Goal: Task Accomplishment & Management: Manage account settings

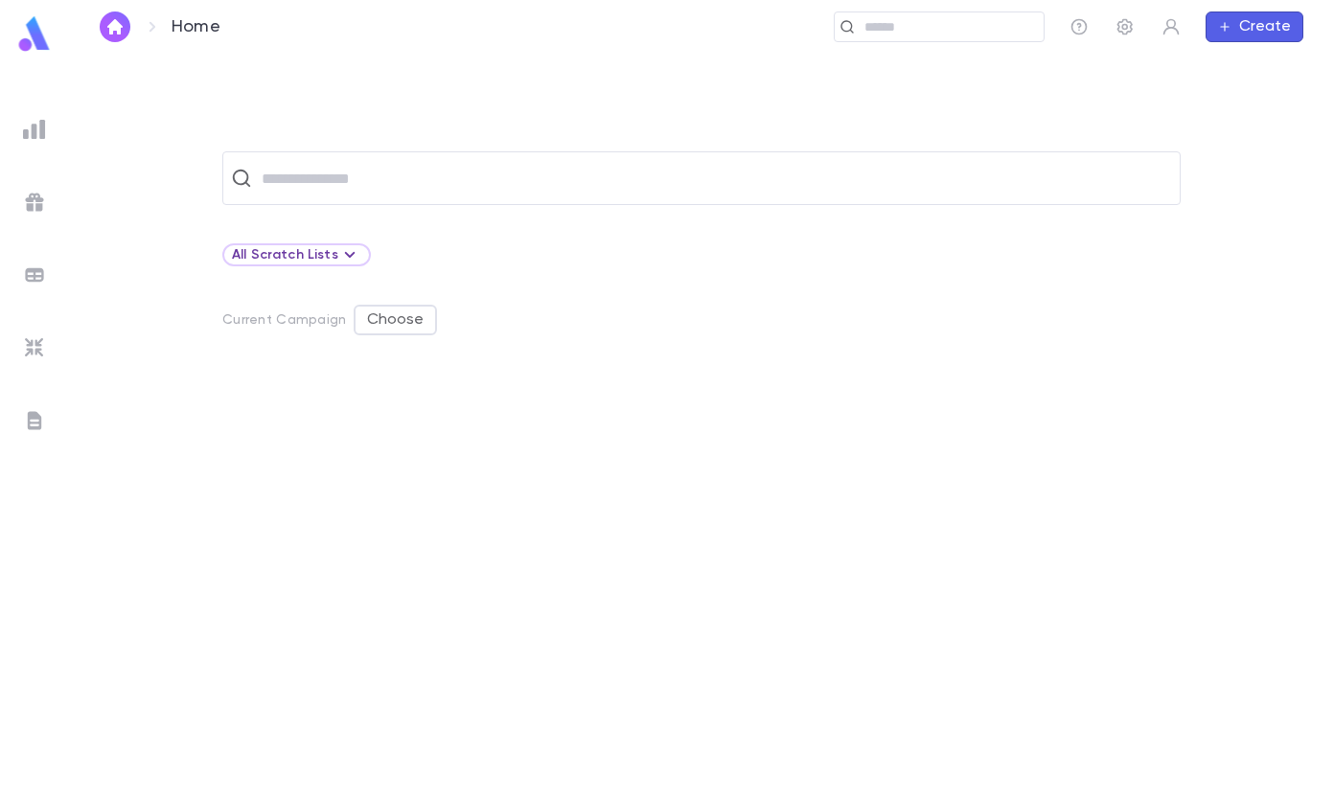
click at [326, 177] on input "text" at bounding box center [714, 178] width 916 height 36
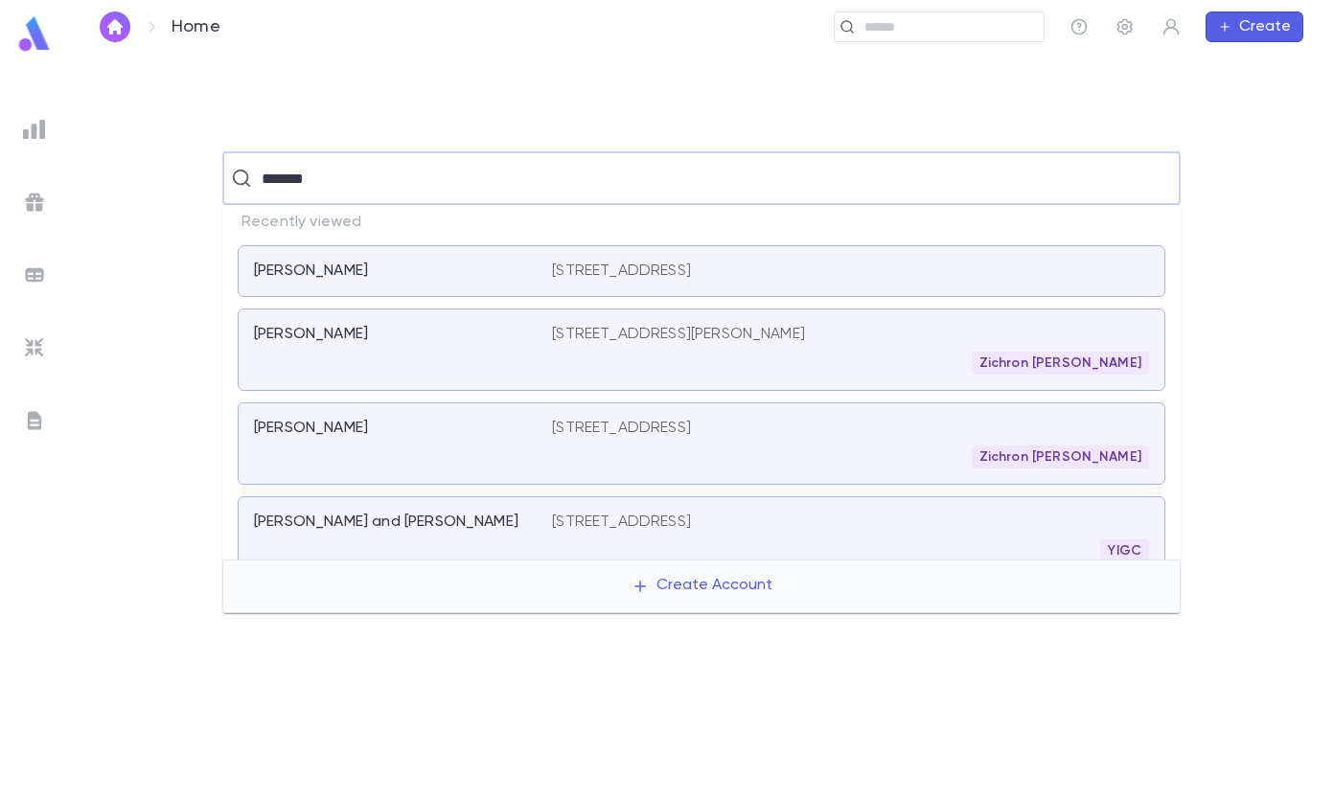
type input "********"
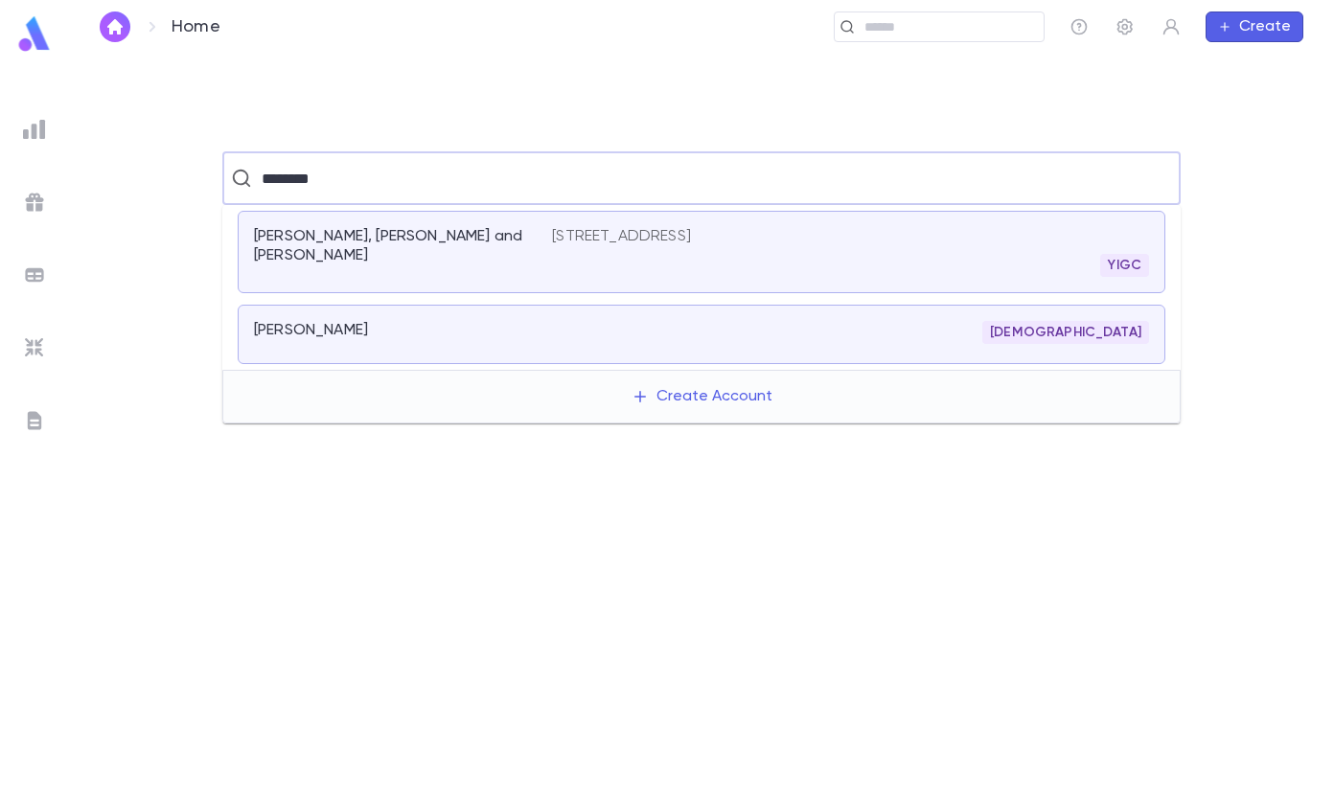
click at [487, 218] on div "Henfield, [PERSON_NAME] and [PERSON_NAME] [STREET_ADDRESS] YIGC" at bounding box center [702, 252] width 928 height 82
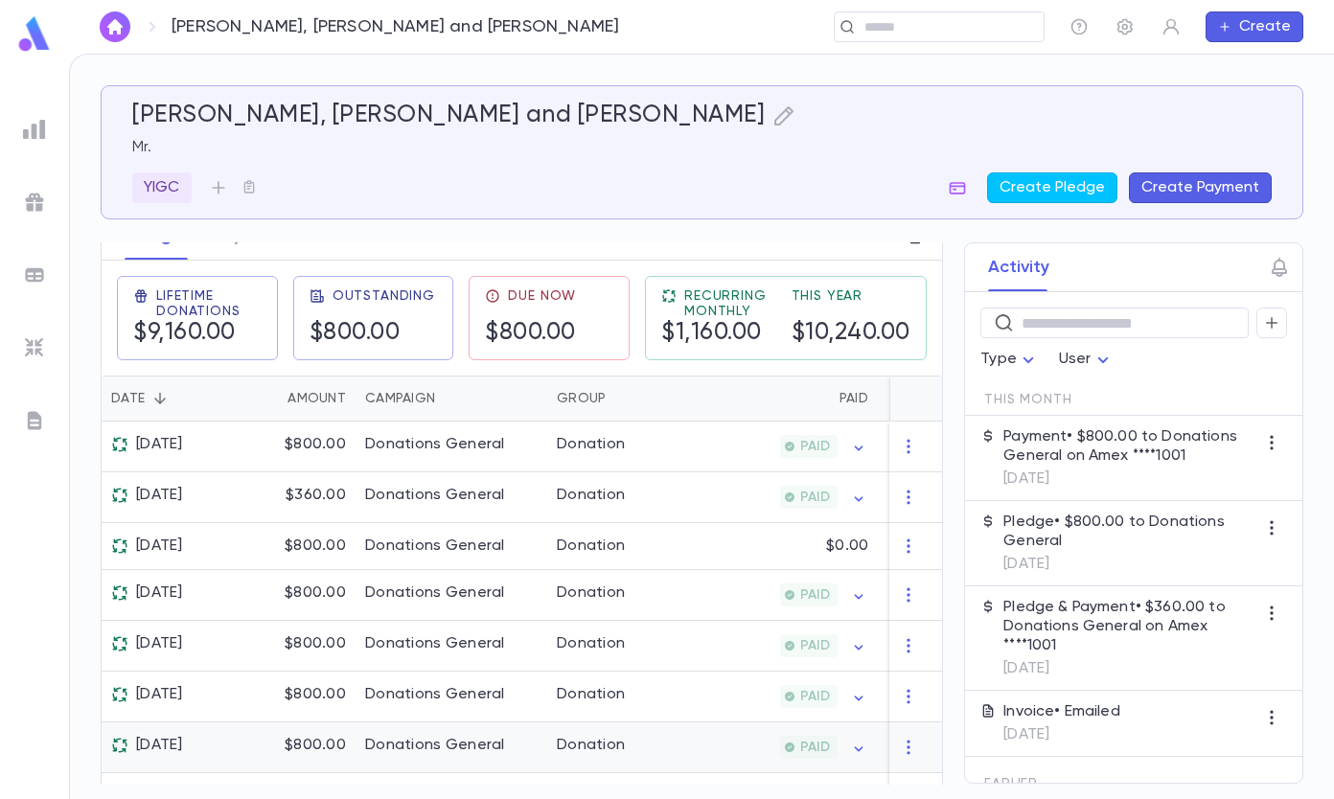
scroll to position [160, 0]
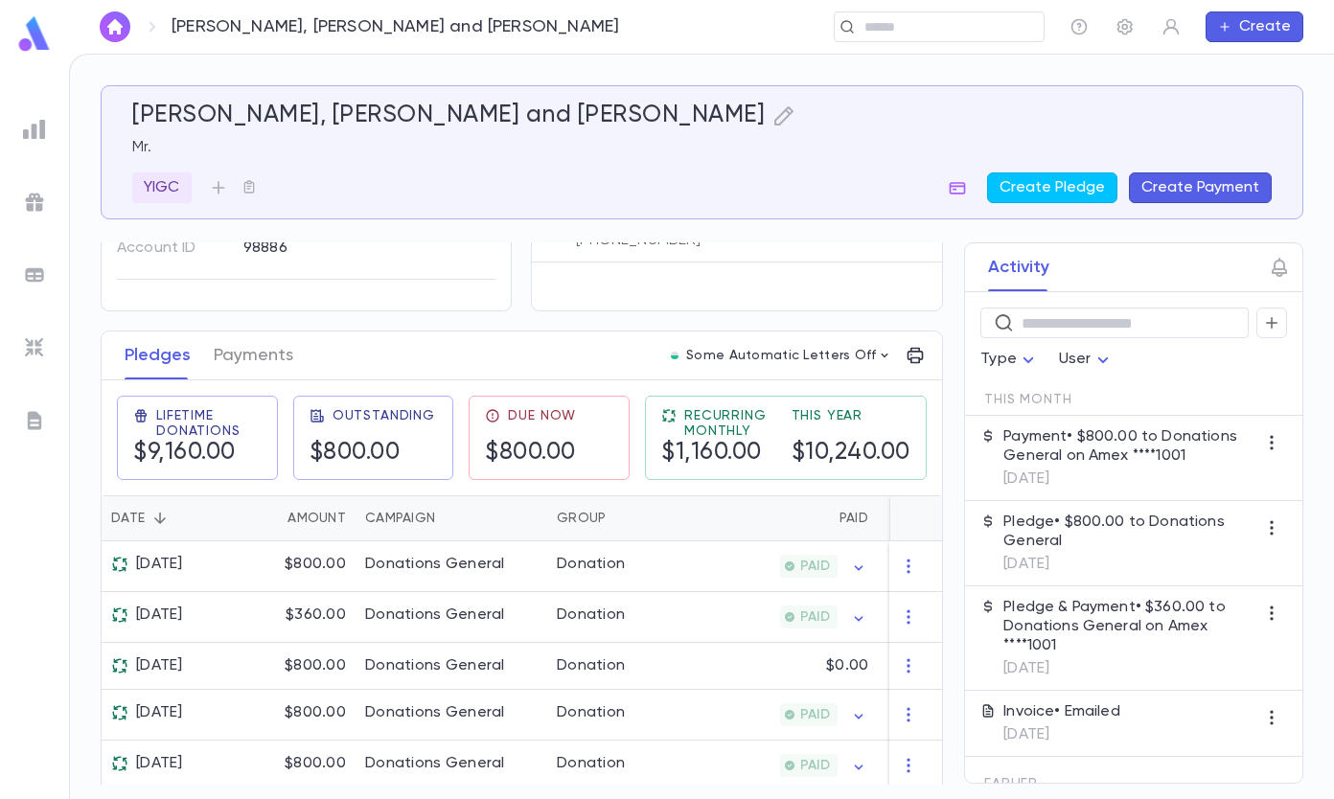
click at [1263, 525] on icon "button" at bounding box center [1271, 527] width 19 height 19
click at [1261, 425] on div at bounding box center [667, 399] width 1334 height 799
click at [1117, 451] on p "Payment • $800.00 to Donations General on Amex ****1001" at bounding box center [1129, 446] width 253 height 38
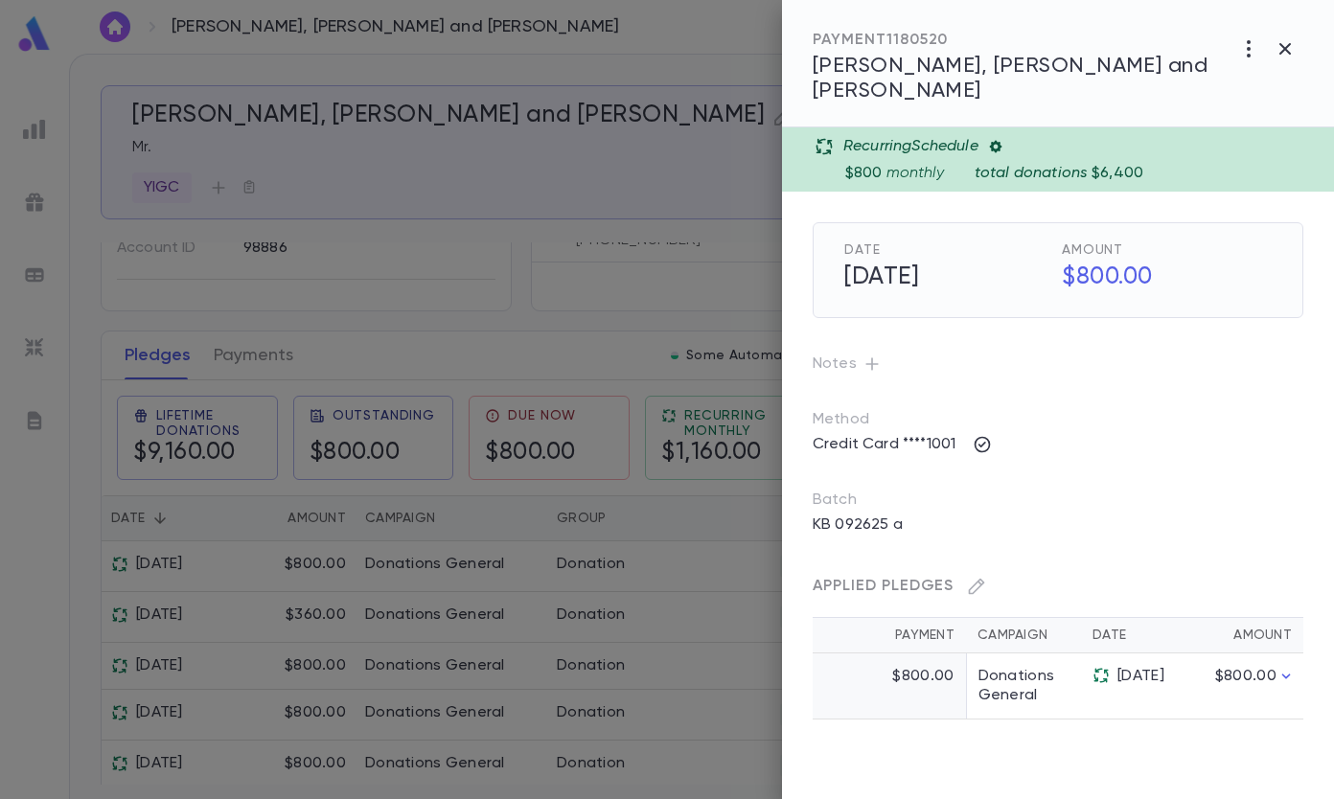
click at [1001, 141] on icon at bounding box center [995, 147] width 12 height 12
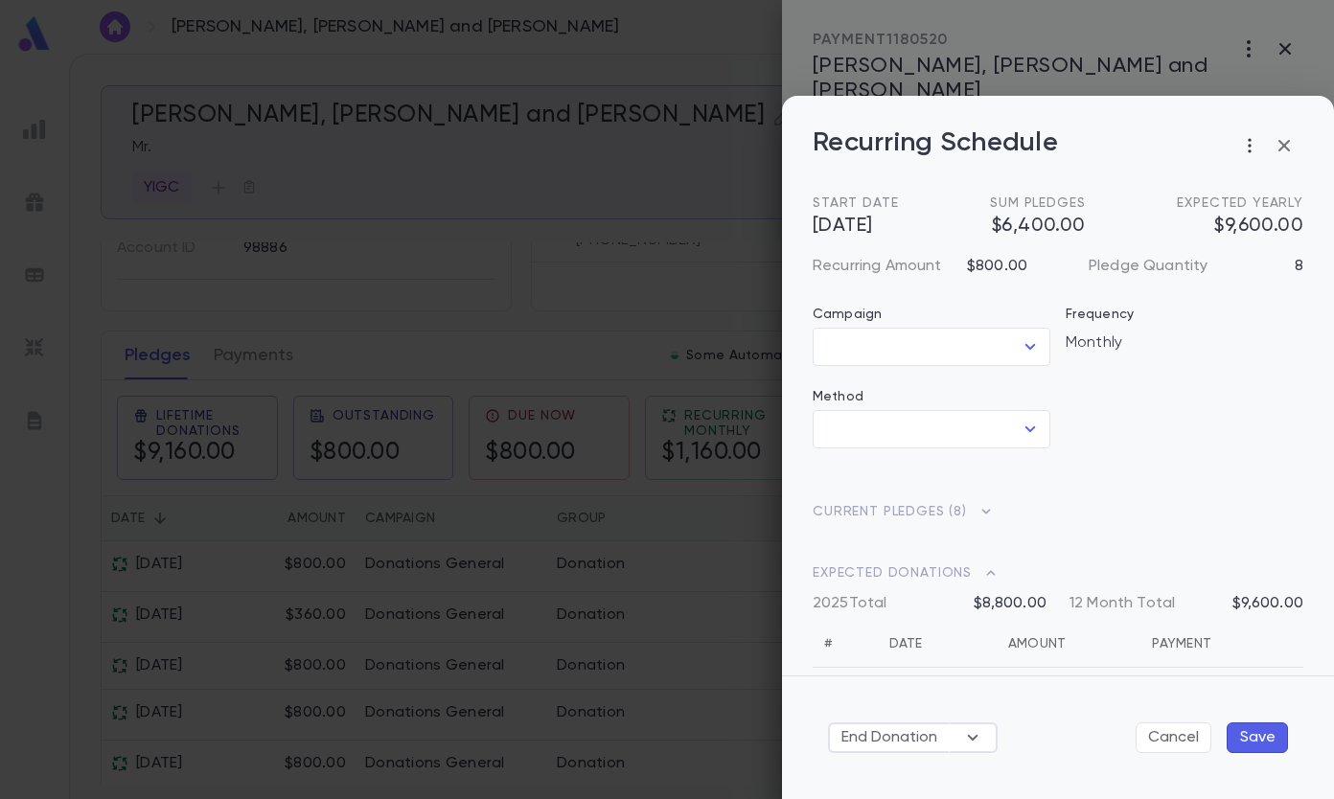
type input "**********"
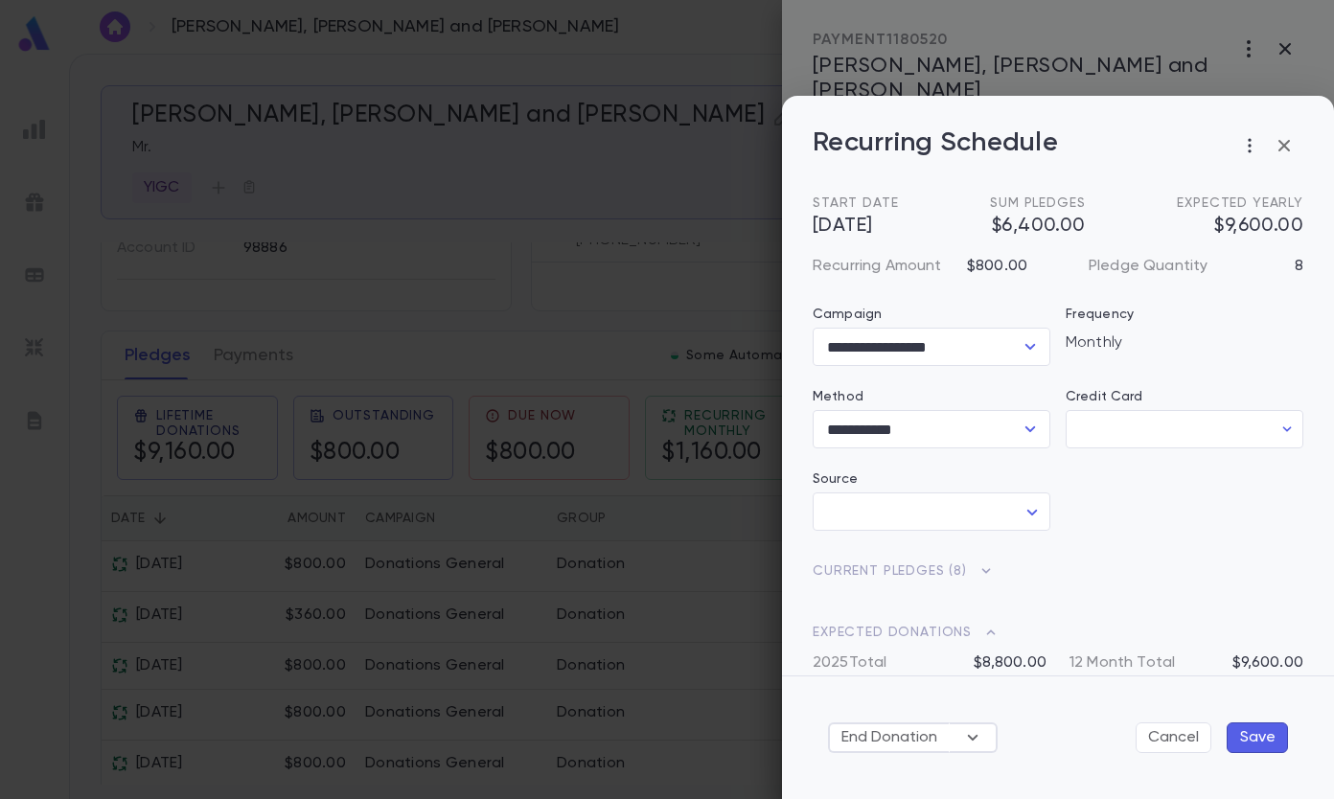
type input "********"
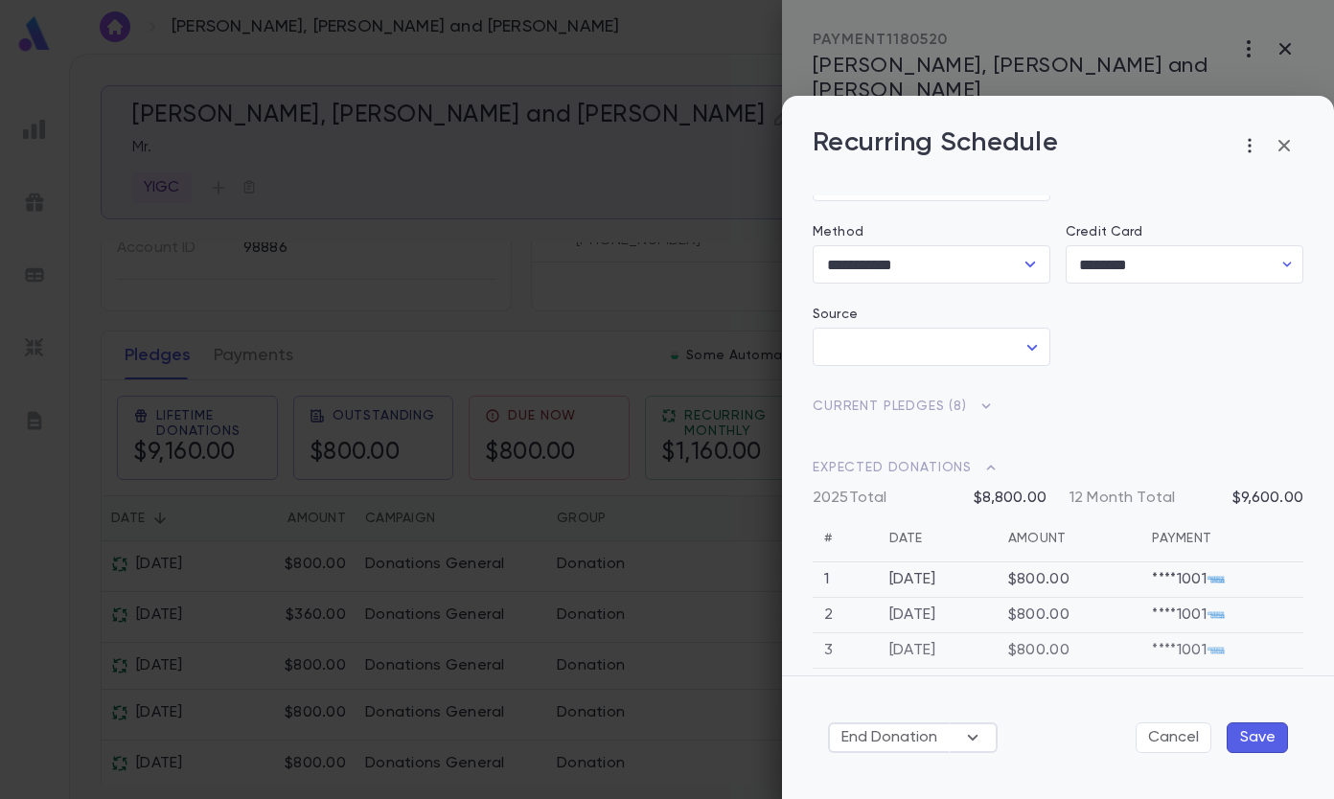
scroll to position [192, 0]
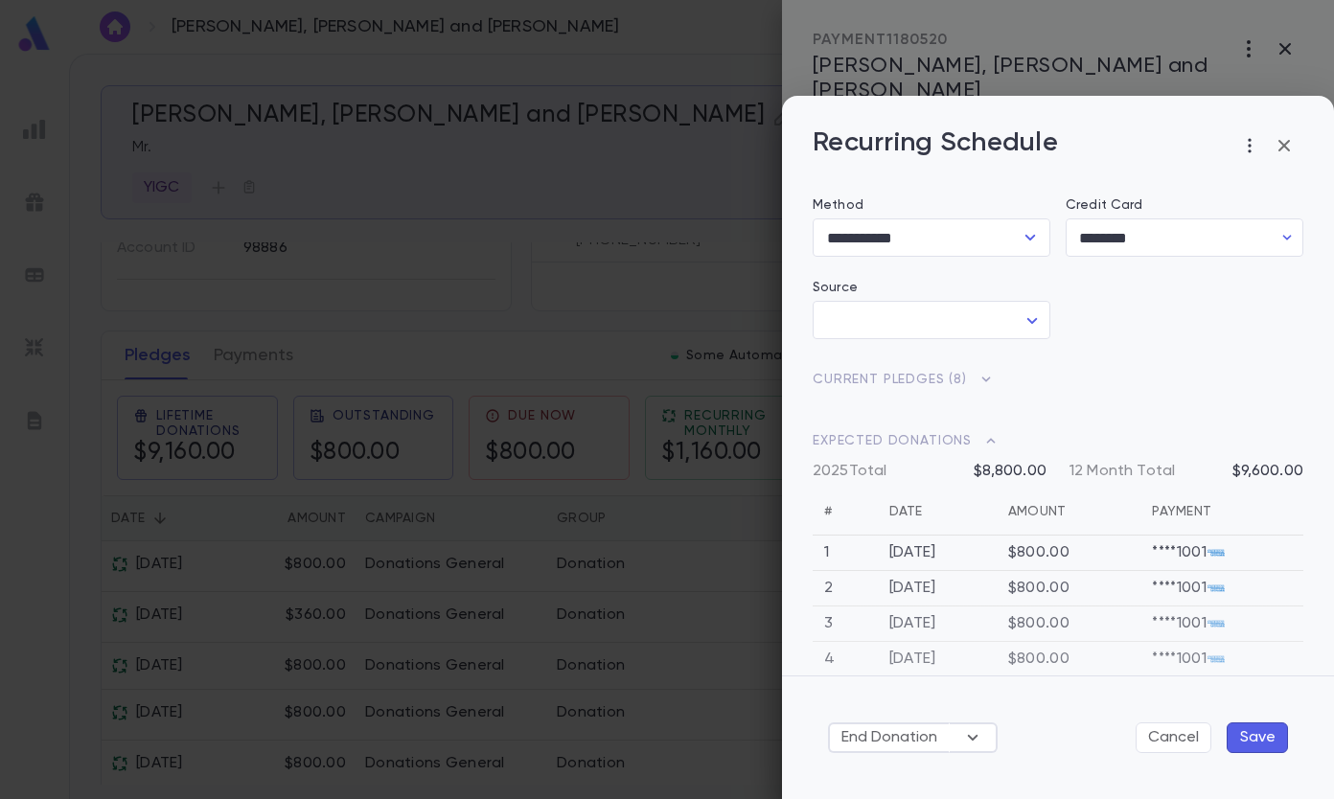
click at [913, 733] on button "End Donation" at bounding box center [889, 737] width 122 height 31
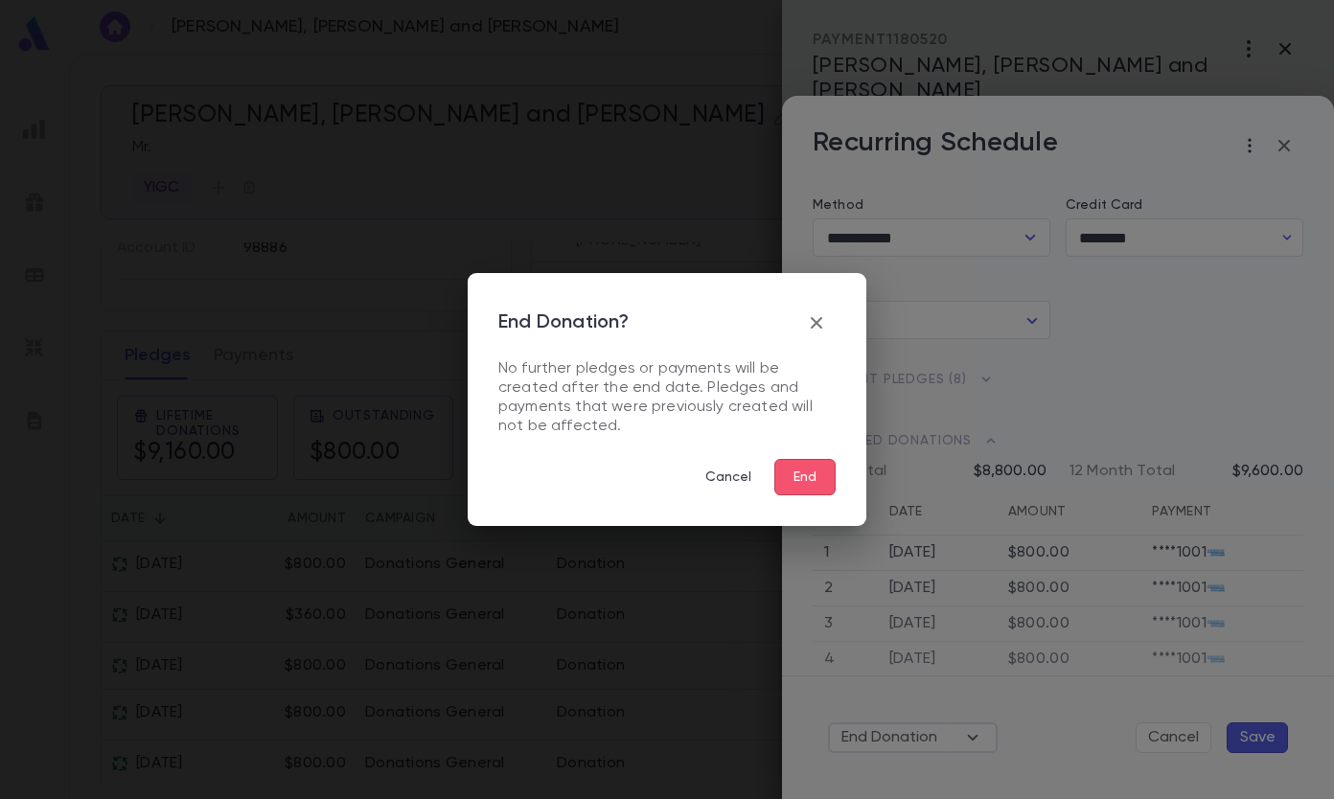
click at [782, 465] on button "End" at bounding box center [804, 477] width 61 height 36
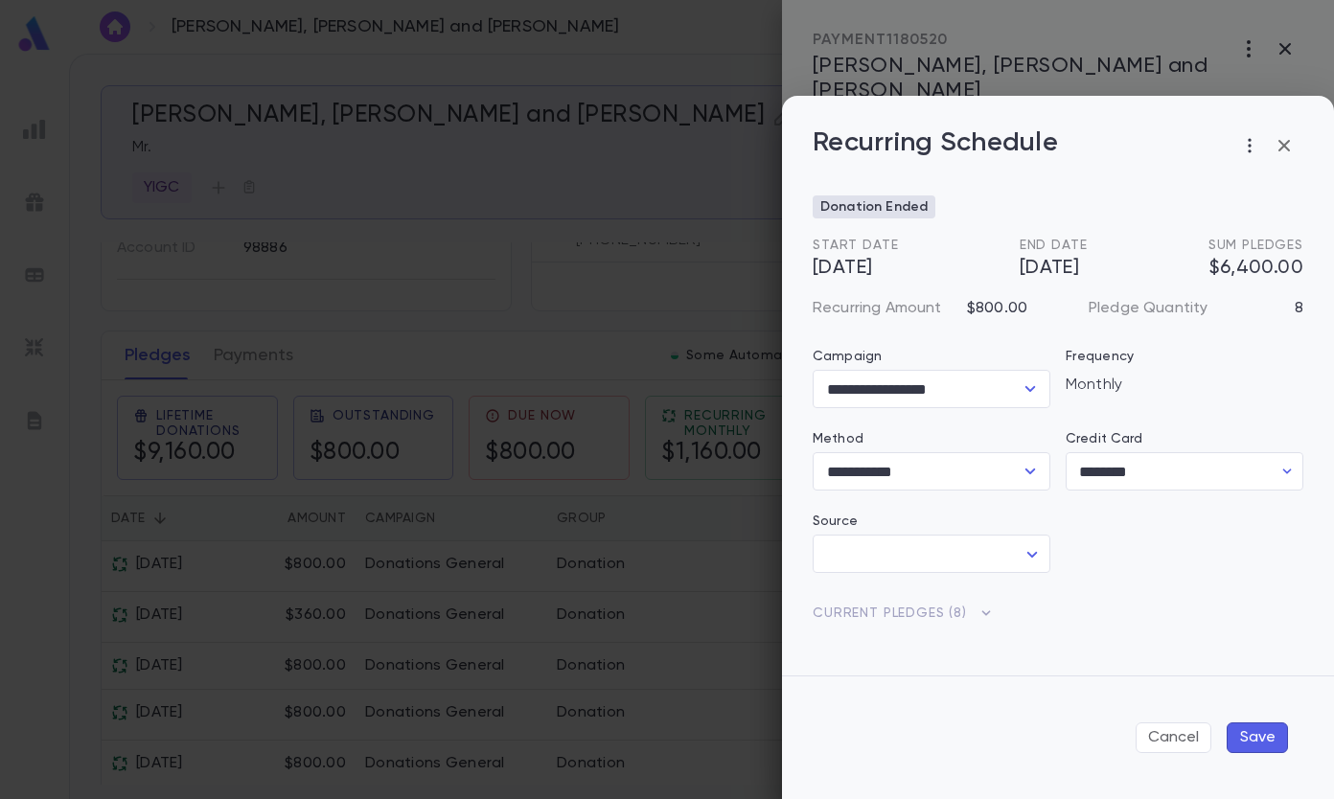
scroll to position [0, 0]
click at [1241, 736] on button "Save" at bounding box center [1257, 737] width 61 height 31
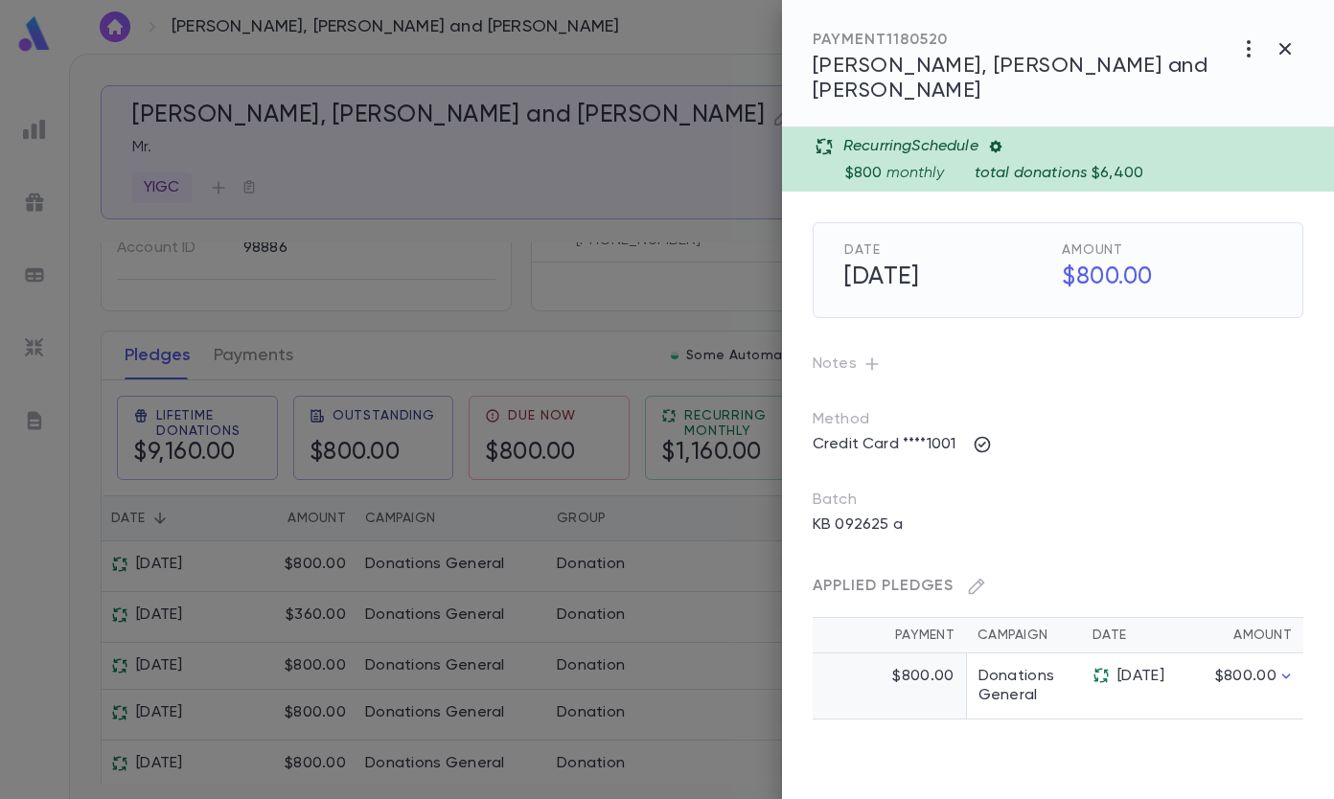
click at [1003, 139] on icon at bounding box center [995, 146] width 15 height 15
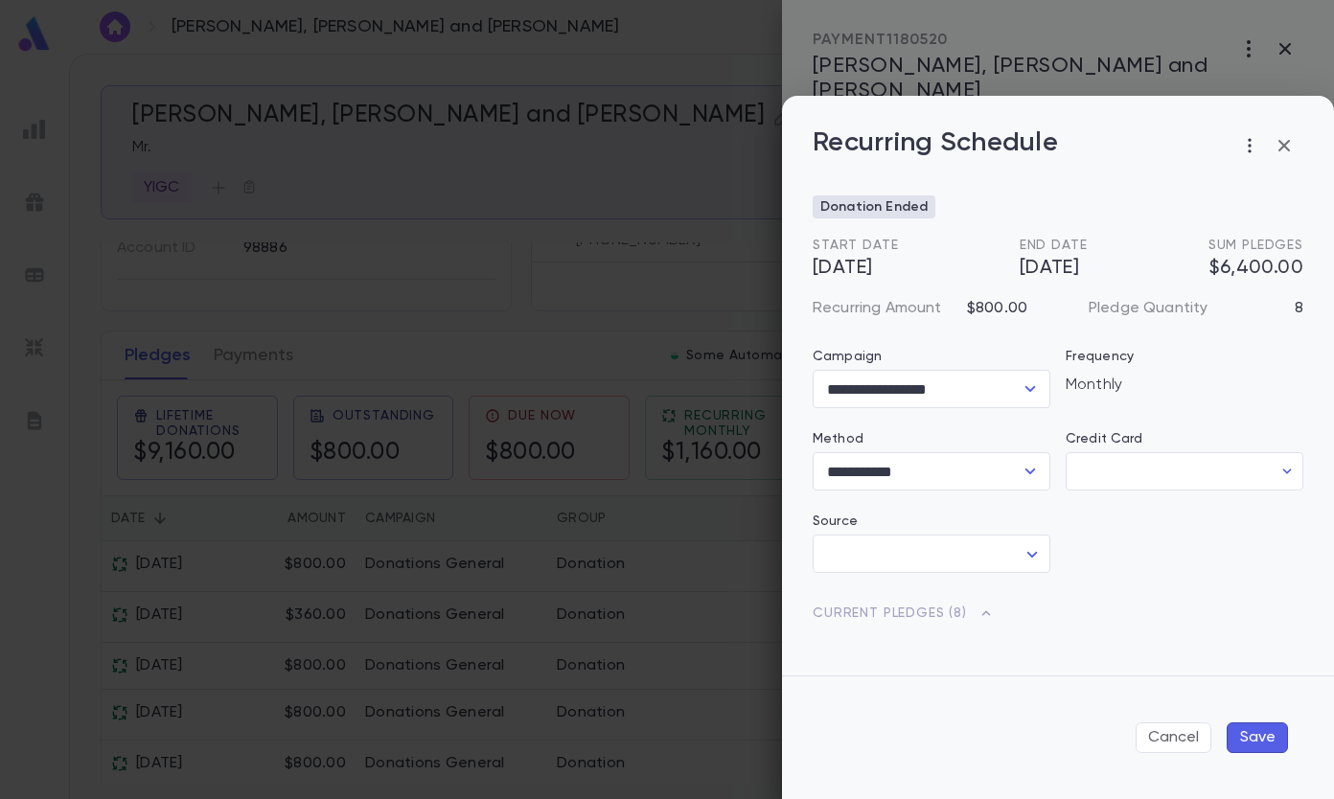
type input "********"
click at [1275, 140] on icon "button" at bounding box center [1284, 145] width 23 height 23
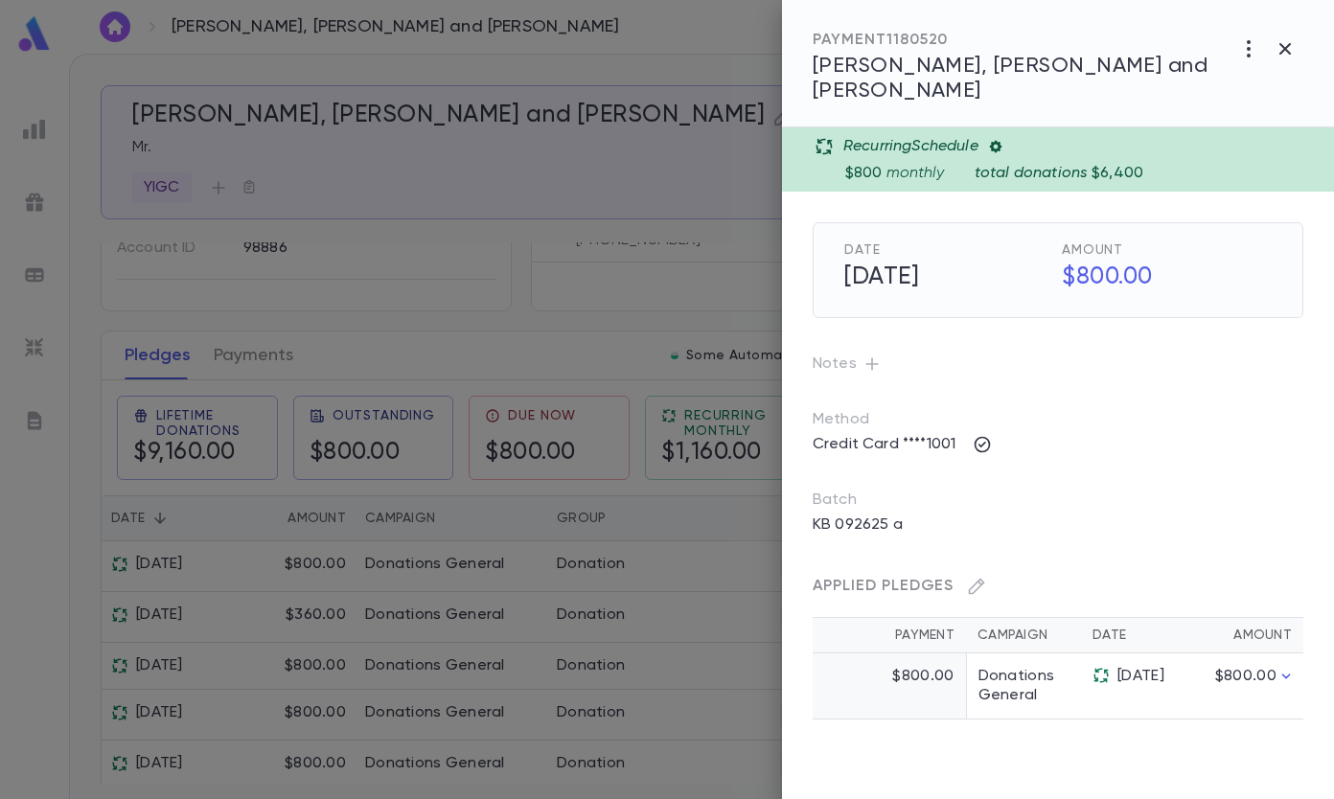
click at [1282, 45] on icon "button" at bounding box center [1284, 48] width 11 height 11
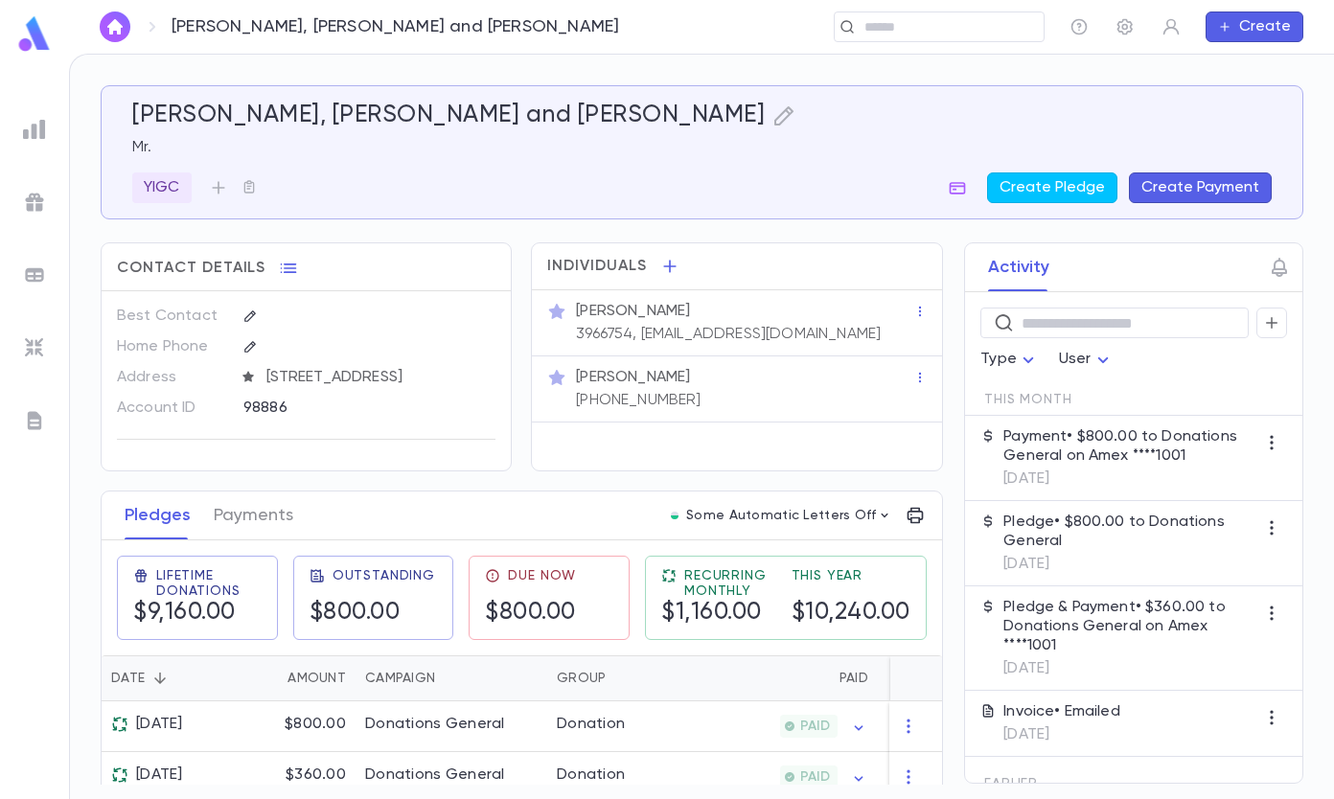
click at [255, 527] on button "Payments" at bounding box center [254, 516] width 80 height 48
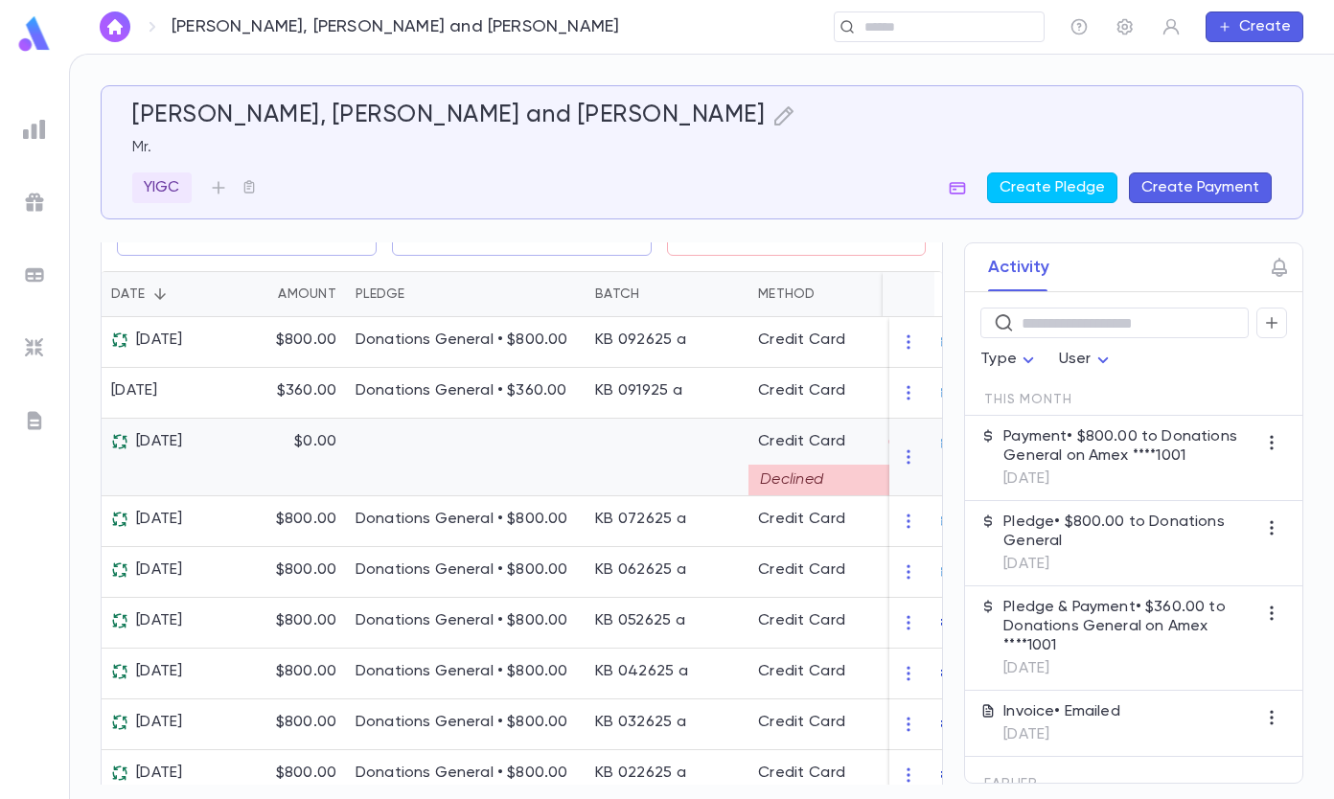
scroll to position [383, 0]
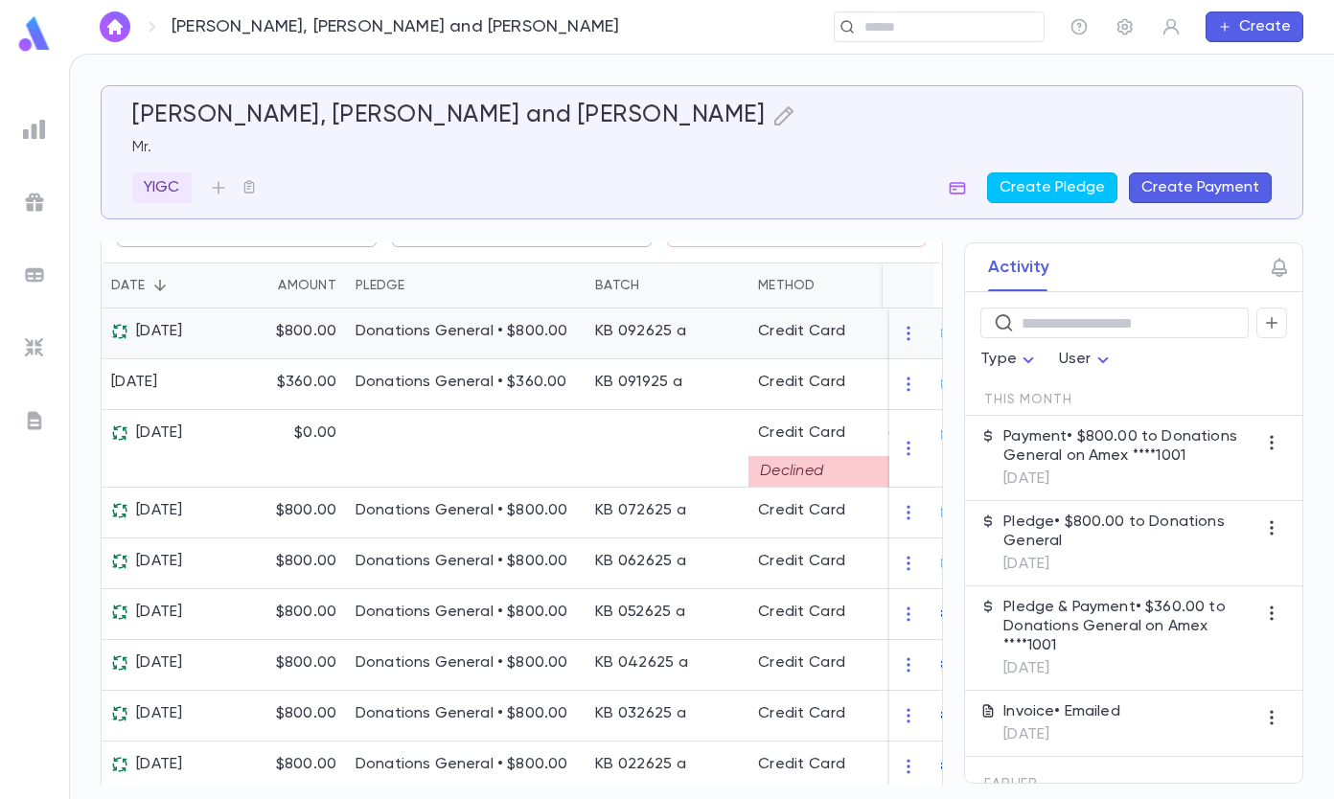
click at [171, 341] on div "[DATE]" at bounding box center [147, 331] width 72 height 19
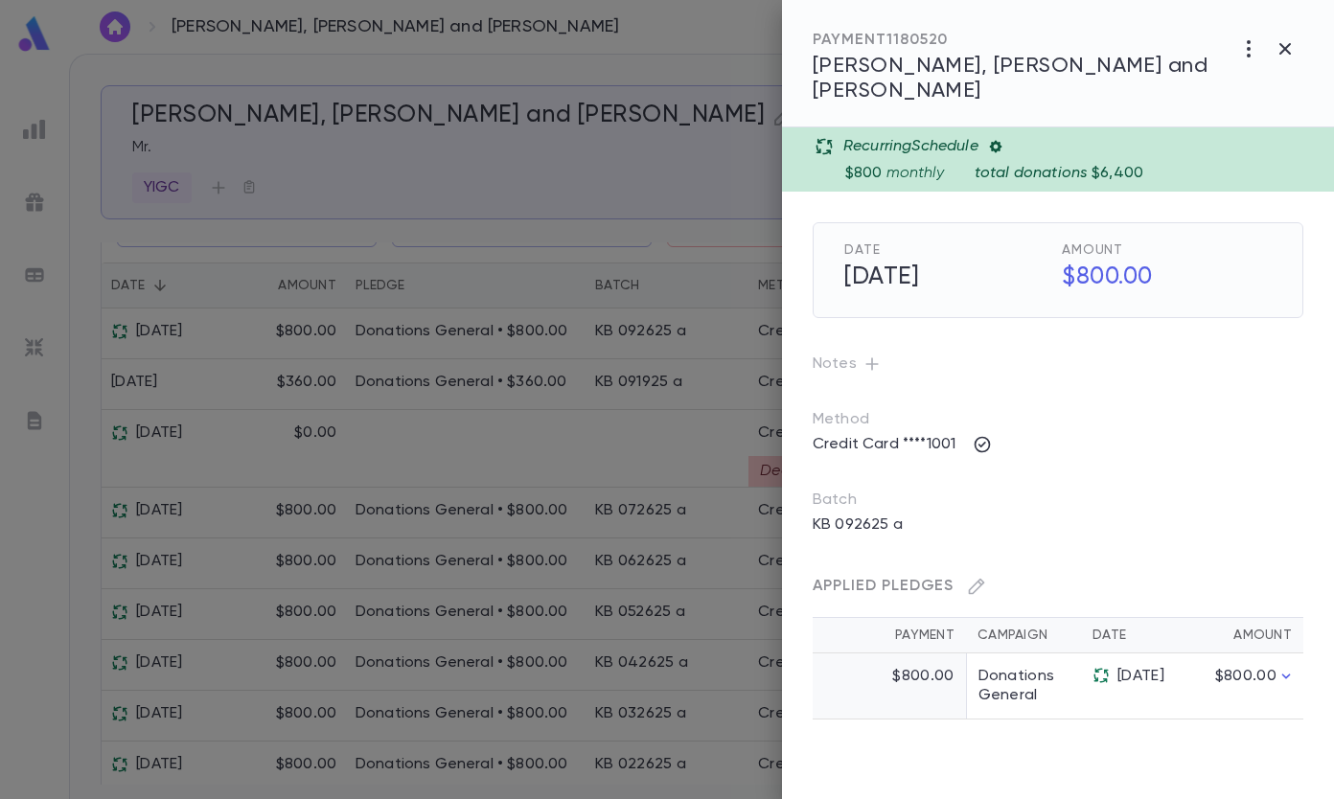
click at [1001, 141] on icon at bounding box center [995, 147] width 12 height 12
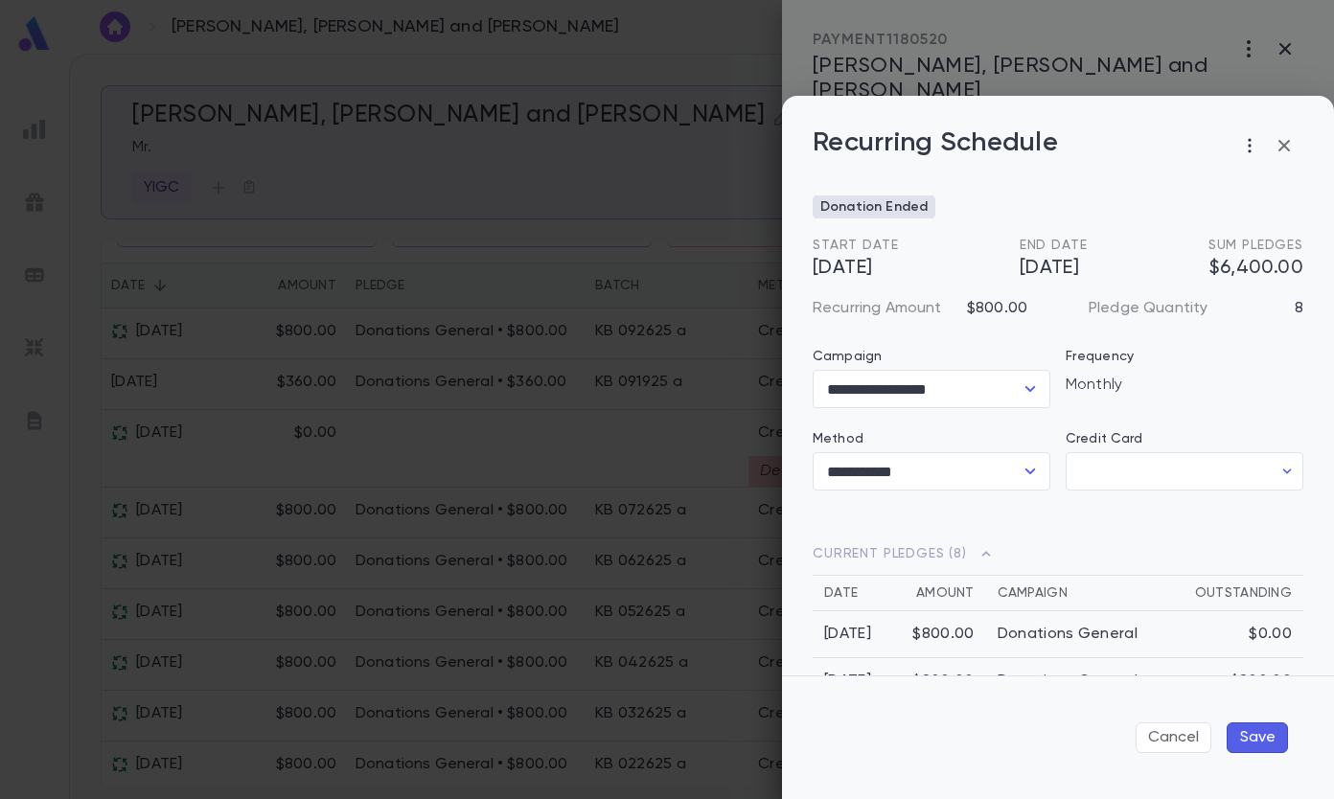
type input "********"
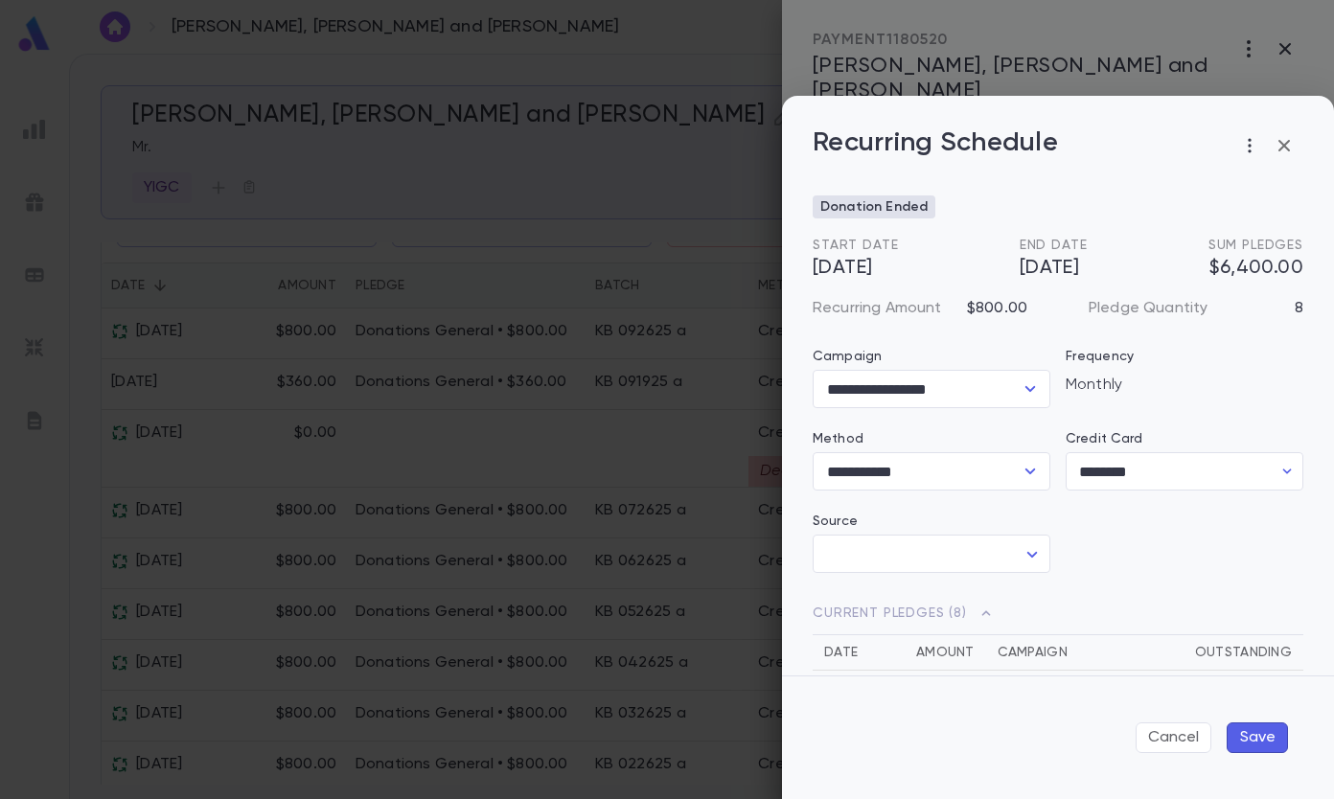
click at [1284, 136] on icon "button" at bounding box center [1284, 145] width 23 height 23
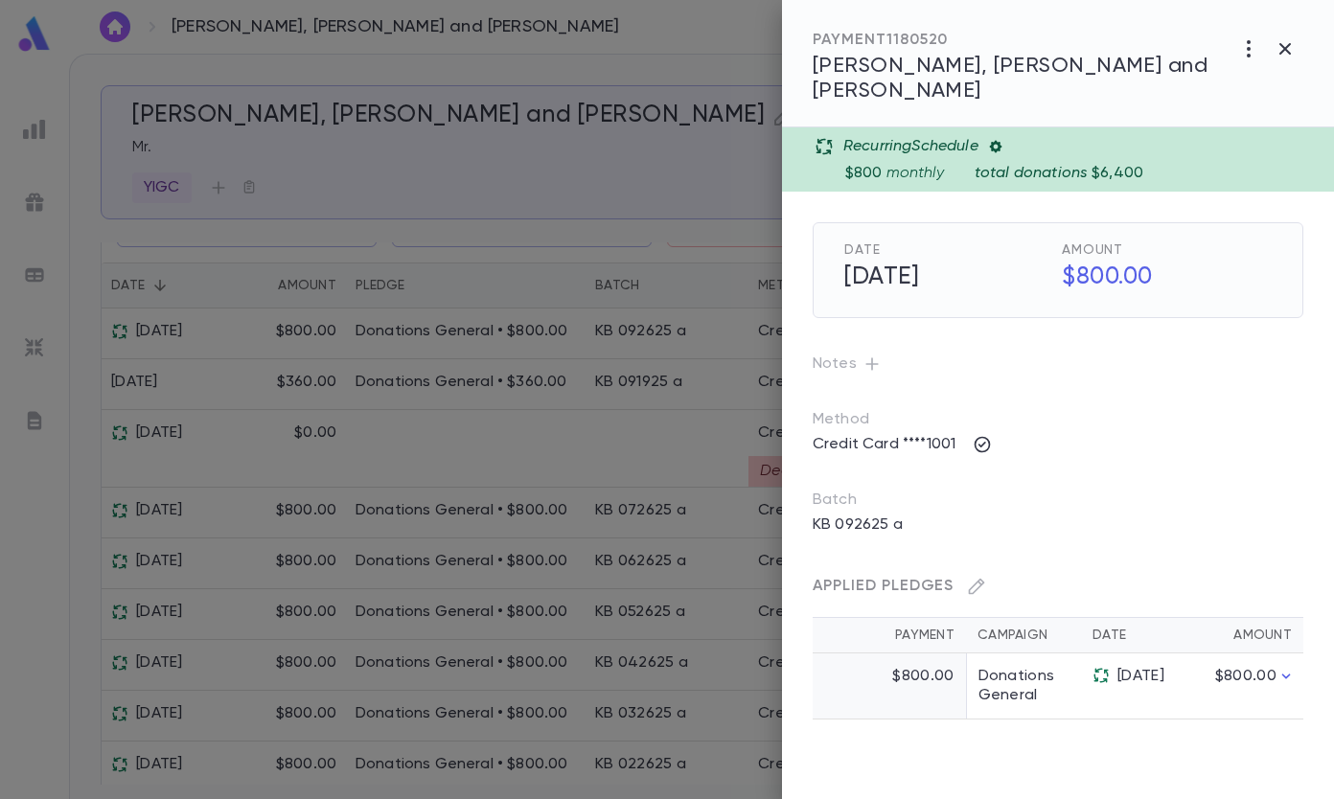
click at [1282, 39] on icon "button" at bounding box center [1284, 48] width 23 height 23
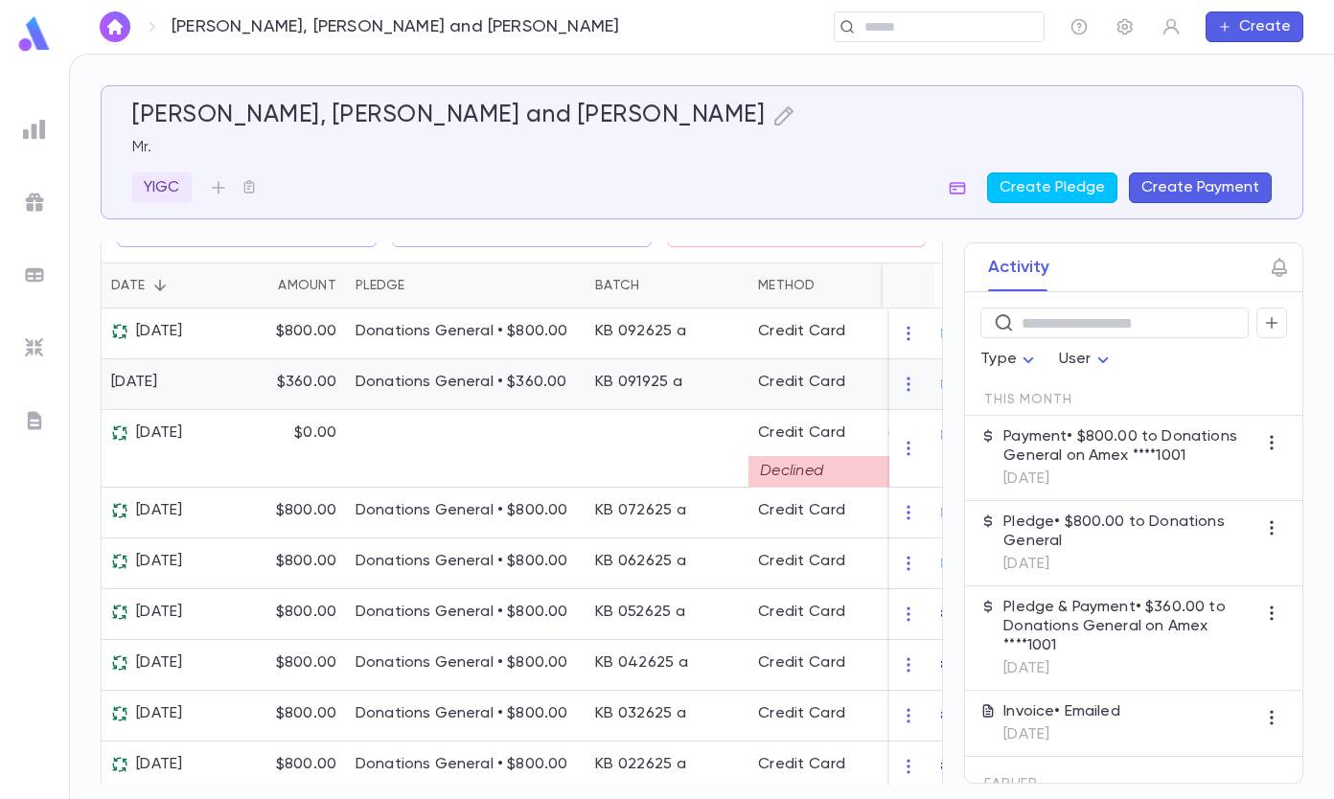
click at [499, 392] on p "Donations General • $360.00" at bounding box center [465, 382] width 220 height 19
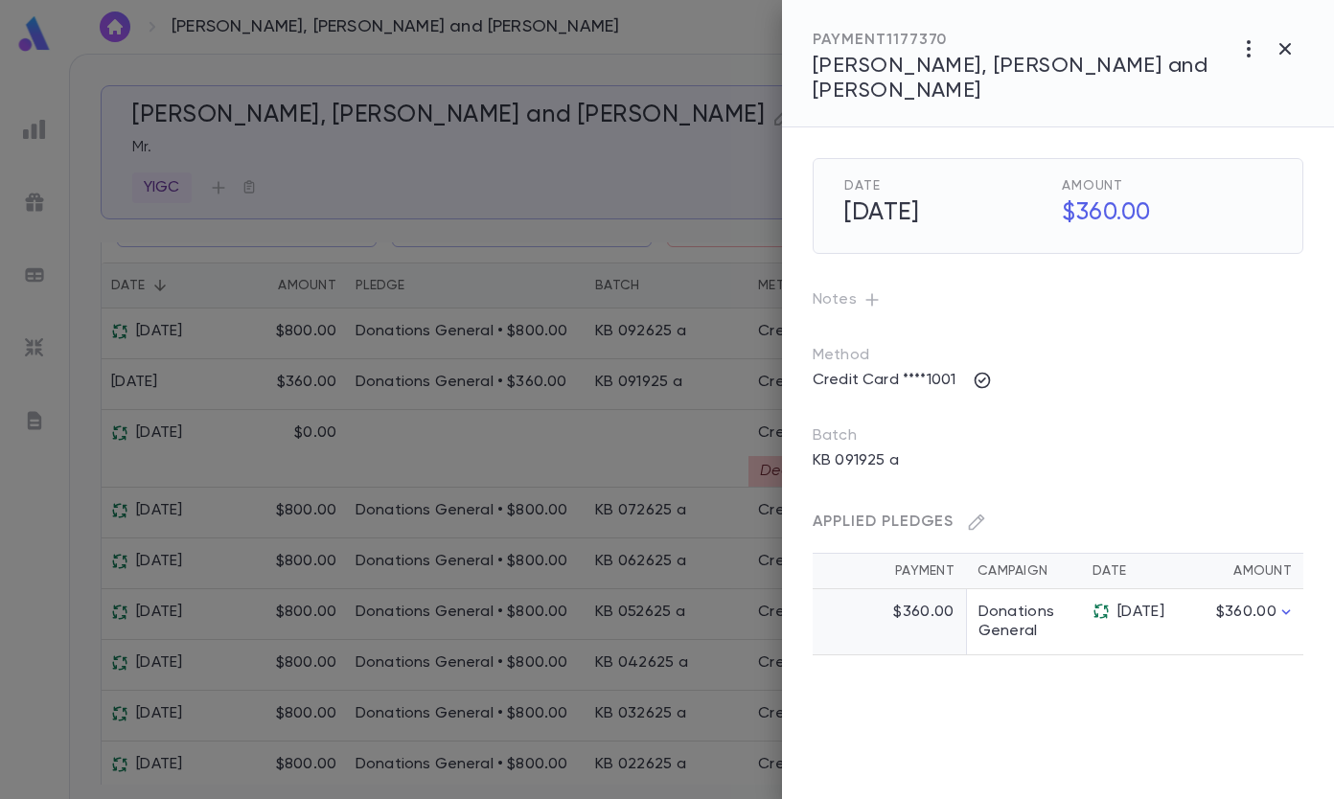
click at [1256, 47] on icon "button" at bounding box center [1248, 48] width 23 height 23
click at [1280, 46] on div at bounding box center [667, 399] width 1334 height 799
click at [1282, 48] on icon "button" at bounding box center [1284, 48] width 23 height 23
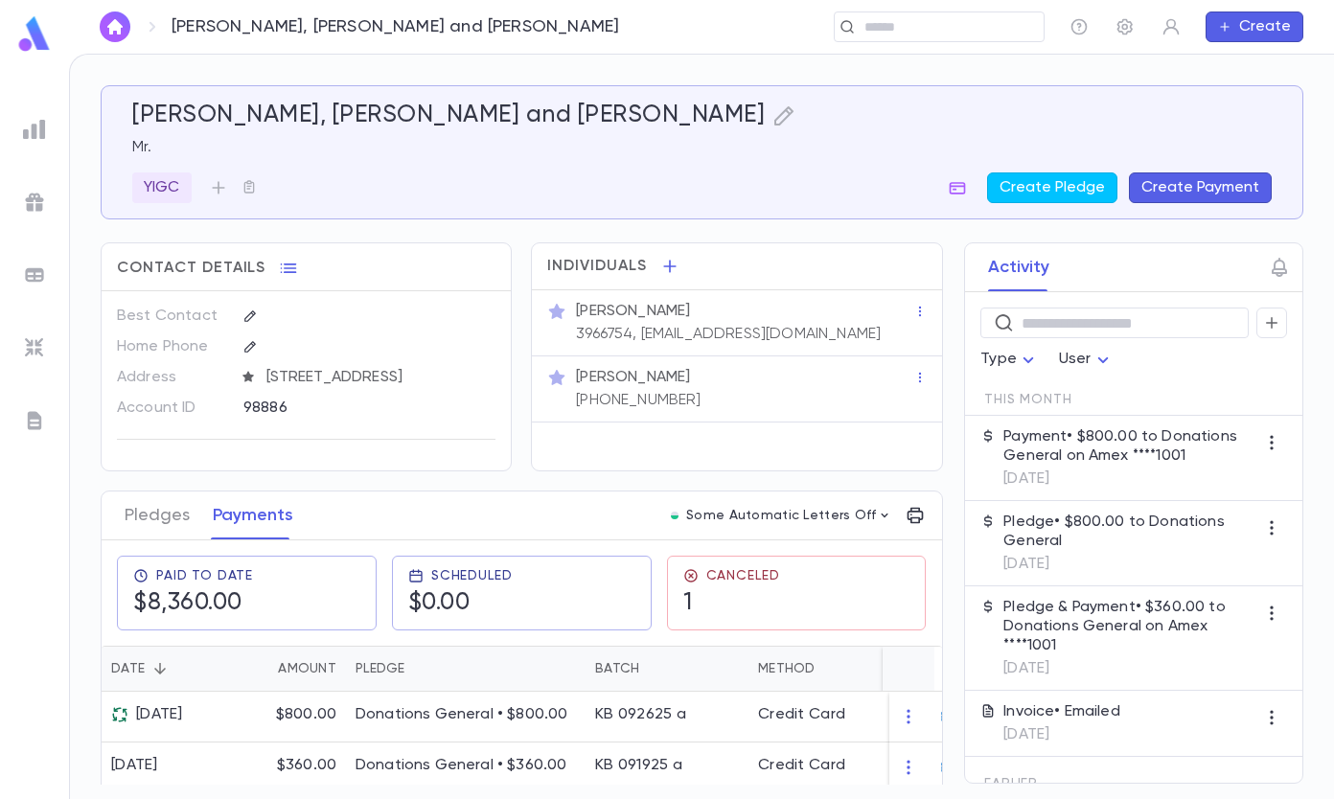
scroll to position [0, 0]
click at [165, 536] on button "Pledges" at bounding box center [157, 516] width 65 height 48
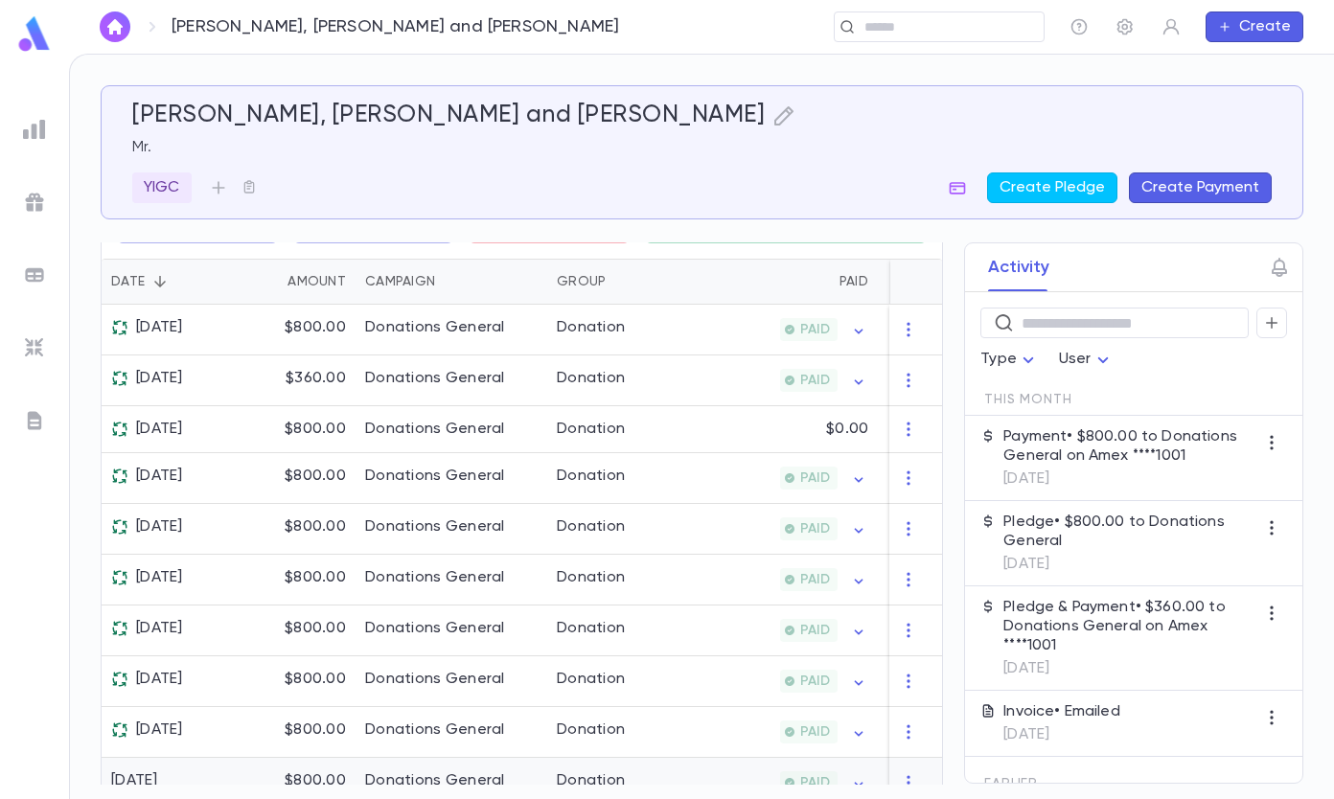
scroll to position [352, 0]
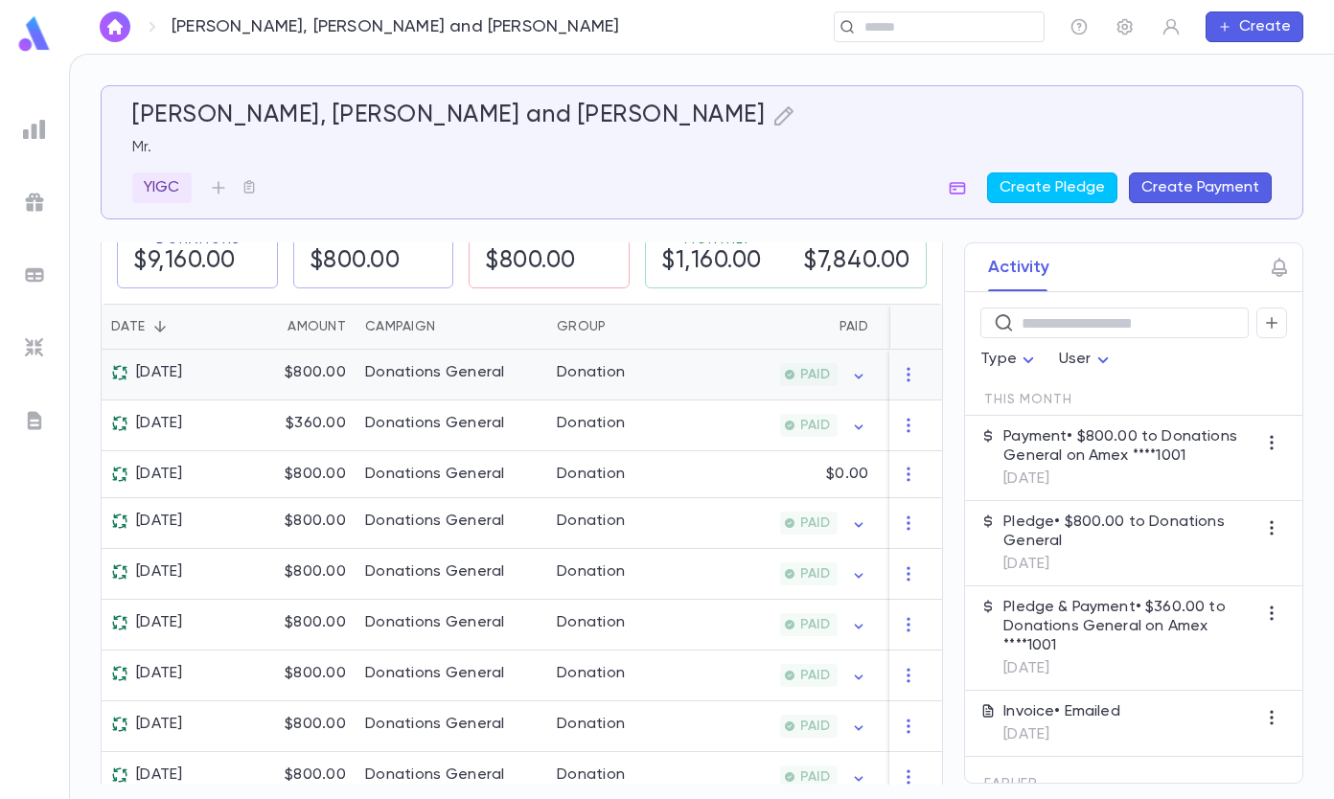
click at [900, 380] on icon "button" at bounding box center [909, 374] width 19 height 19
click at [718, 390] on div at bounding box center [667, 399] width 1334 height 799
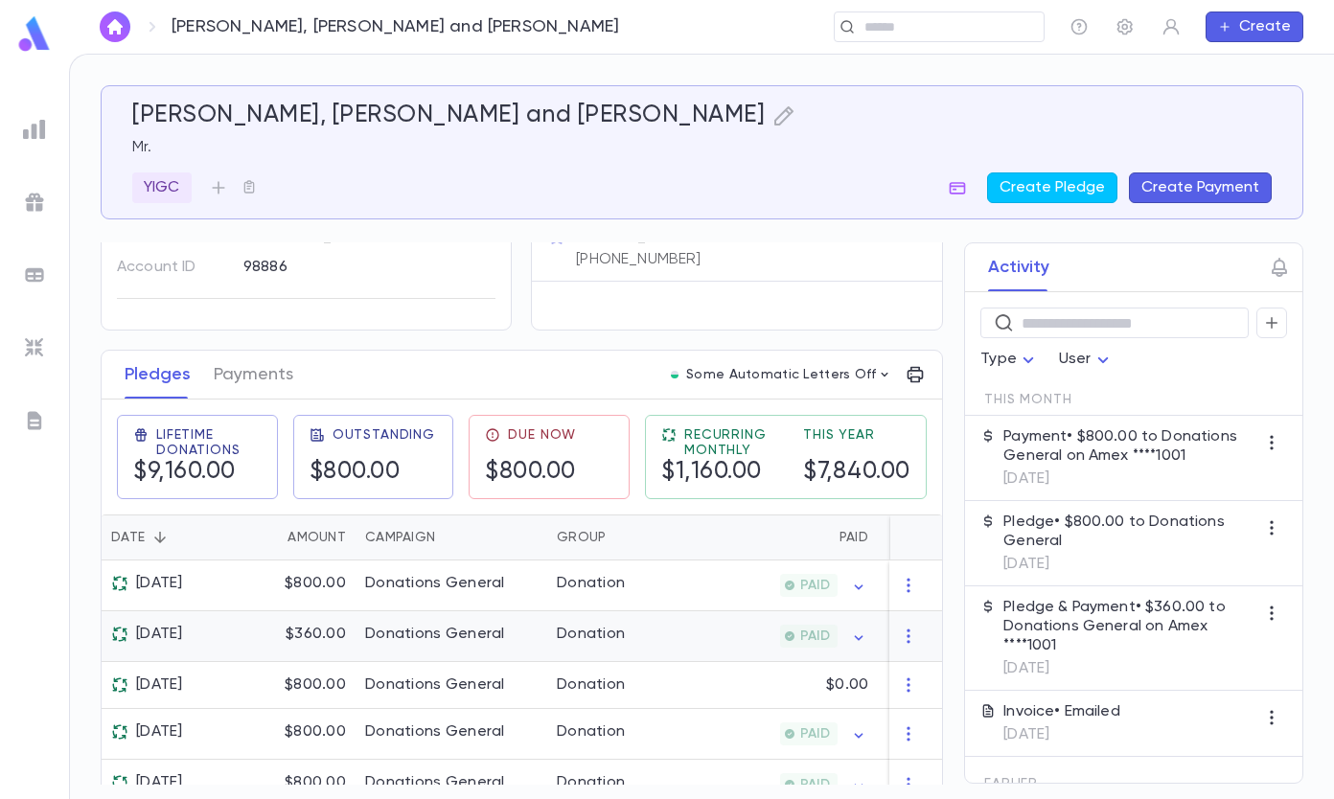
scroll to position [0, 0]
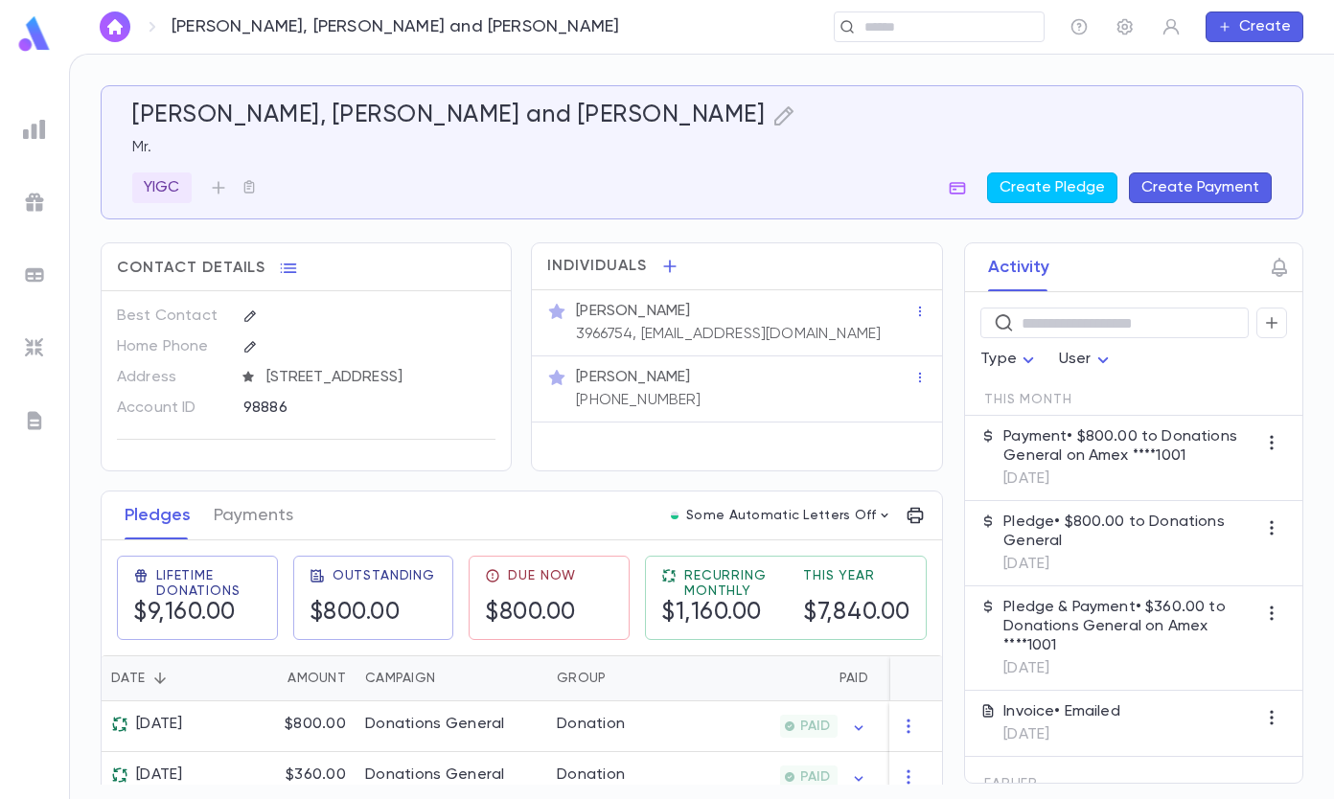
click at [242, 525] on button "Payments" at bounding box center [254, 516] width 80 height 48
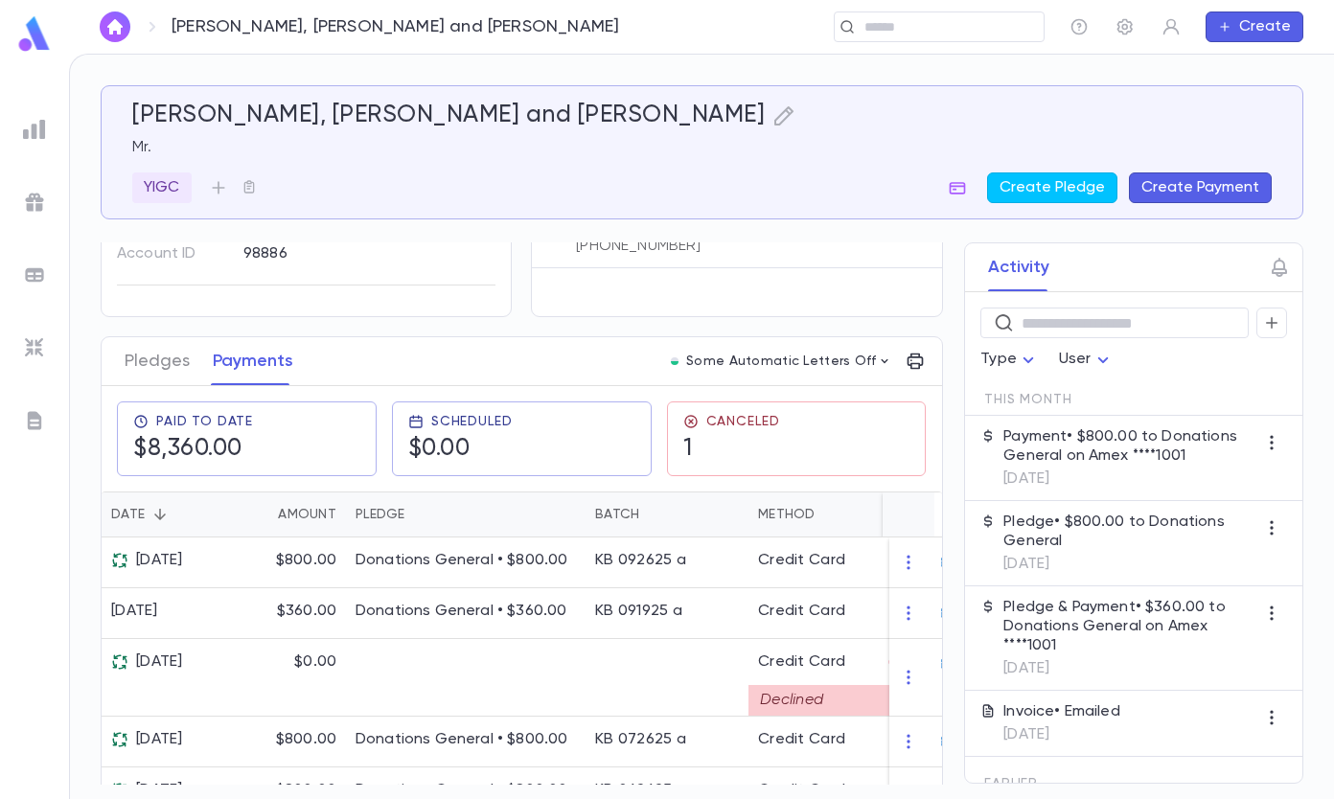
scroll to position [287, 0]
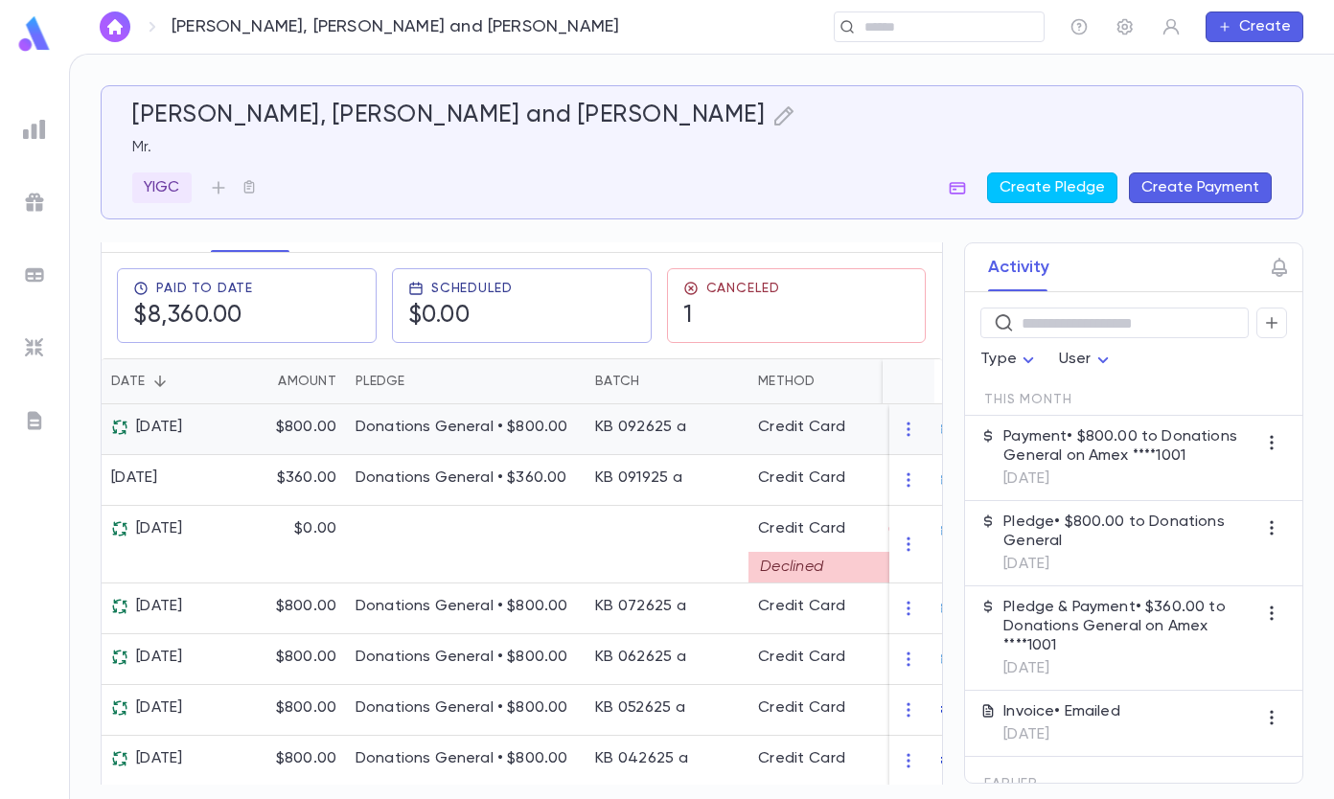
click at [901, 434] on icon "button" at bounding box center [909, 429] width 19 height 19
click at [830, 453] on div at bounding box center [667, 399] width 1334 height 799
click at [715, 440] on div "KB 092625 a" at bounding box center [666, 429] width 163 height 51
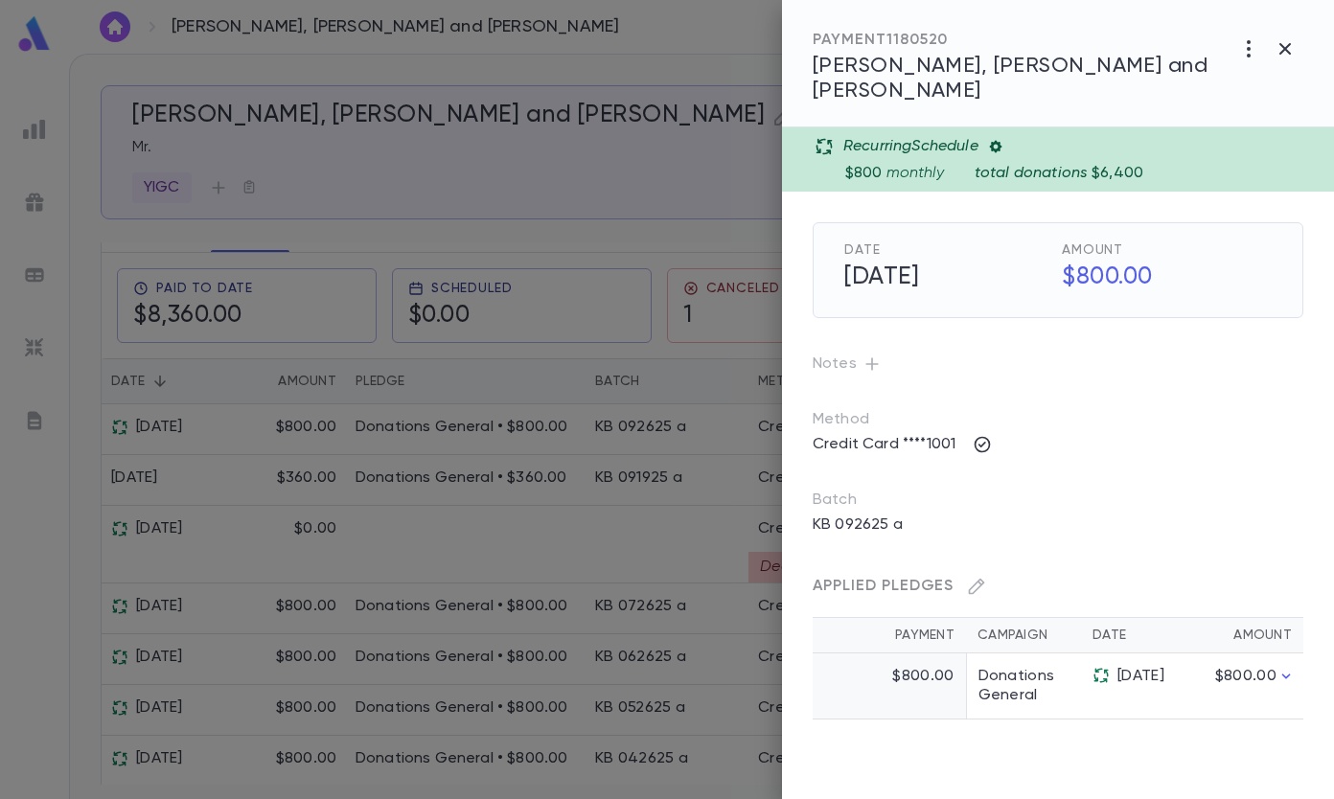
click at [1248, 50] on icon "button" at bounding box center [1249, 48] width 4 height 17
click at [1223, 86] on li "Cancel" at bounding box center [1246, 89] width 154 height 31
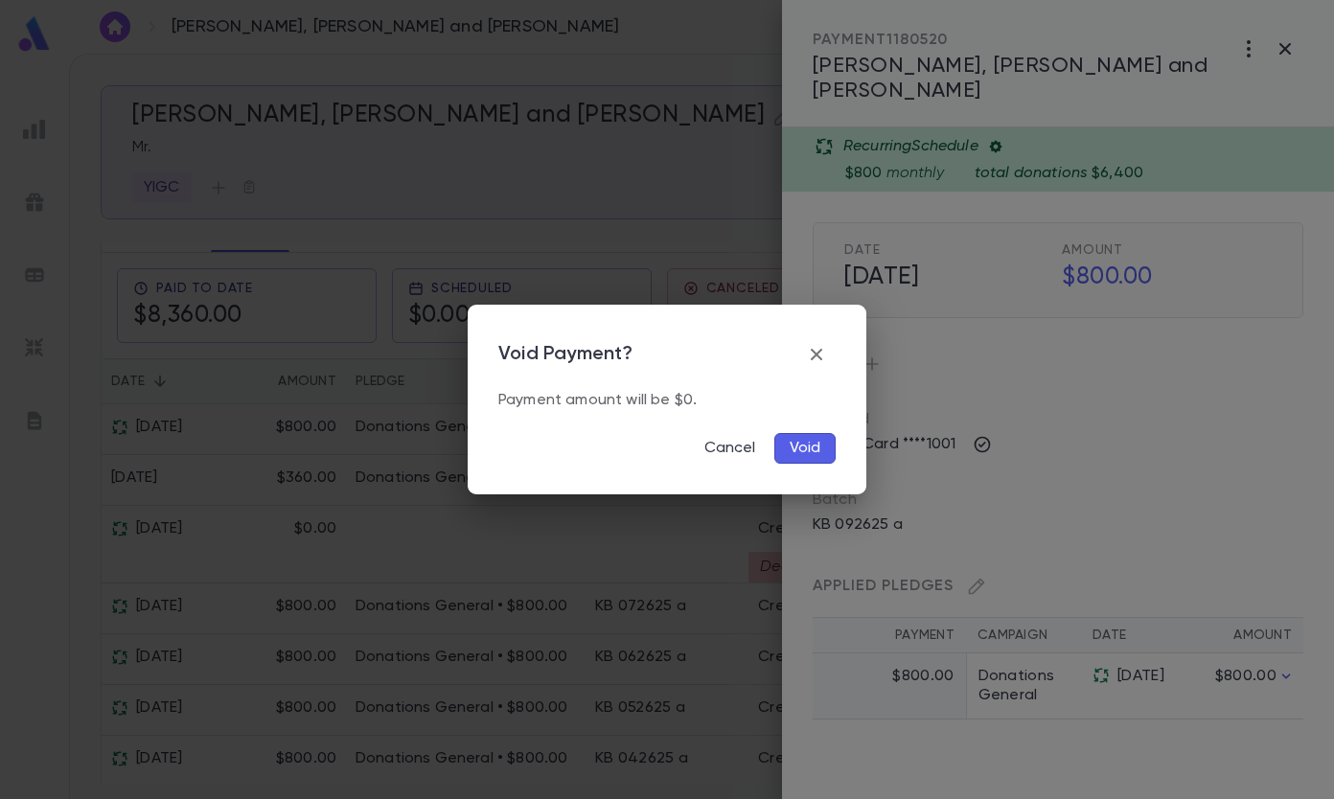
click at [804, 445] on button "Void" at bounding box center [804, 448] width 61 height 31
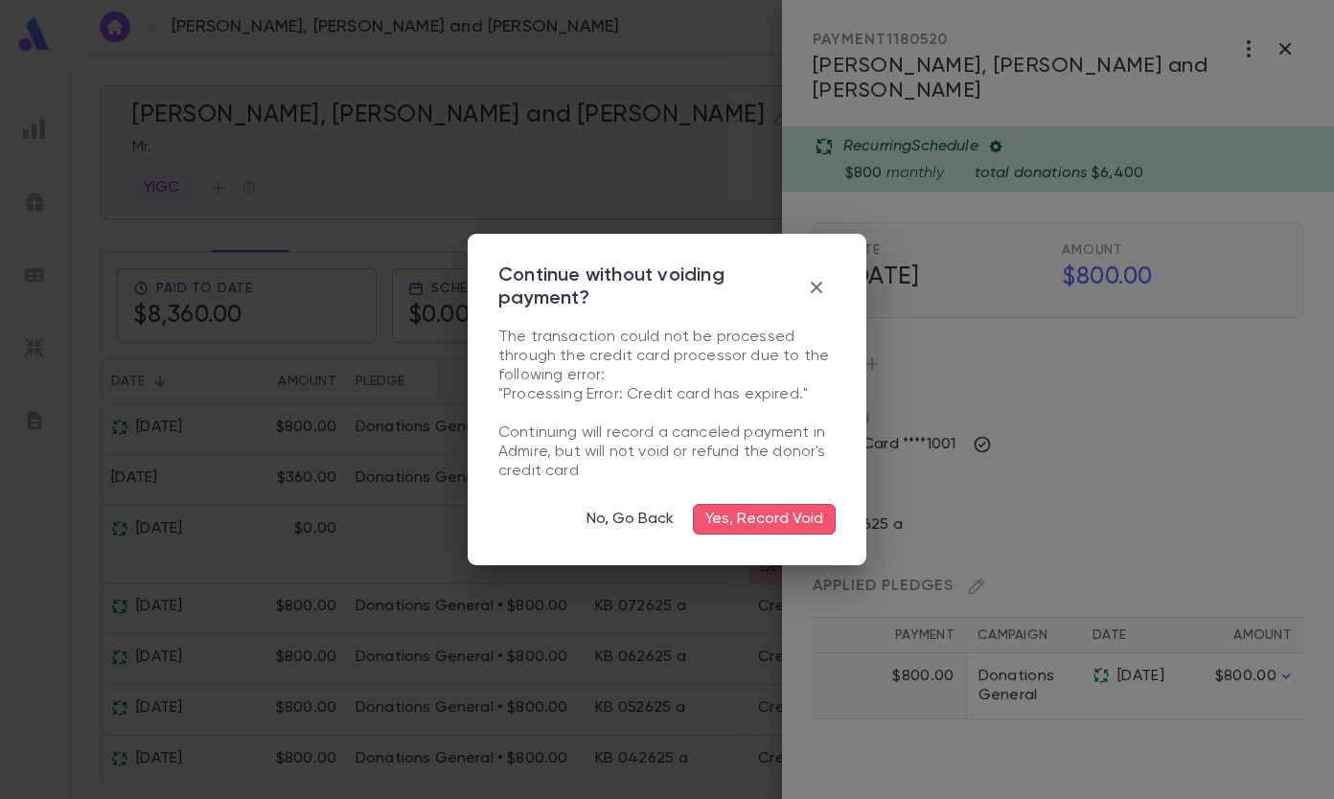
click at [736, 521] on button "Yes, Record Void" at bounding box center [764, 519] width 143 height 31
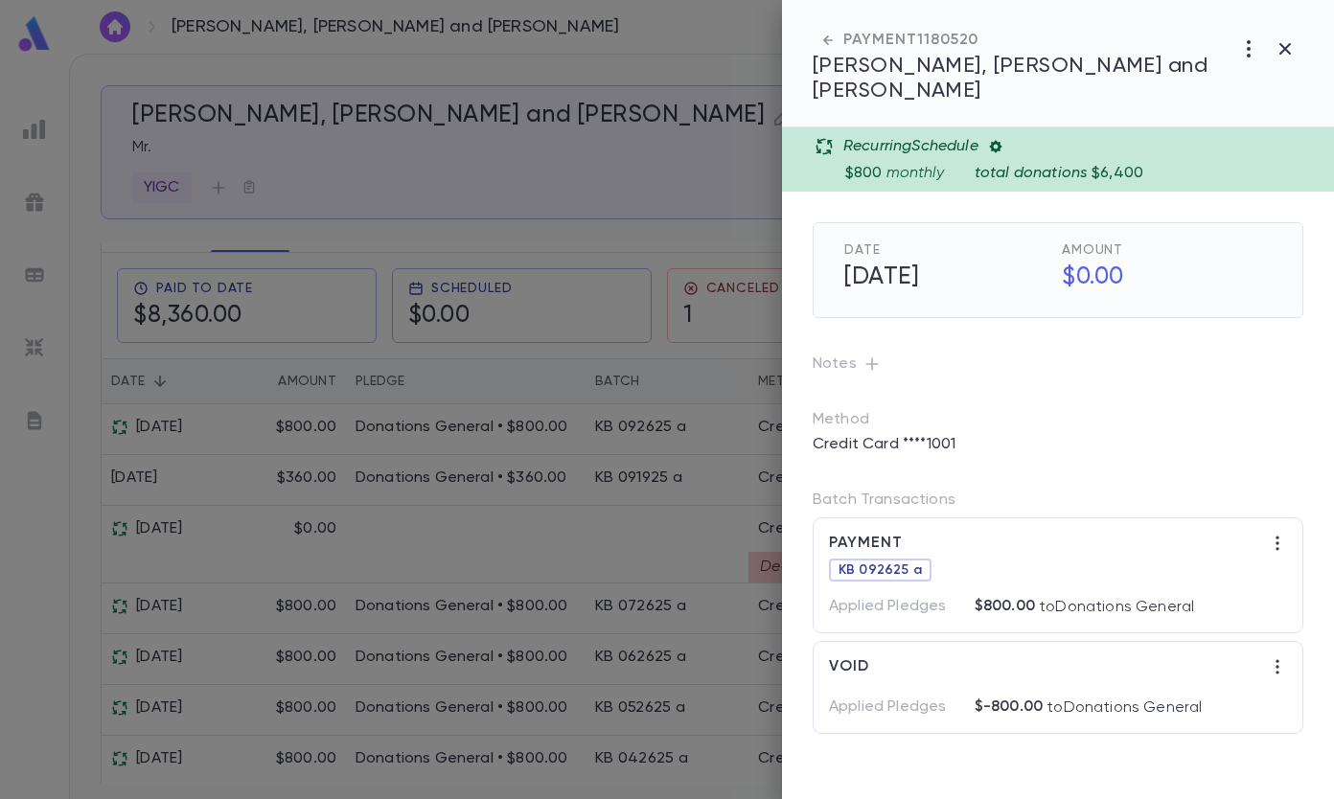
click at [1286, 49] on icon "button" at bounding box center [1284, 48] width 23 height 23
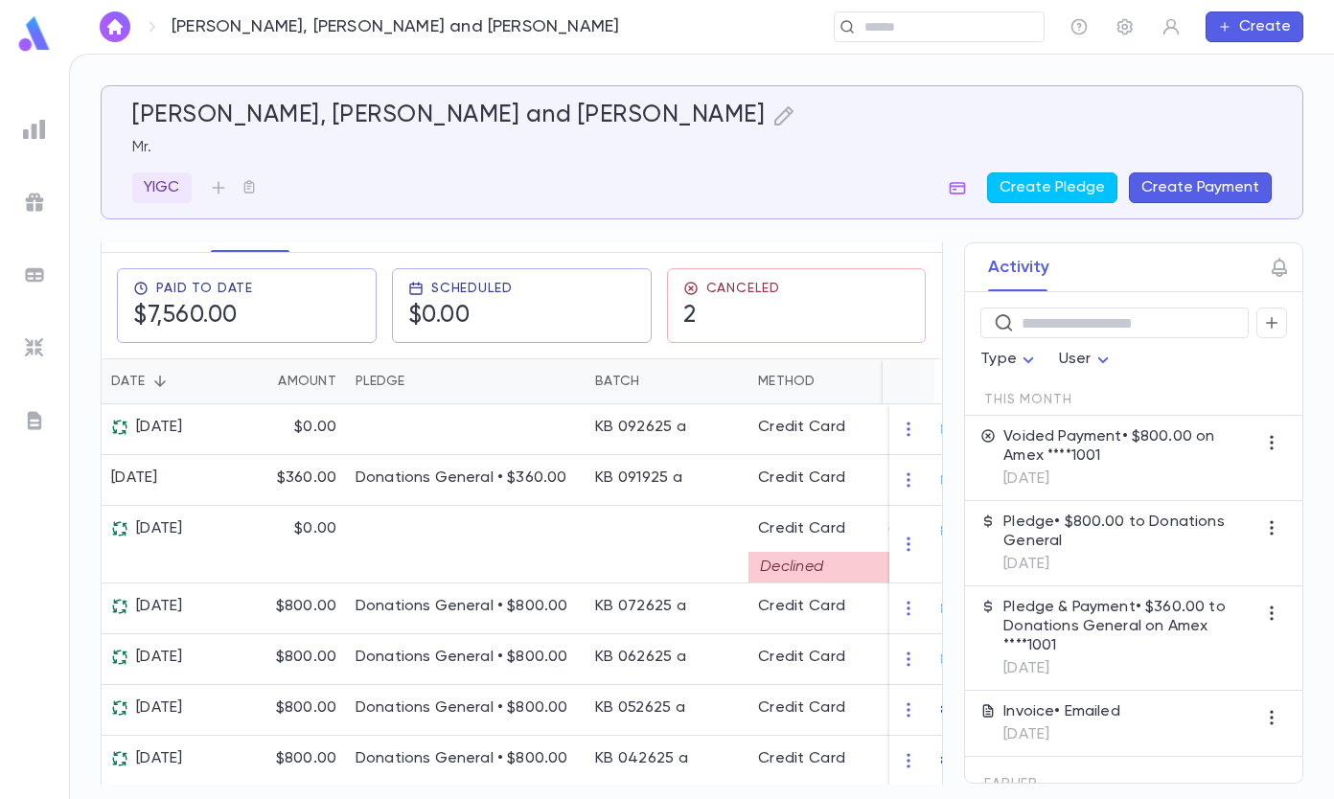
click at [168, 245] on button "Pledges" at bounding box center [157, 228] width 65 height 48
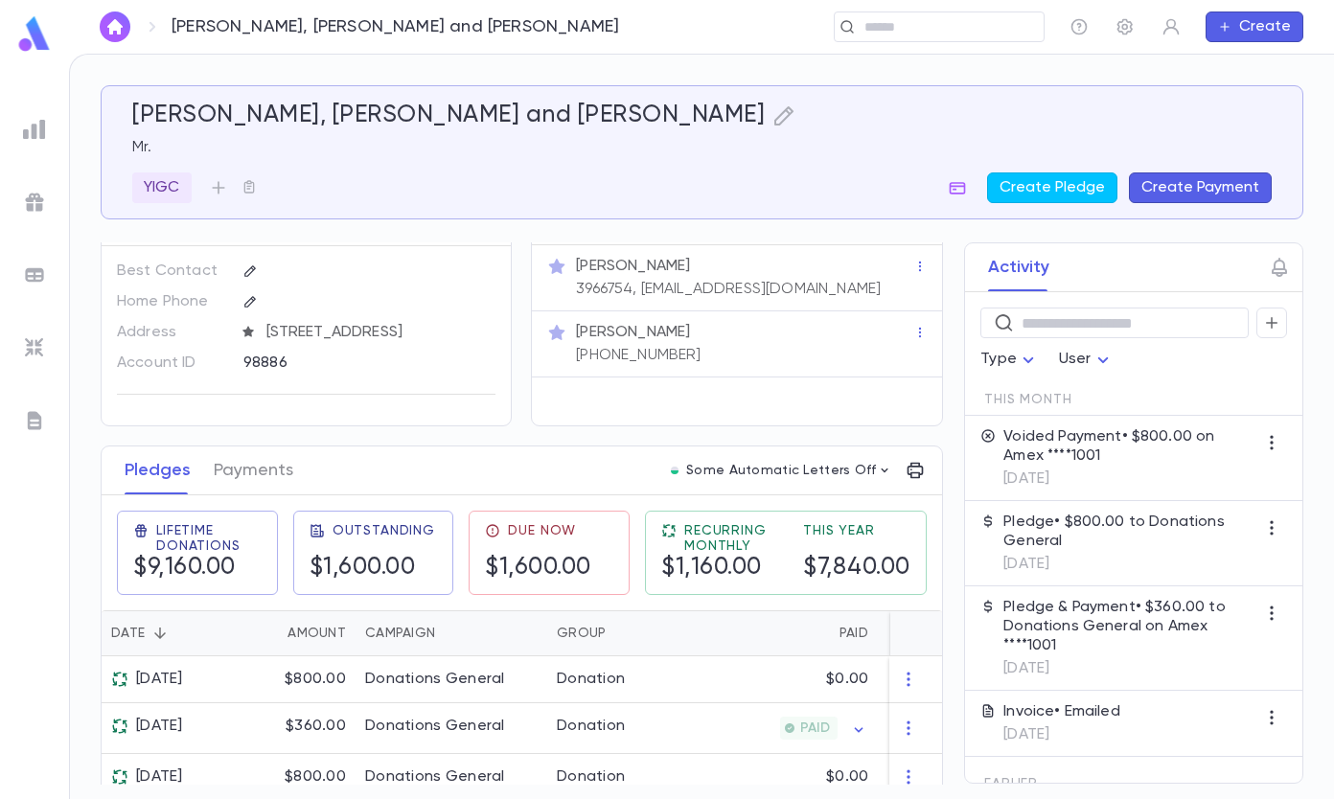
scroll to position [96, 0]
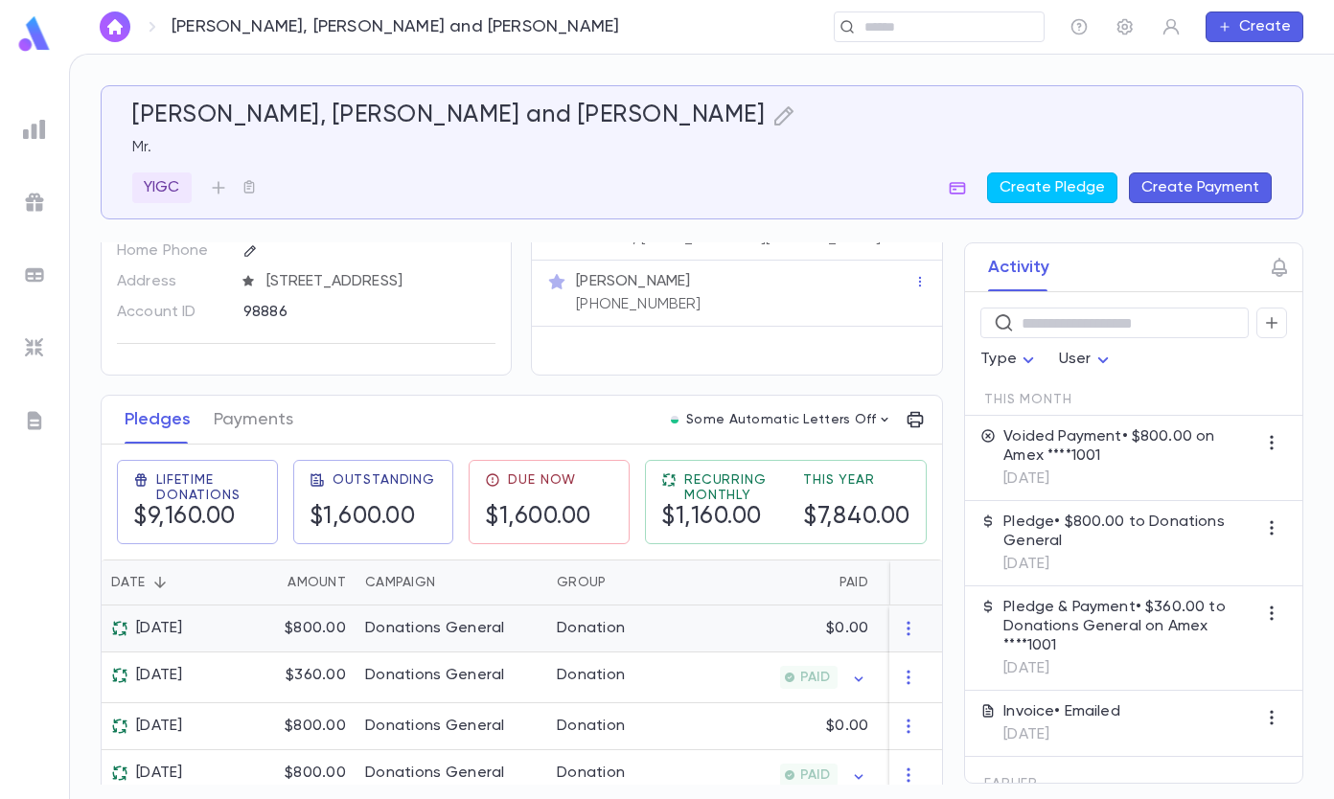
click at [900, 638] on icon "button" at bounding box center [909, 628] width 19 height 19
click at [754, 653] on div at bounding box center [667, 399] width 1334 height 799
click at [589, 638] on div "Donation" at bounding box center [591, 628] width 68 height 19
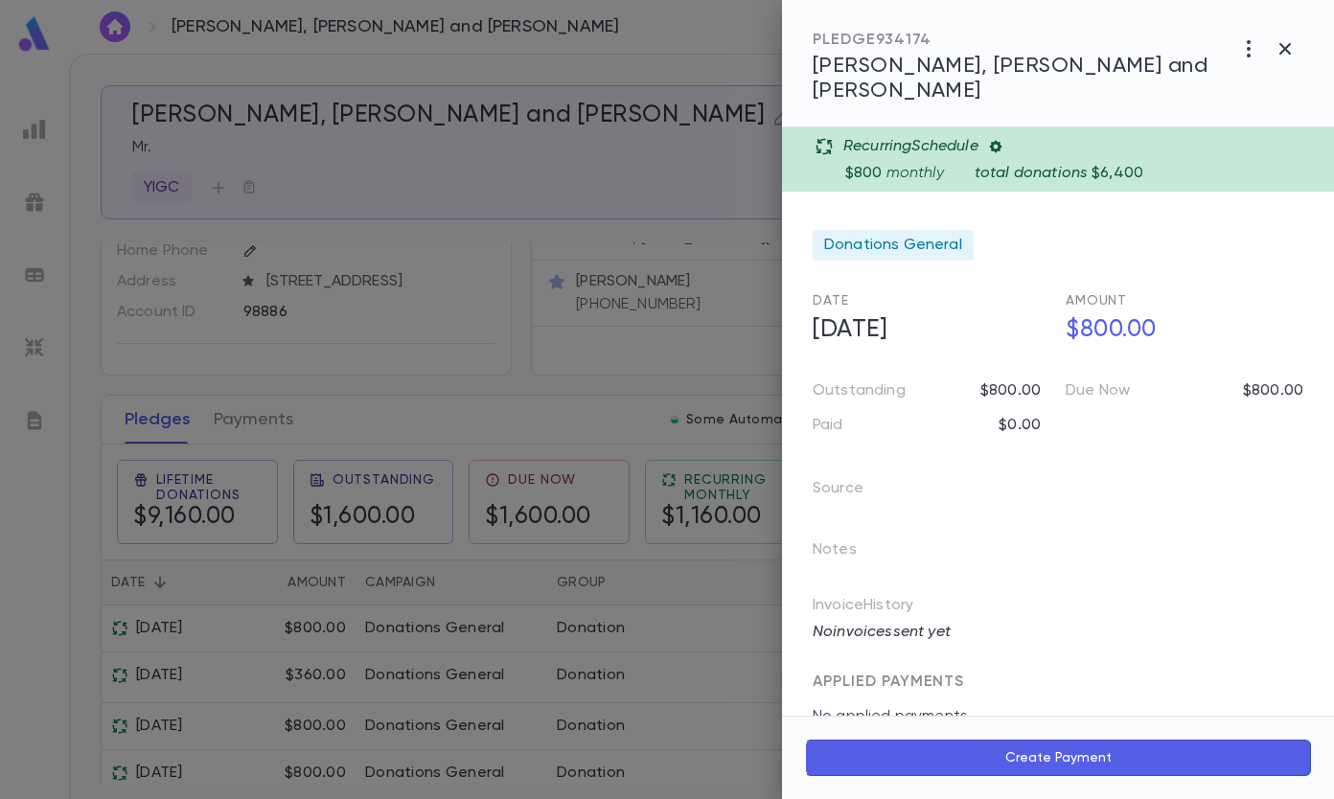
click at [1249, 45] on icon "button" at bounding box center [1248, 48] width 23 height 23
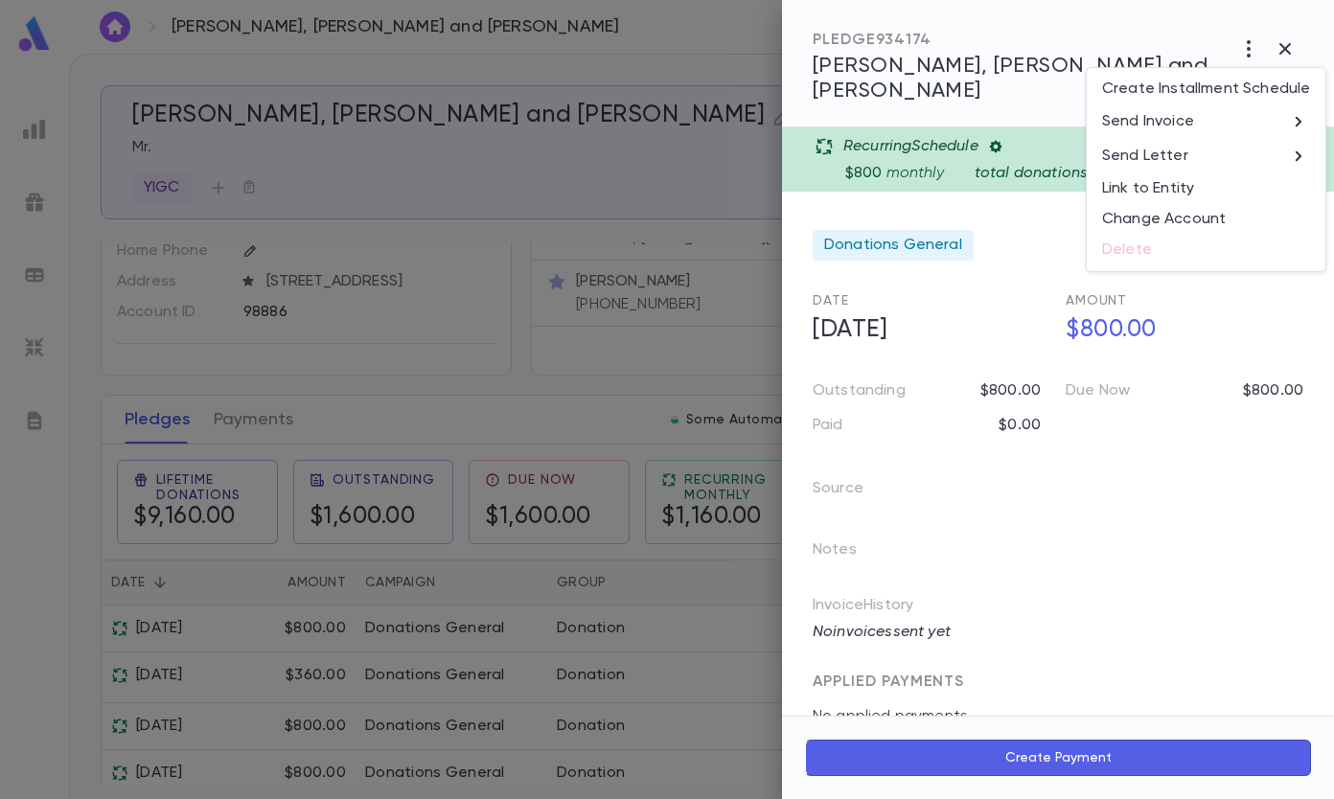
click at [994, 219] on div at bounding box center [667, 399] width 1334 height 799
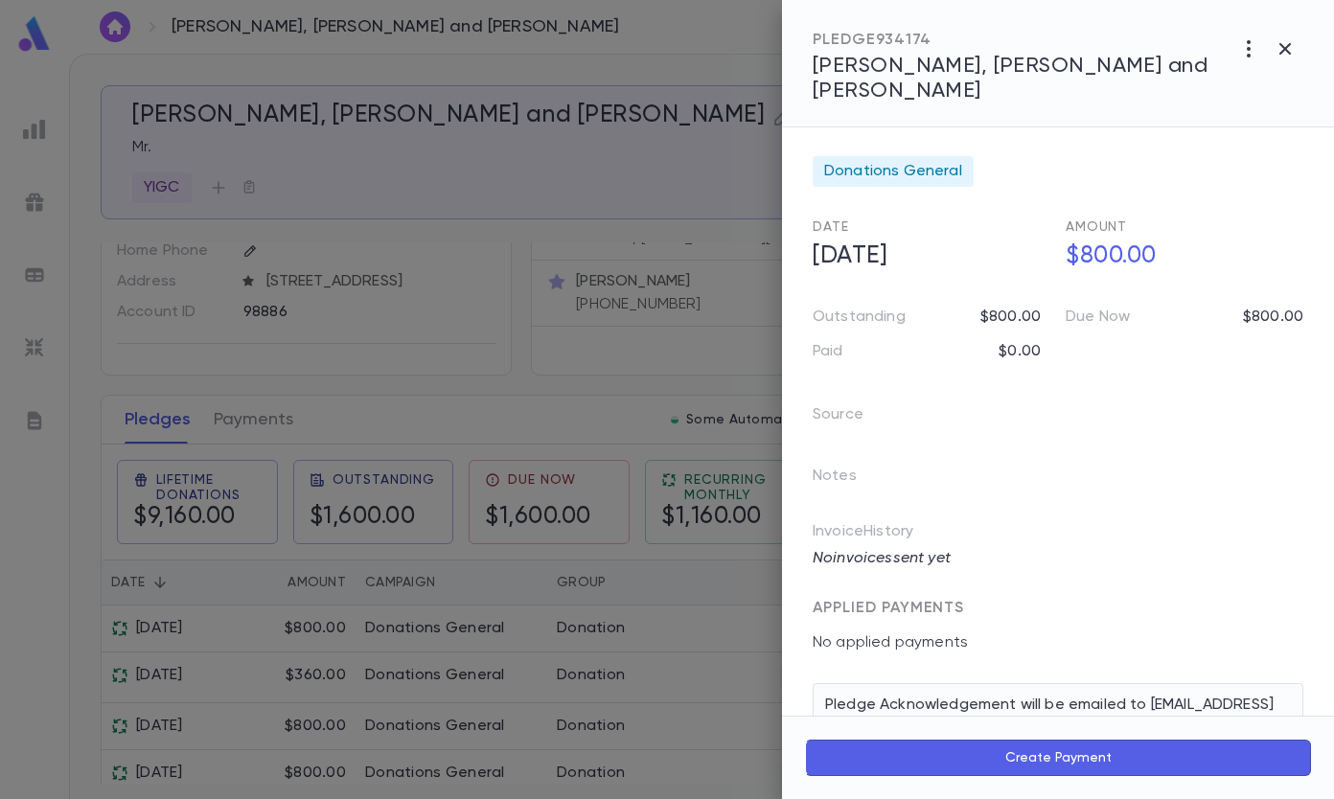
scroll to position [0, 0]
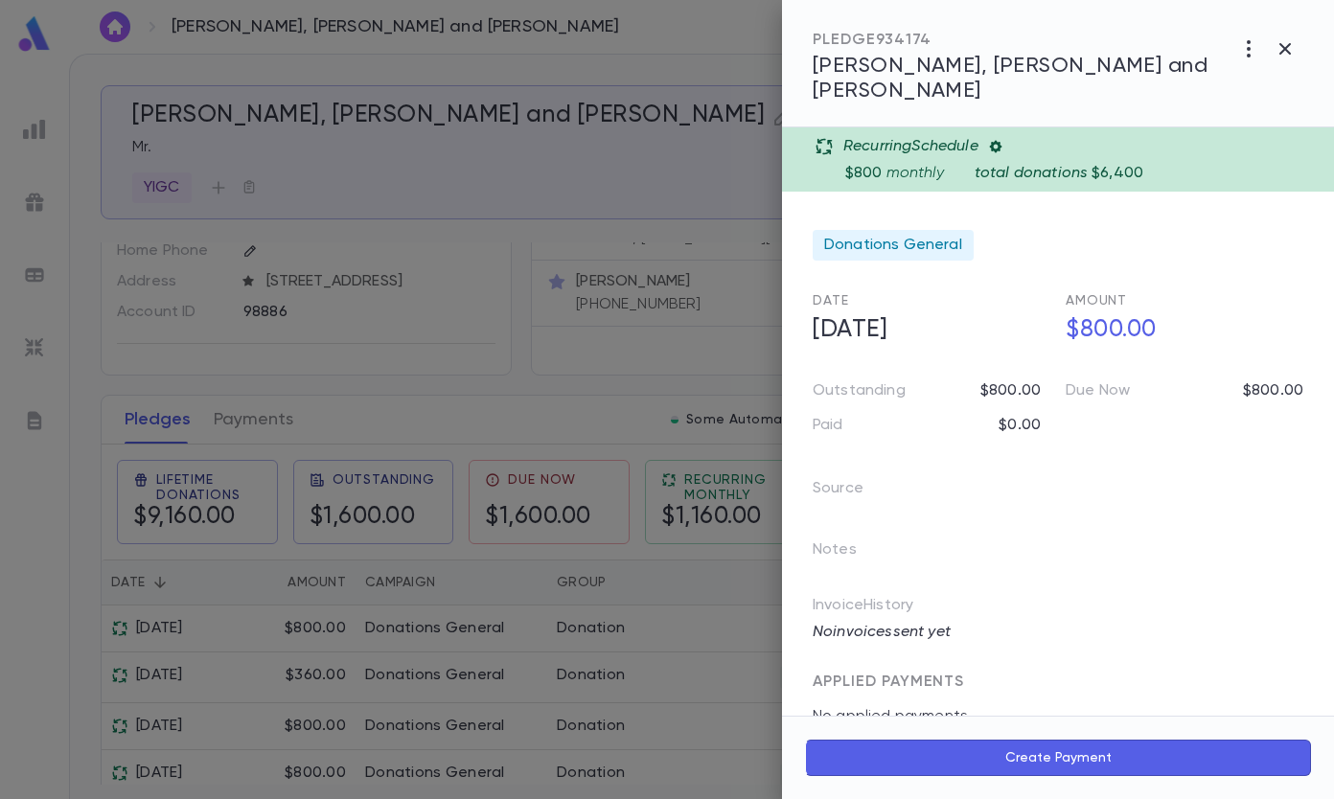
click at [1279, 50] on icon "button" at bounding box center [1284, 48] width 23 height 23
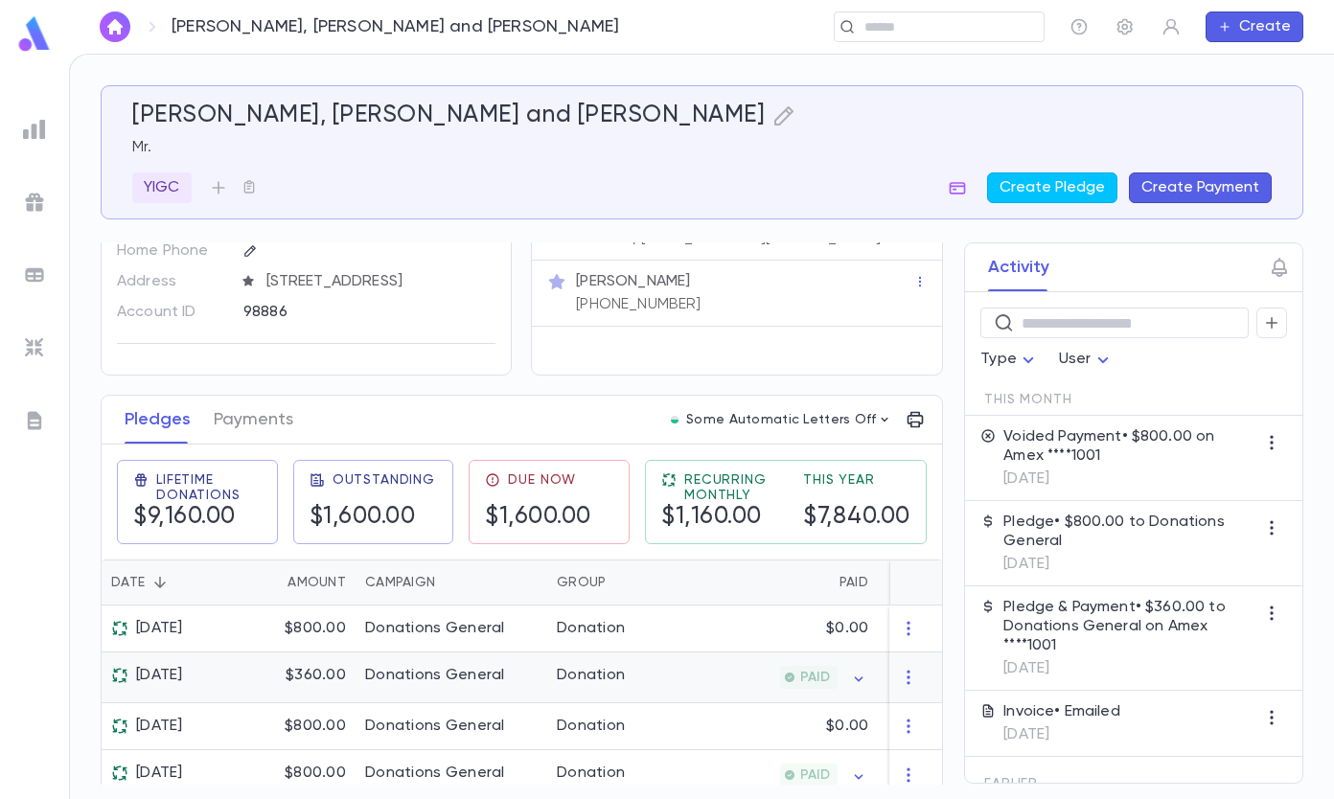
click at [106, 688] on div "[DATE]" at bounding box center [166, 678] width 129 height 51
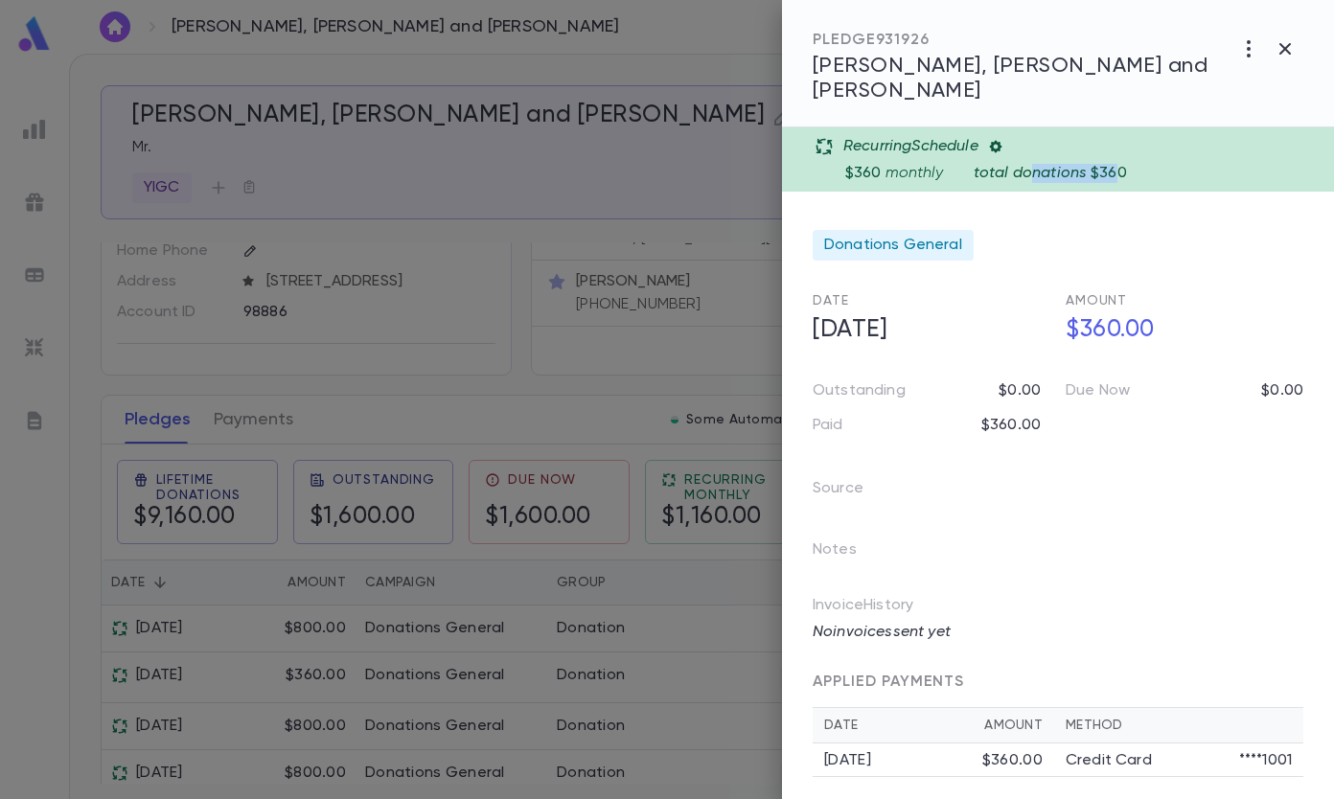
drag, startPoint x: 1032, startPoint y: 146, endPoint x: 1112, endPoint y: 149, distance: 80.5
click at [1112, 156] on div "$360 monthly total donations $360" at bounding box center [1083, 169] width 477 height 27
drag, startPoint x: 1112, startPoint y: 149, endPoint x: 1044, endPoint y: 152, distance: 68.1
click at [1044, 164] on p "total donations" at bounding box center [1030, 173] width 113 height 19
click at [998, 139] on icon at bounding box center [995, 146] width 15 height 15
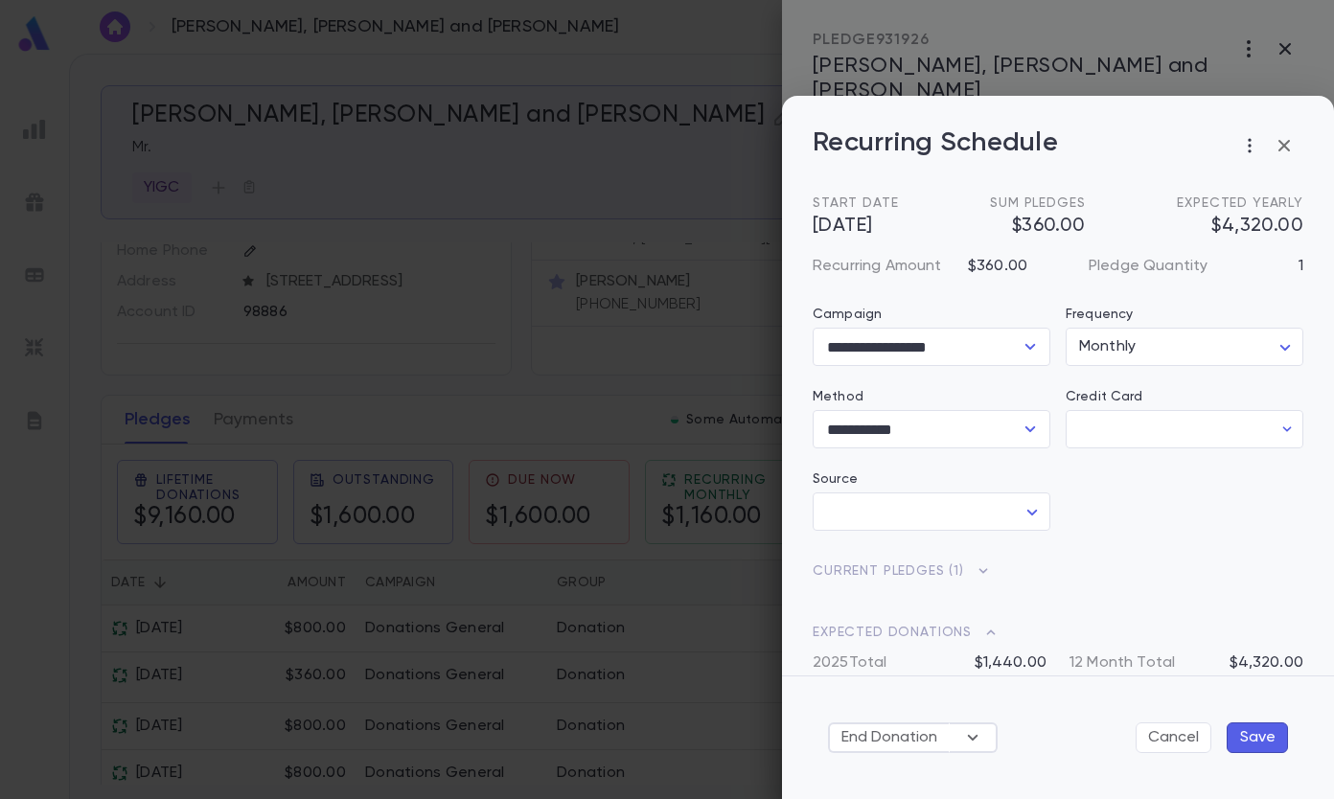
type input "********"
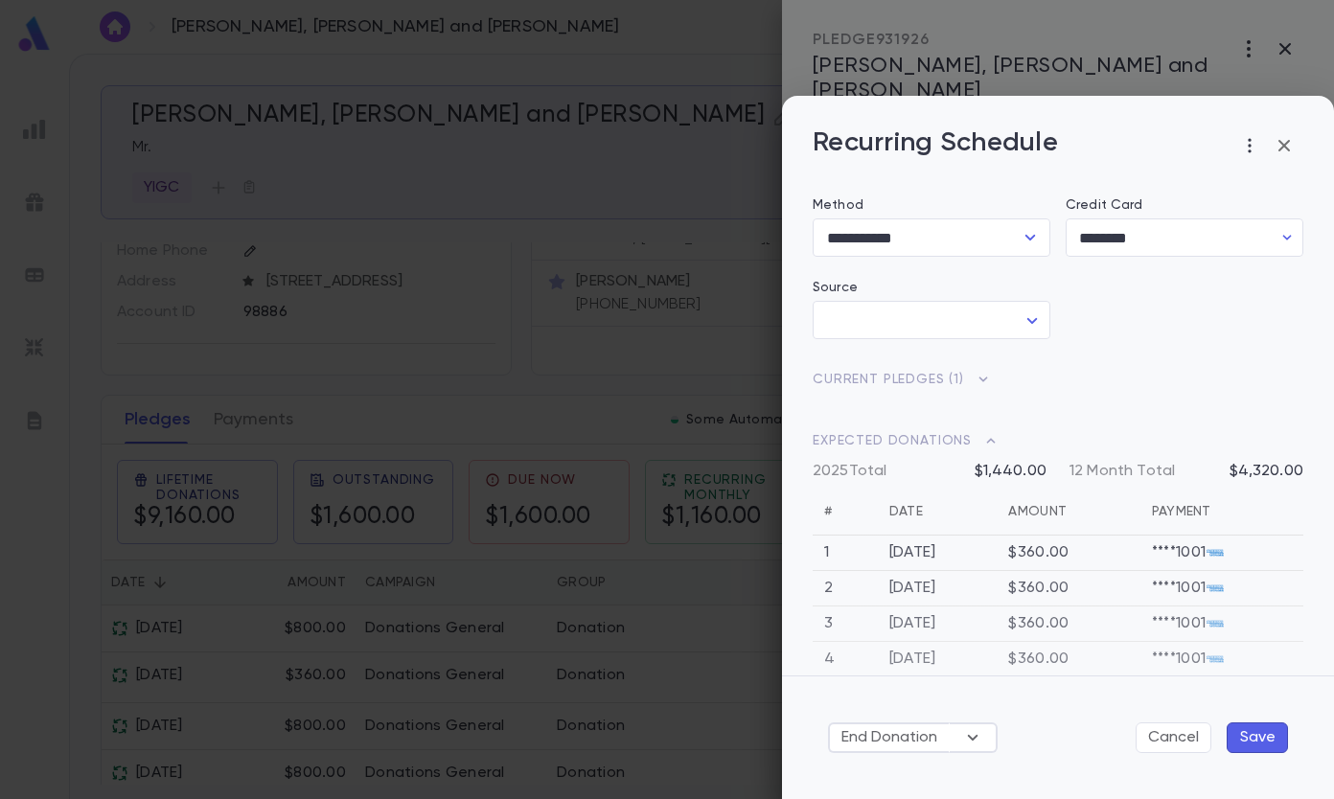
scroll to position [287, 0]
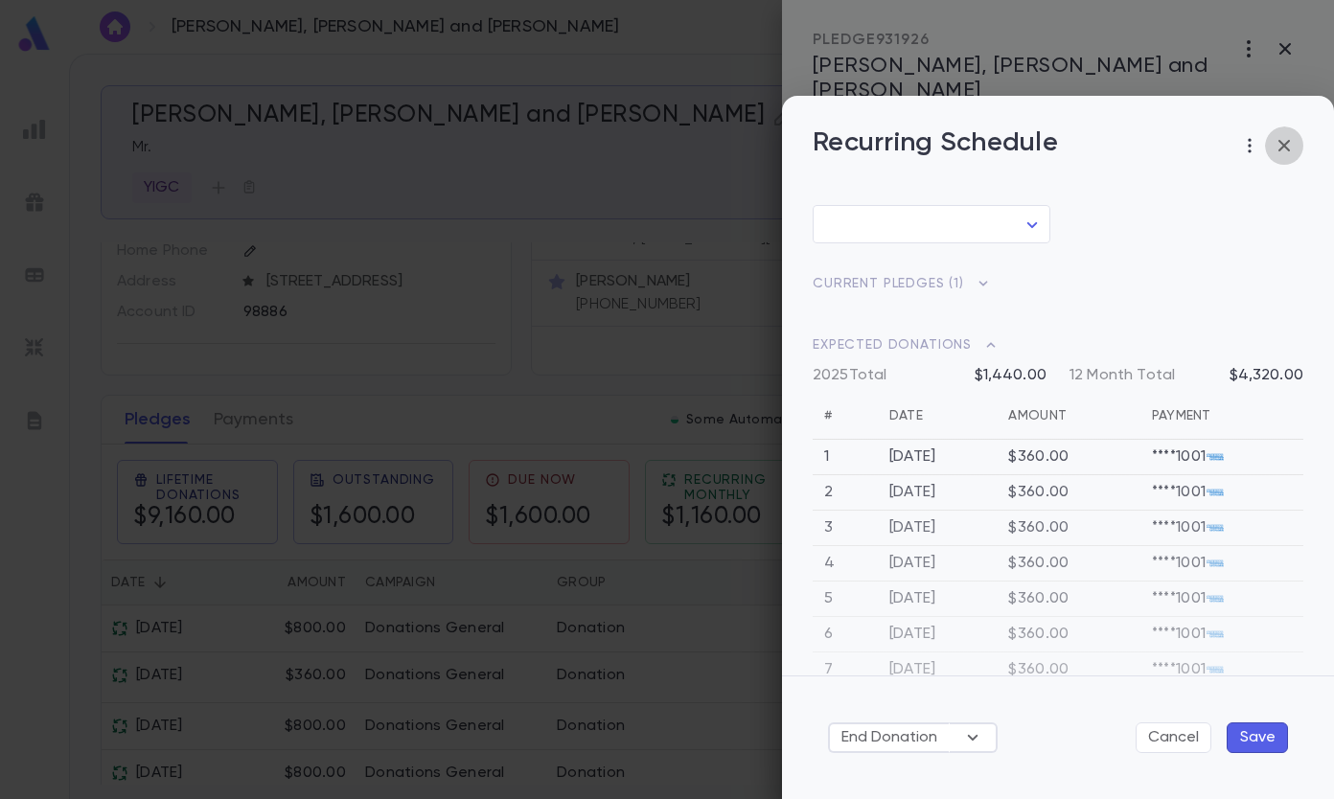
click at [1282, 138] on icon "button" at bounding box center [1284, 145] width 23 height 23
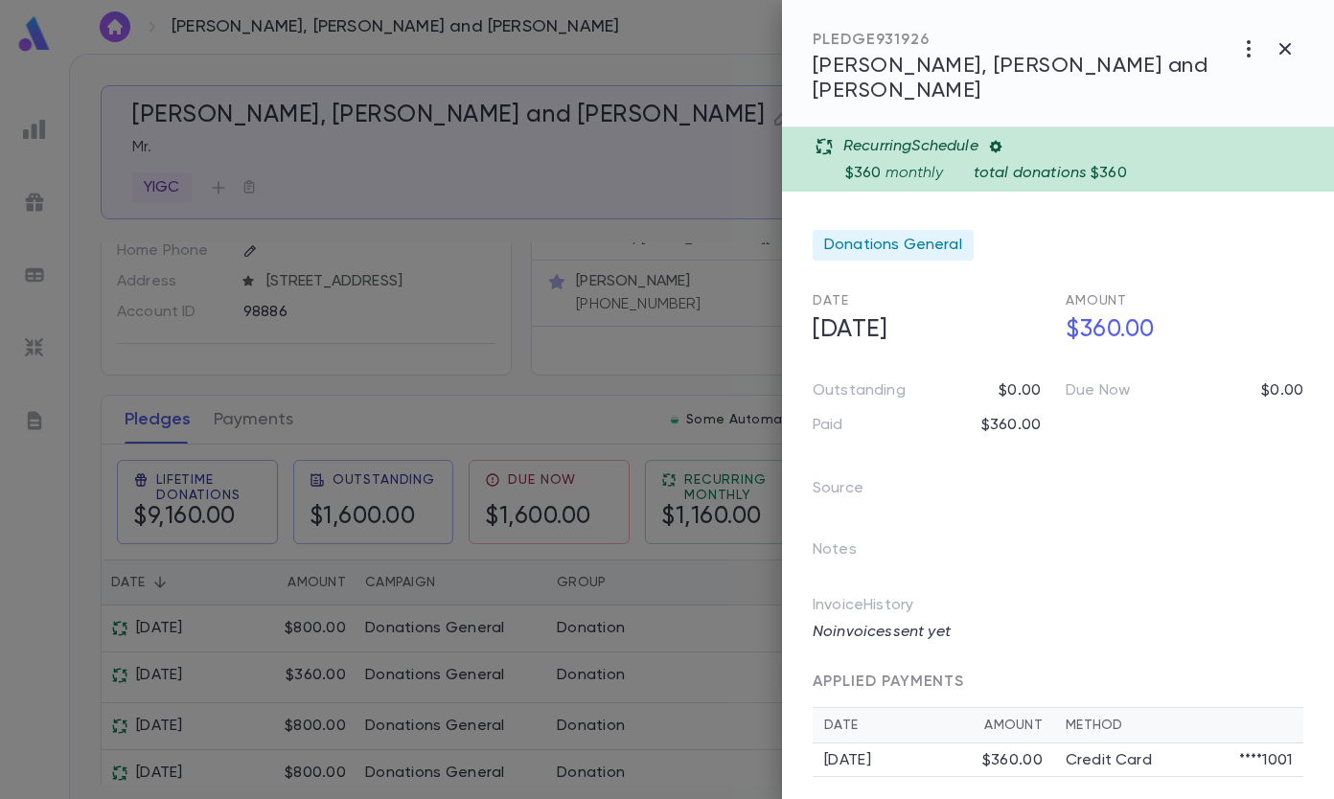
click at [1283, 51] on icon "button" at bounding box center [1284, 48] width 11 height 11
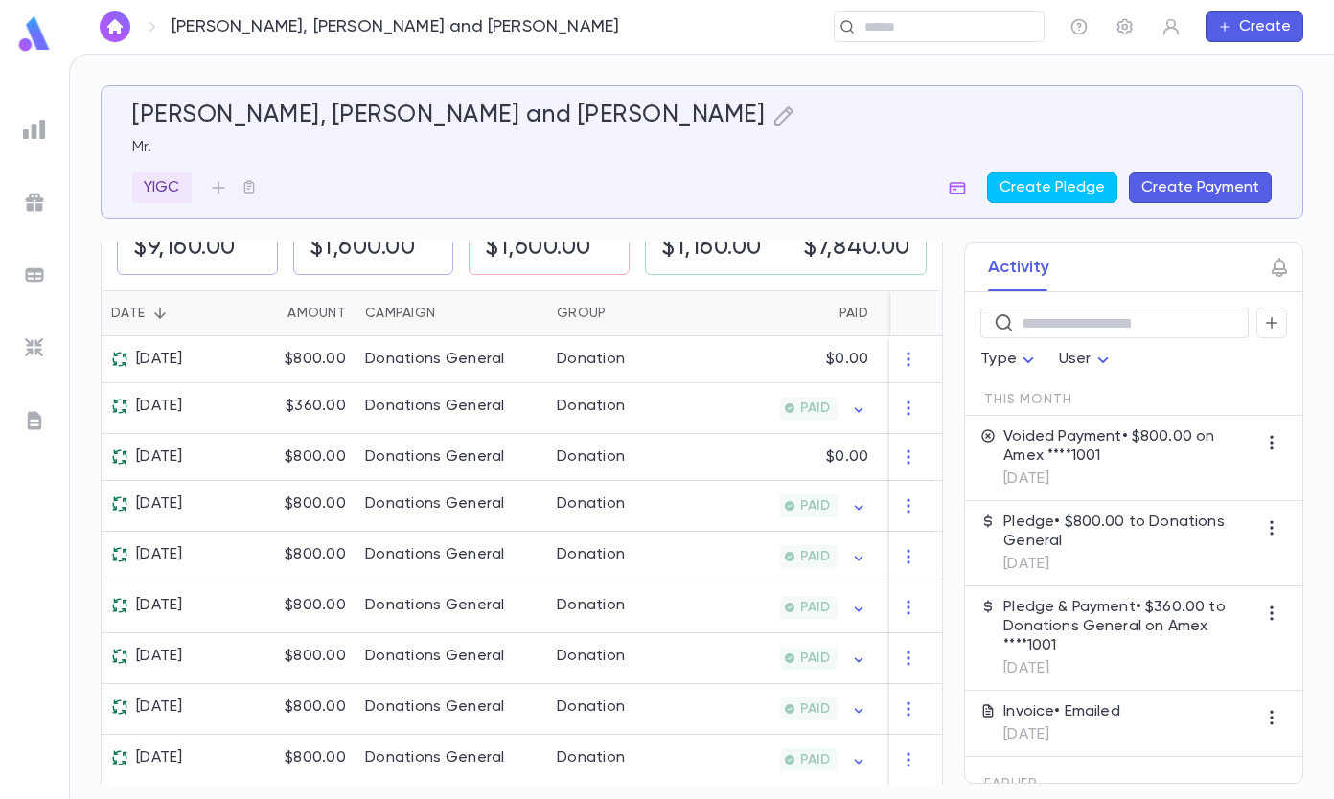
scroll to position [383, 0]
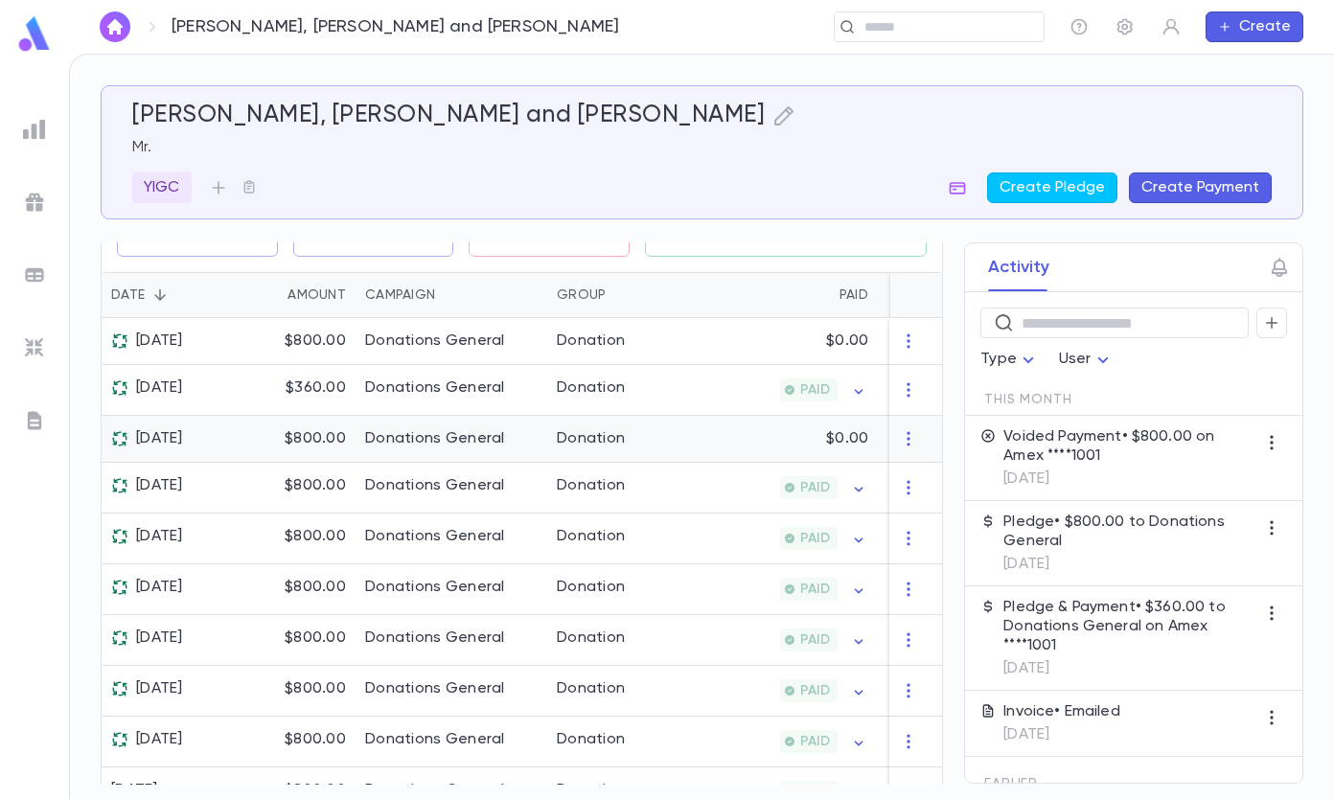
click at [900, 448] on icon "button" at bounding box center [909, 438] width 19 height 19
click at [836, 455] on div at bounding box center [667, 399] width 1334 height 799
click at [685, 463] on div "Donation" at bounding box center [619, 439] width 144 height 47
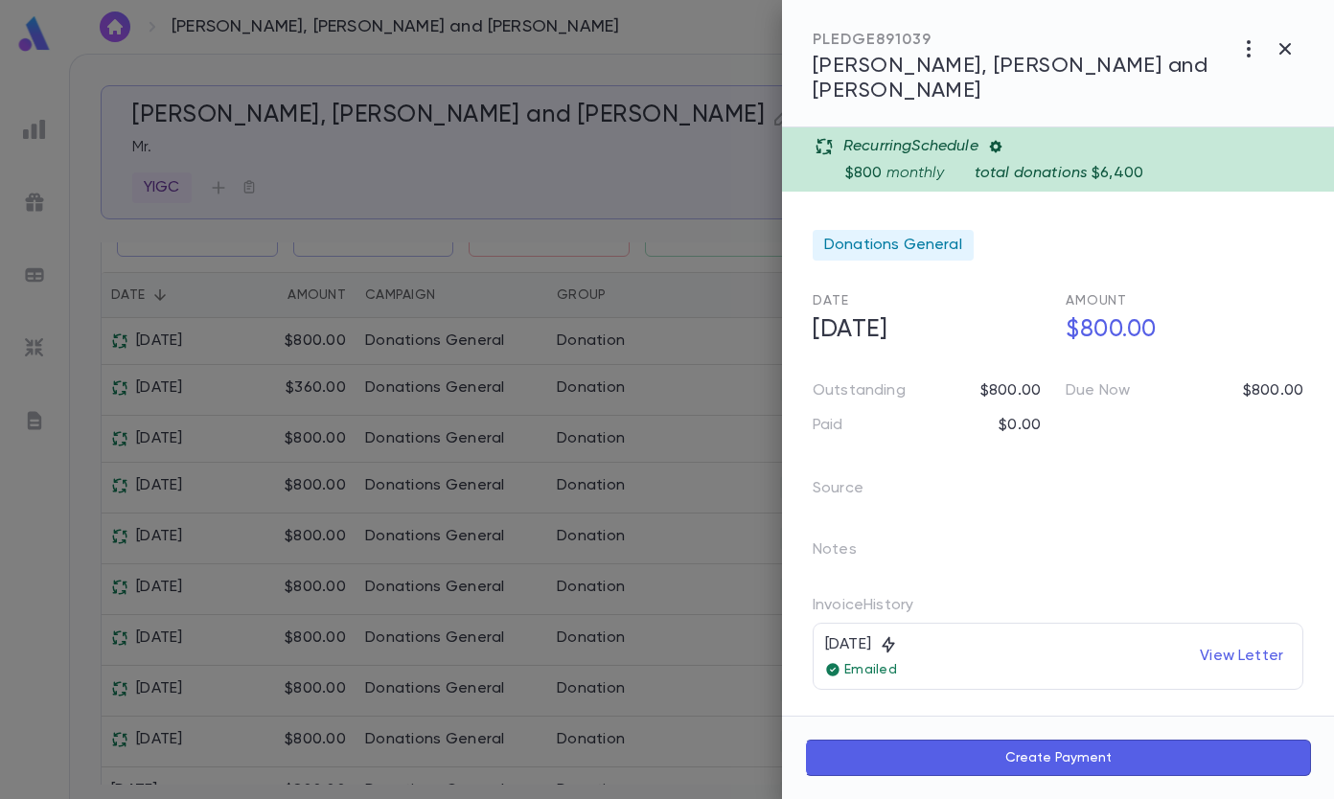
click at [1120, 310] on h5 "$800.00" at bounding box center [1178, 330] width 249 height 40
click at [1087, 311] on input "********" at bounding box center [1185, 329] width 238 height 37
type input "******"
click at [1282, 348] on form "Recurring Schedule $800 monthly total donations $6,400 Donations General Date […" at bounding box center [1058, 491] width 491 height 729
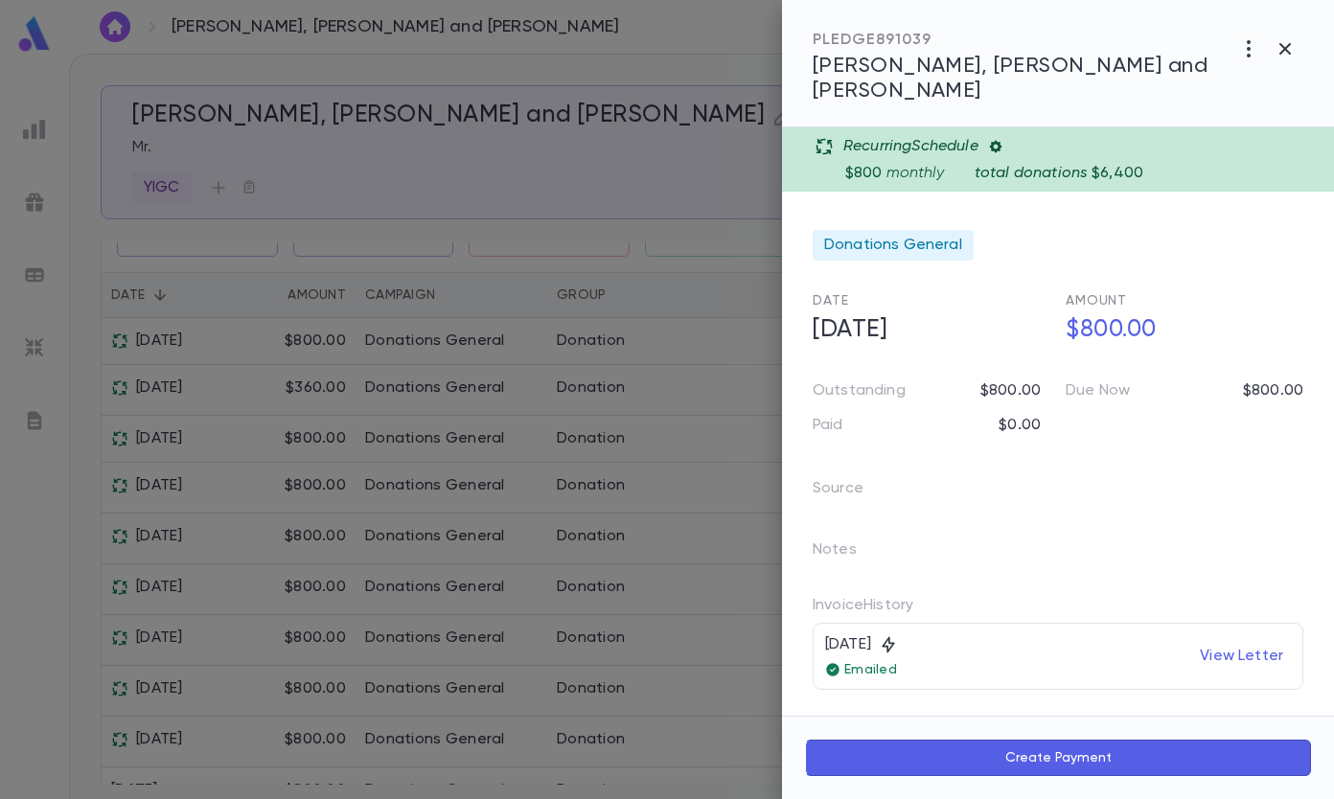
click at [1251, 57] on icon "button" at bounding box center [1248, 48] width 23 height 23
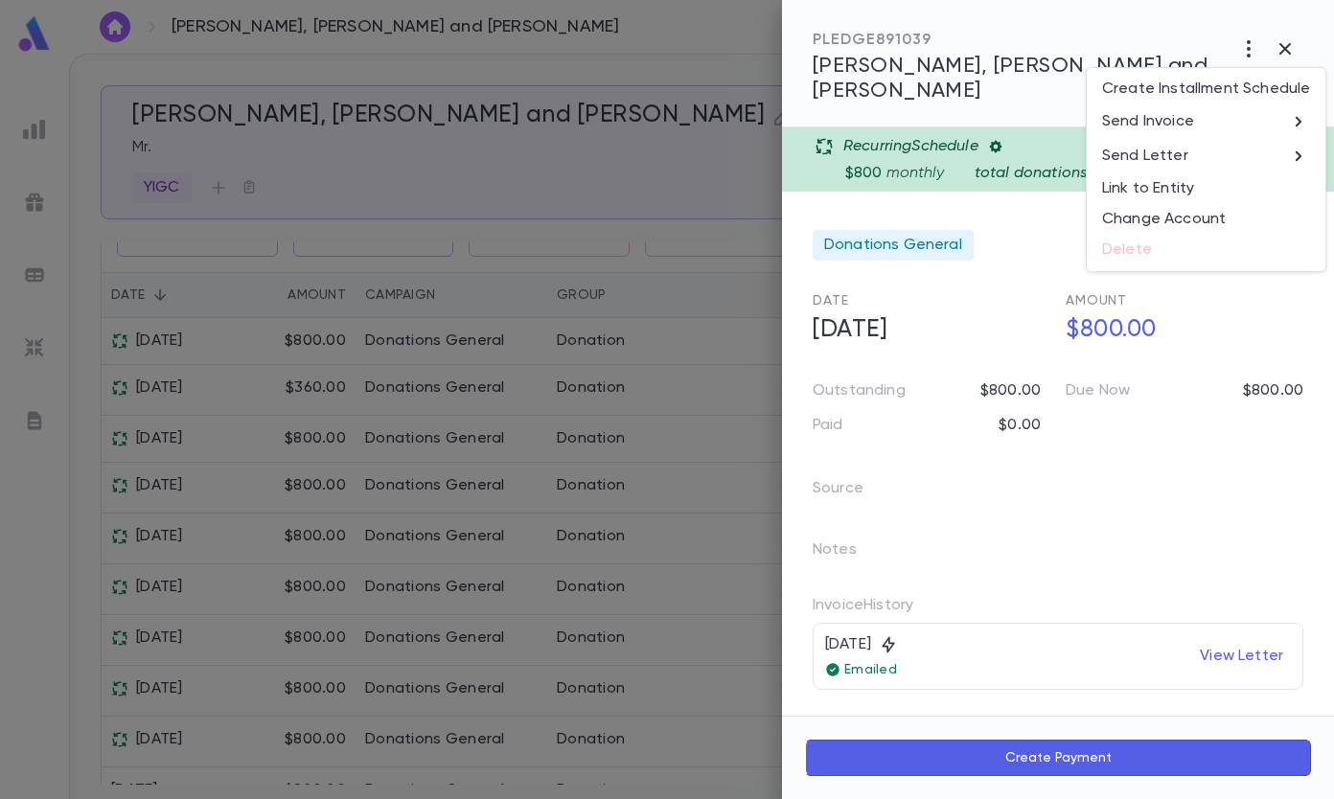
click at [1224, 253] on ul "Create Installment Schedule Send Invoice Send Letter Link to Entity Change Acco…" at bounding box center [1206, 169] width 239 height 203
click at [1281, 50] on div at bounding box center [667, 399] width 1334 height 799
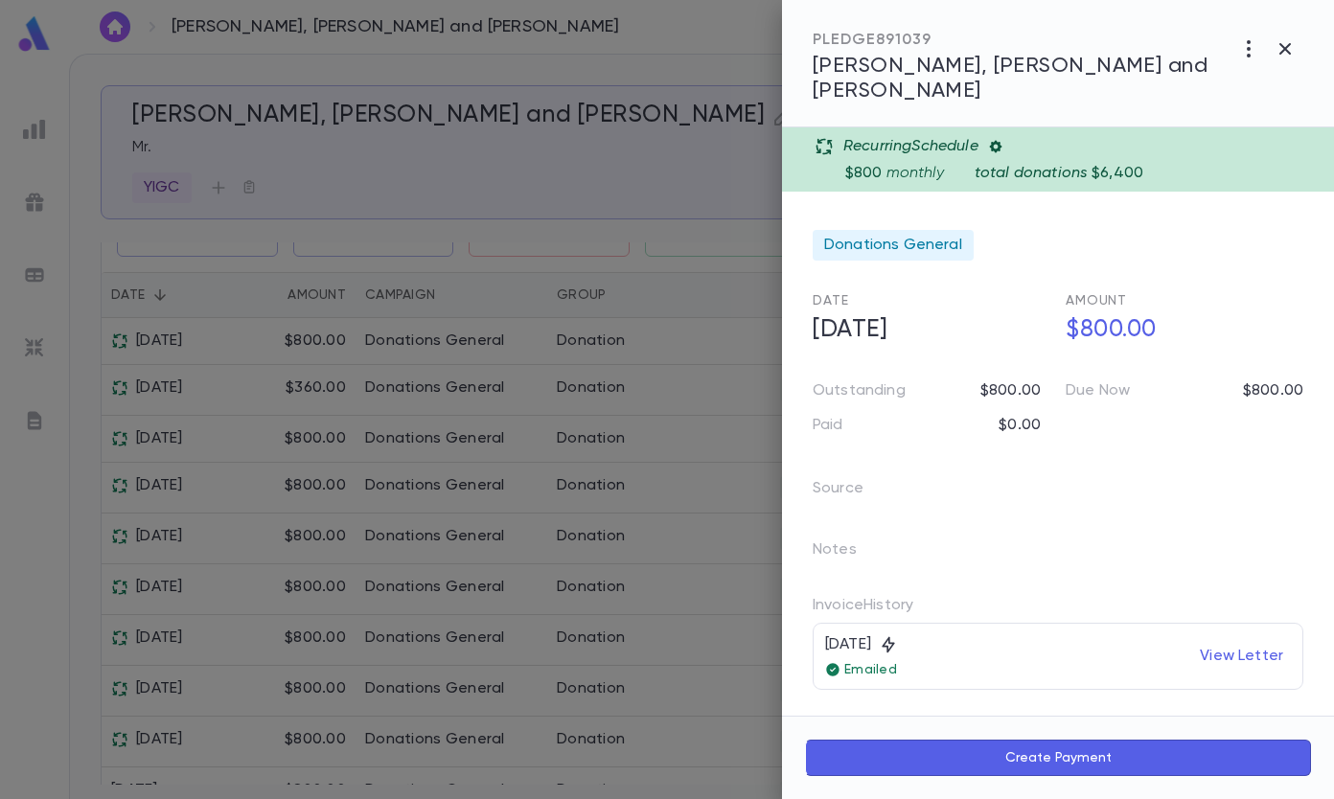
click at [1001, 141] on icon at bounding box center [995, 147] width 12 height 12
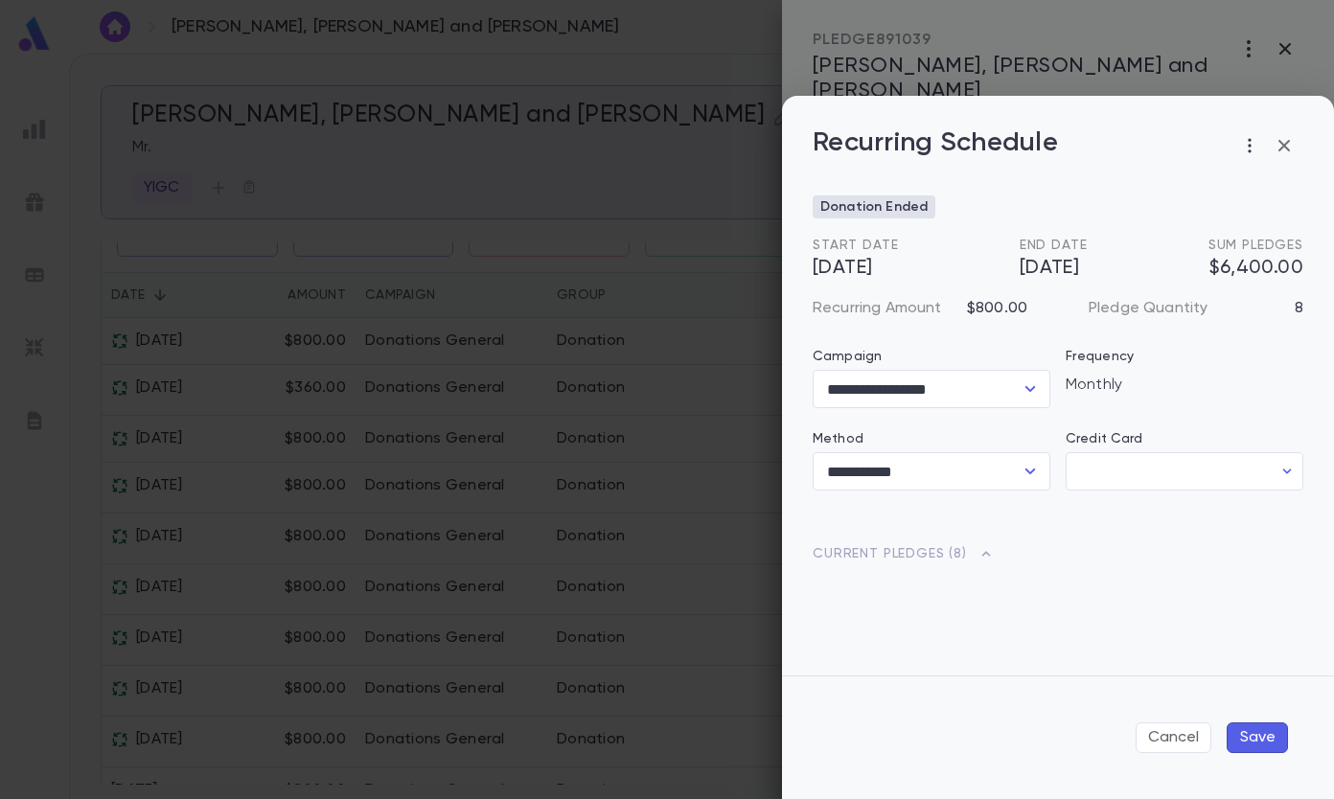
type input "********"
click at [1058, 268] on span "[DATE]" at bounding box center [1054, 268] width 68 height 23
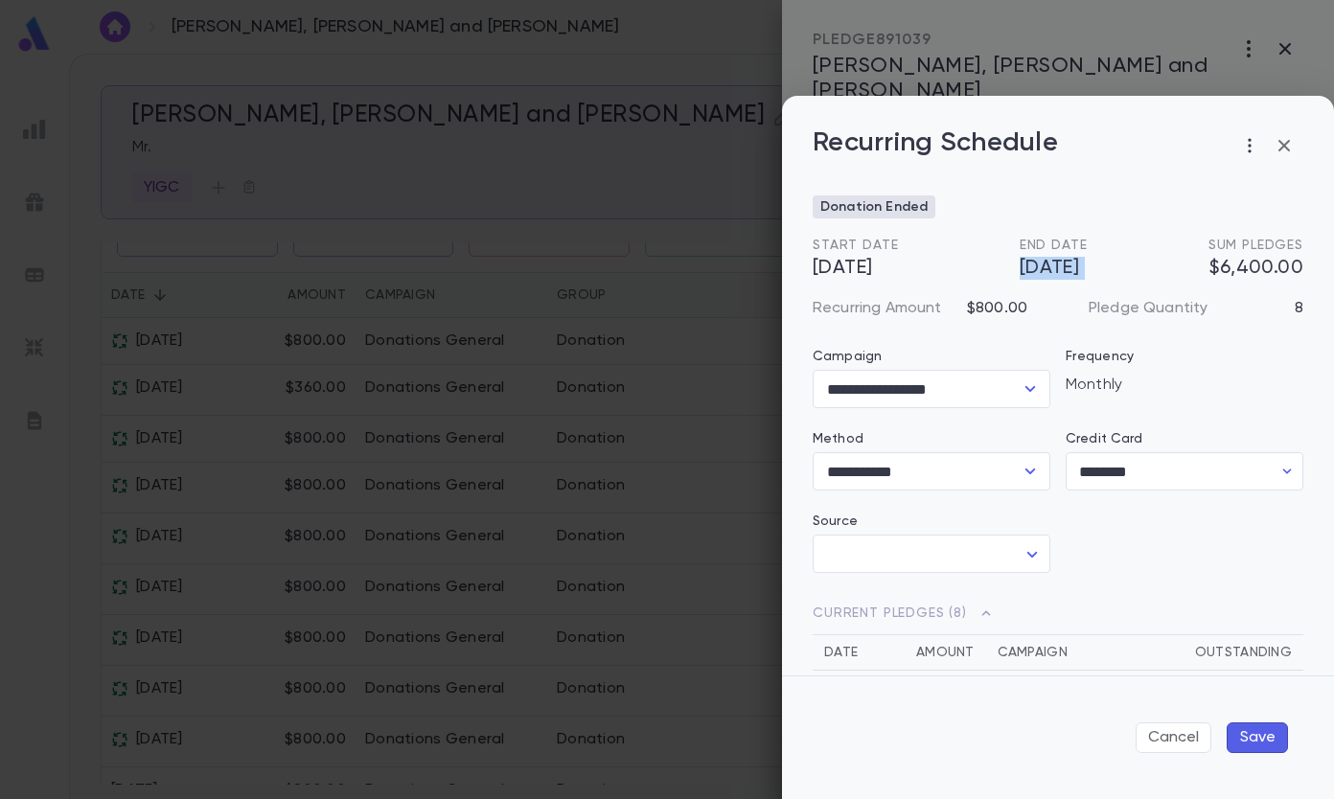
click at [1058, 268] on span "[DATE]" at bounding box center [1054, 268] width 68 height 23
drag, startPoint x: 1058, startPoint y: 268, endPoint x: 1042, endPoint y: 268, distance: 16.3
click at [1042, 268] on span "[DATE]" at bounding box center [1054, 268] width 68 height 23
click at [1259, 149] on button "button" at bounding box center [1249, 145] width 31 height 31
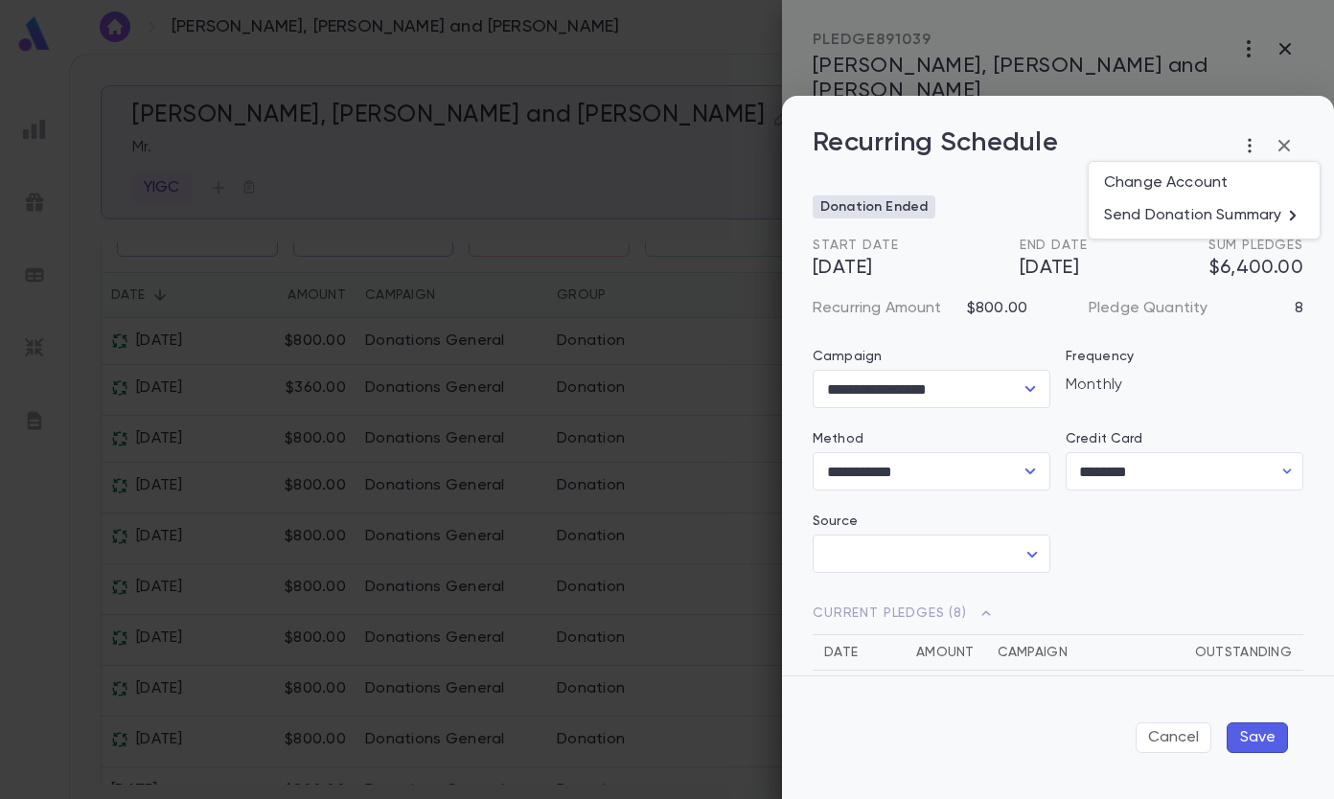
click at [1242, 392] on div at bounding box center [667, 399] width 1334 height 799
click at [1129, 384] on p "Monthly" at bounding box center [1185, 385] width 238 height 19
click at [1249, 149] on icon "button" at bounding box center [1249, 145] width 19 height 19
click at [1288, 146] on div at bounding box center [667, 399] width 1334 height 799
click at [1285, 146] on icon "button" at bounding box center [1283, 145] width 11 height 11
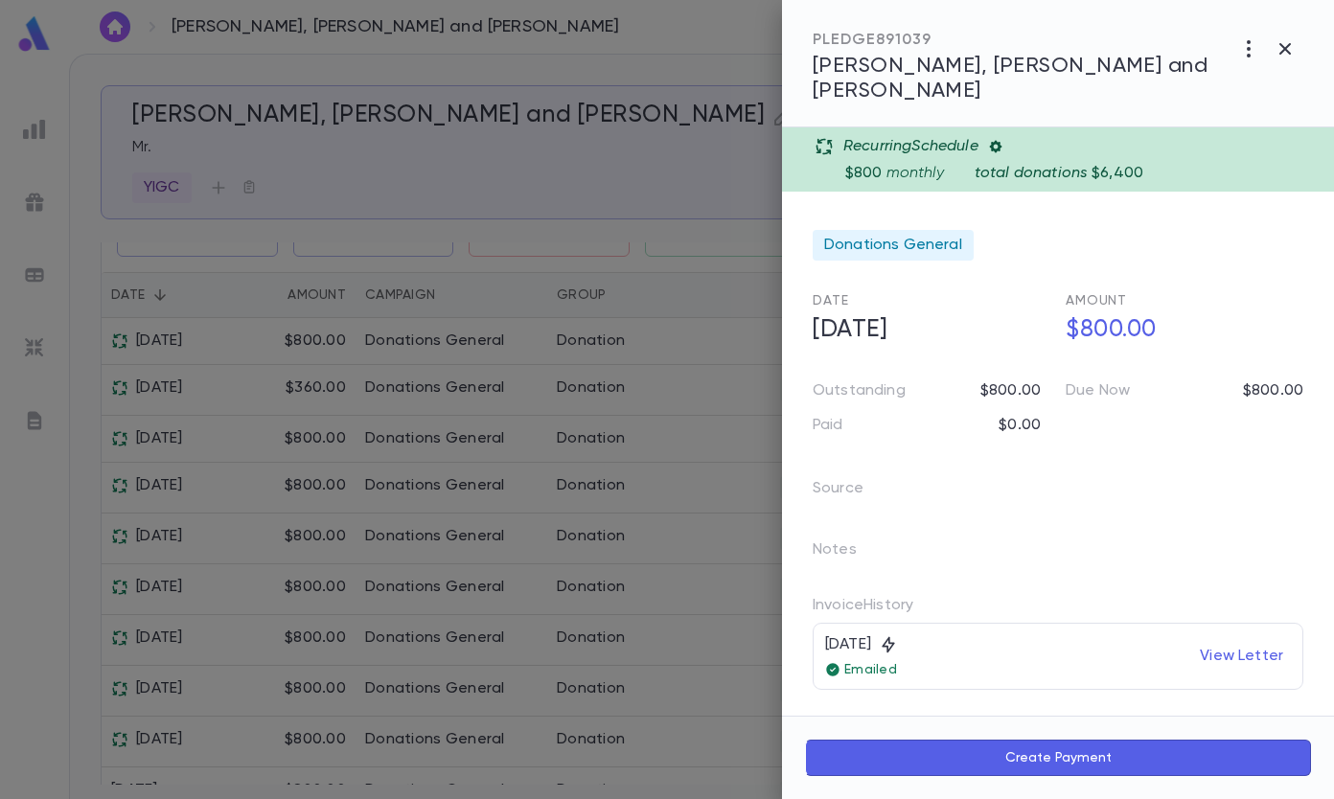
click at [1250, 50] on icon "button" at bounding box center [1248, 48] width 23 height 23
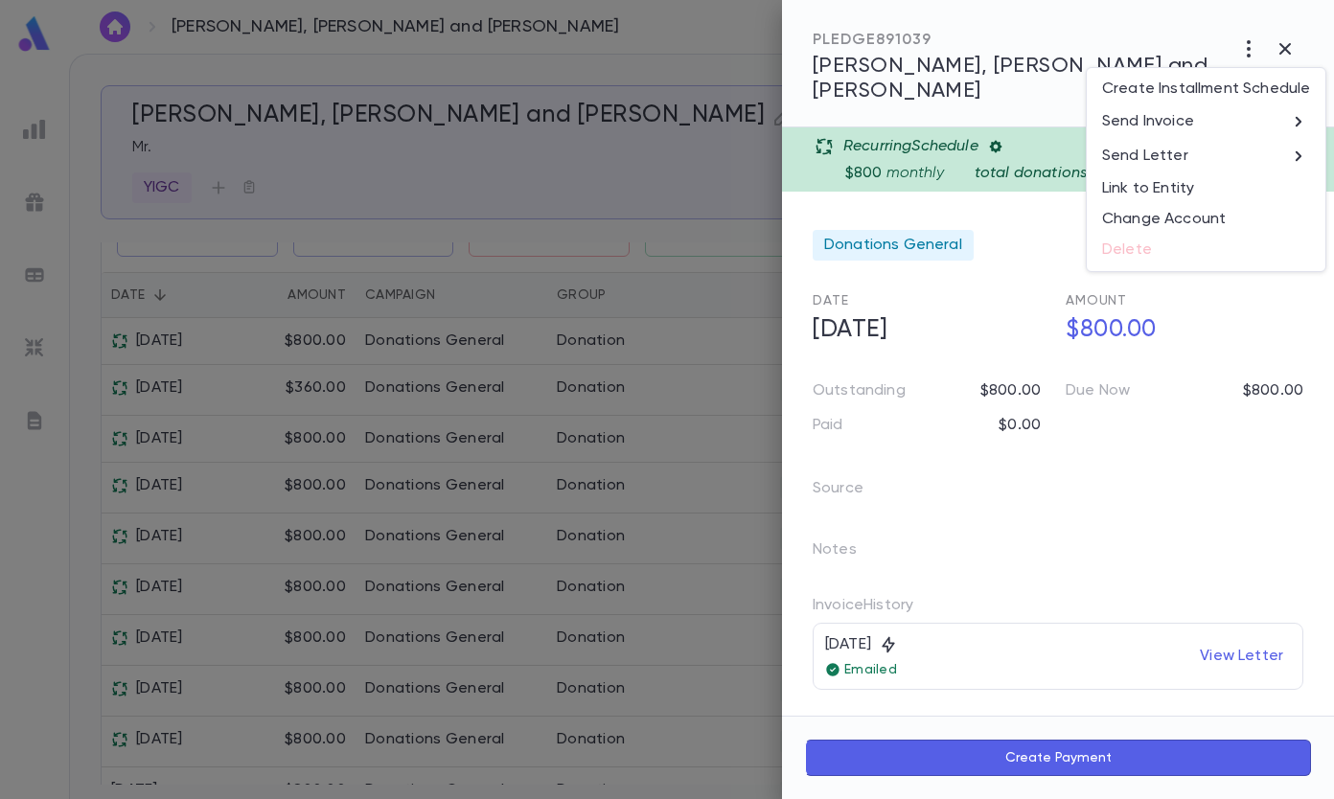
click at [1156, 260] on ul "Create Installment Schedule Send Invoice Send Letter Link to Entity Change Acco…" at bounding box center [1206, 169] width 239 height 203
click at [1002, 216] on div at bounding box center [667, 399] width 1334 height 799
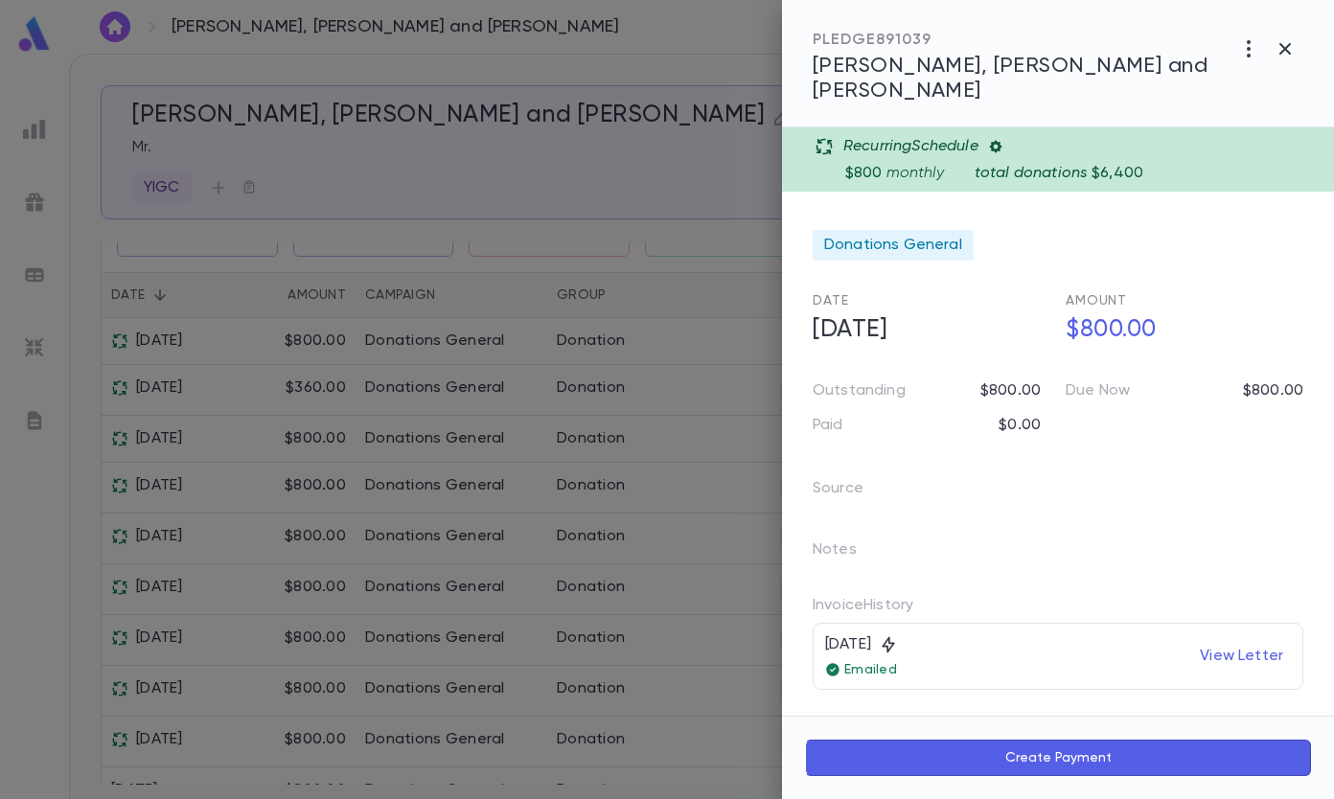
click at [1076, 310] on h5 "$800.00" at bounding box center [1178, 330] width 249 height 40
click at [1144, 366] on div "Due Now $800.00" at bounding box center [1176, 383] width 253 height 34
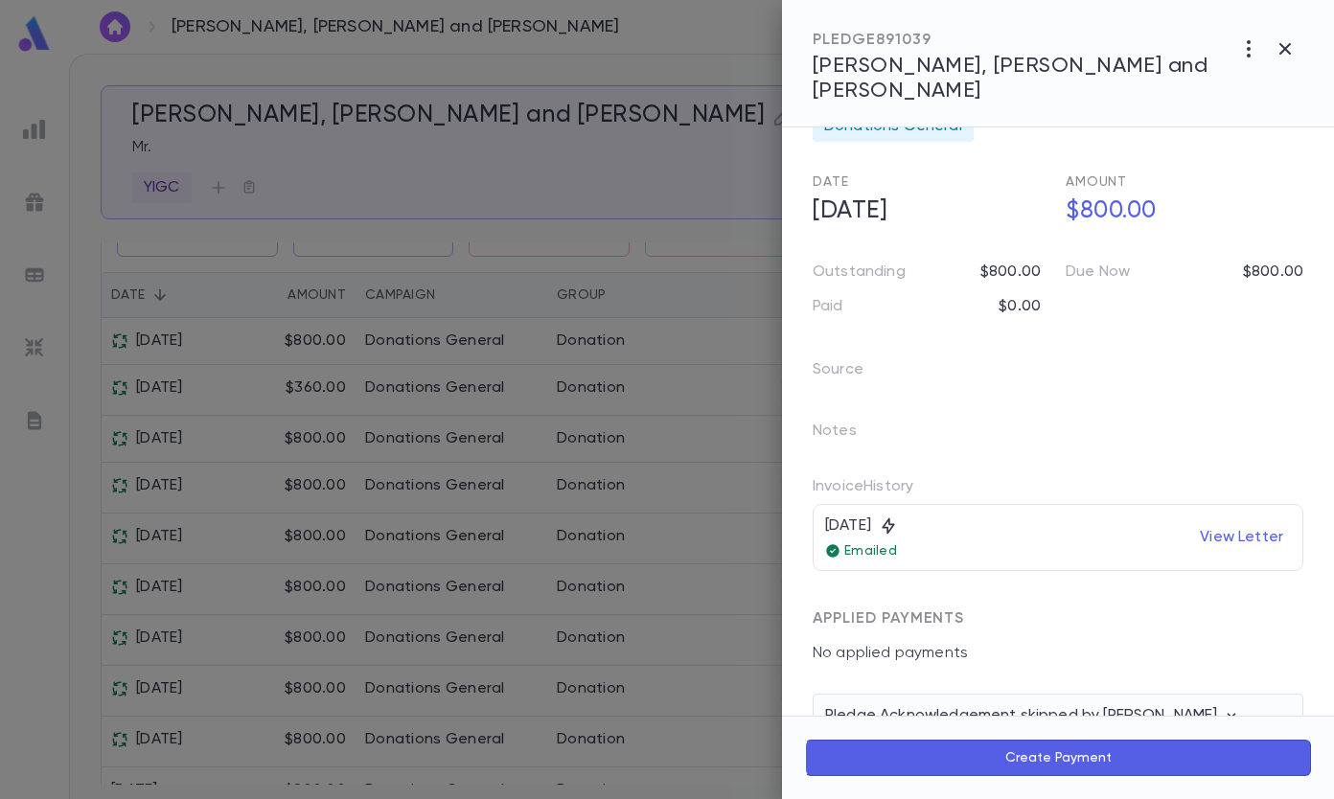
scroll to position [148, 0]
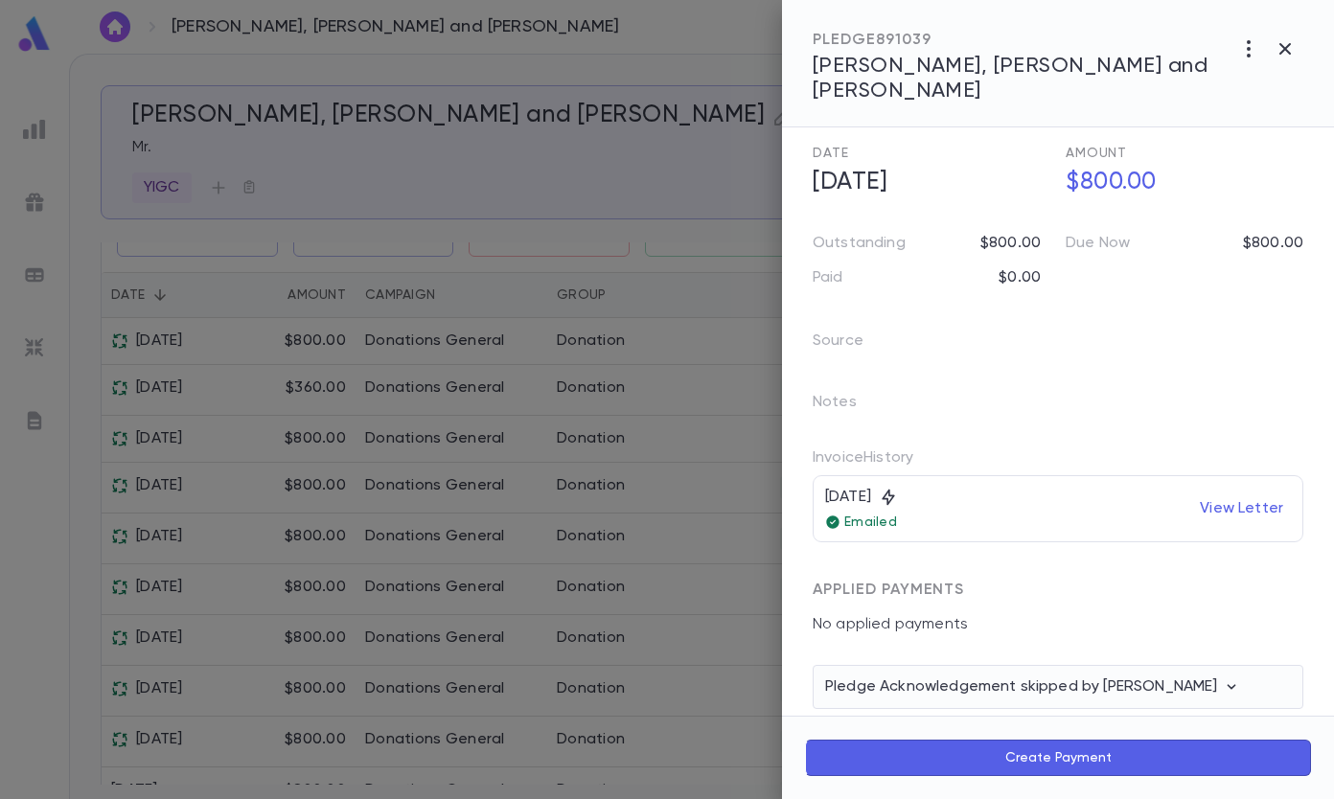
click at [1287, 51] on icon "button" at bounding box center [1284, 48] width 11 height 11
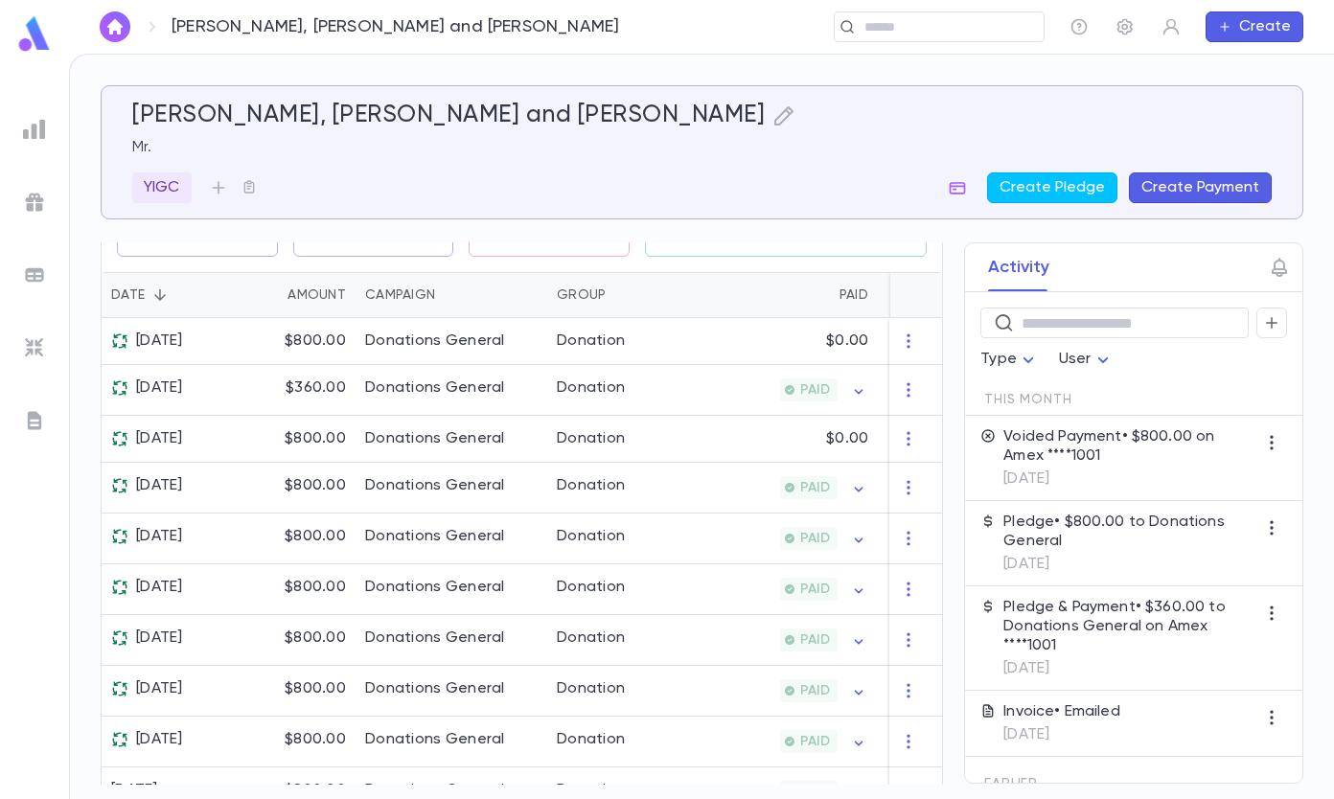
scroll to position [0, 0]
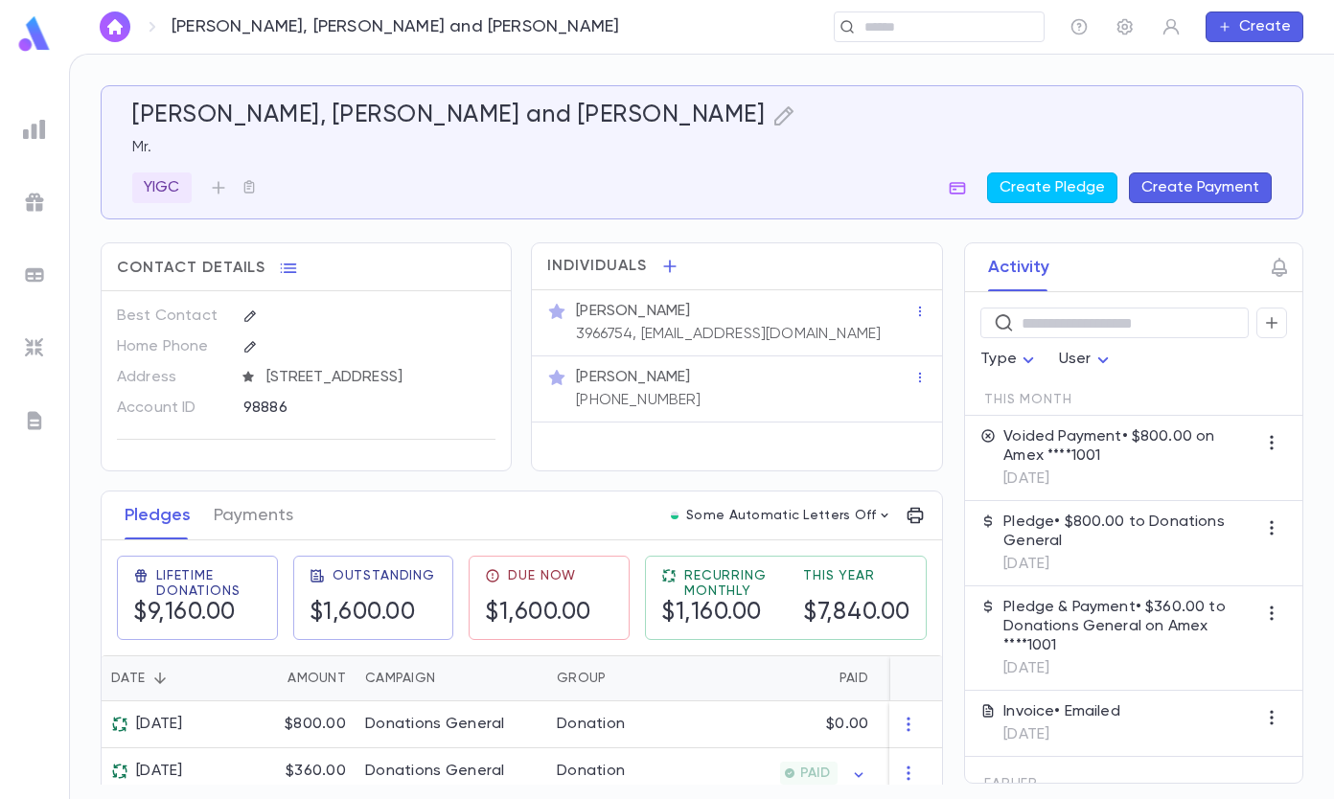
click at [821, 529] on button "Some Automatic Letters Off" at bounding box center [781, 515] width 236 height 27
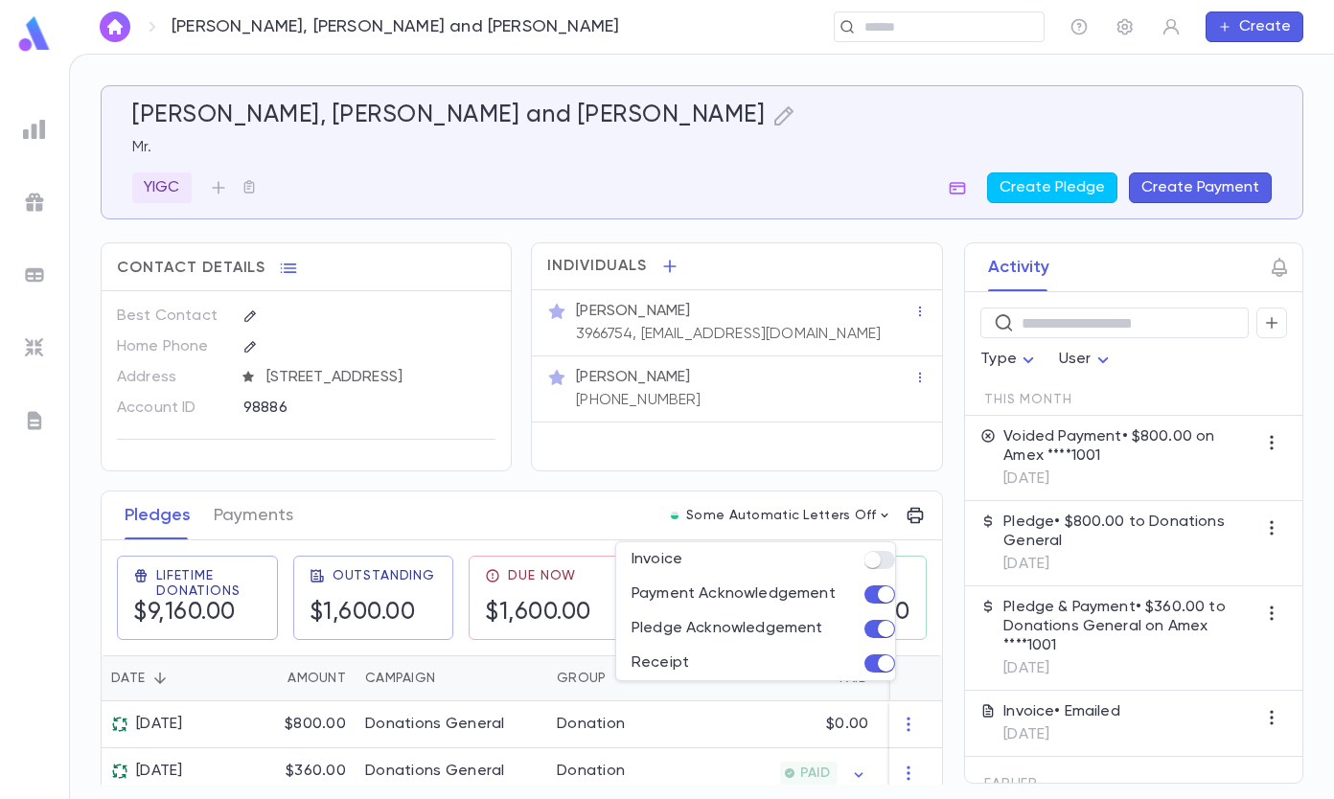
click at [868, 462] on div at bounding box center [667, 399] width 1334 height 799
